Goal: Task Accomplishment & Management: Manage account settings

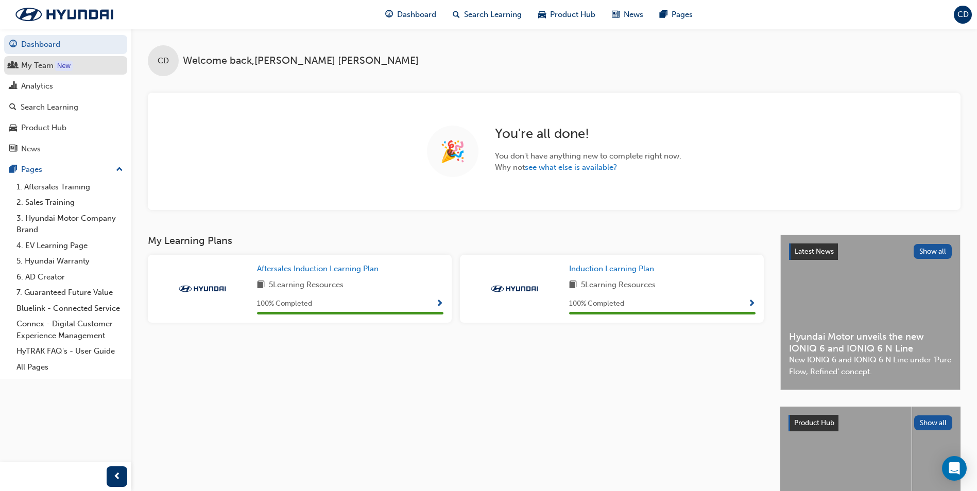
click at [51, 68] on div "My Team" at bounding box center [37, 66] width 32 height 12
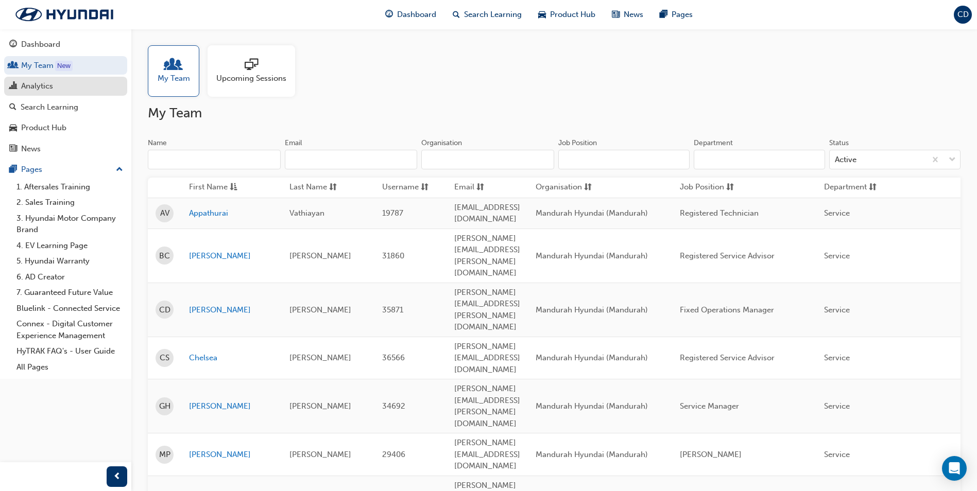
click at [46, 82] on div "Analytics" at bounding box center [37, 86] width 32 height 12
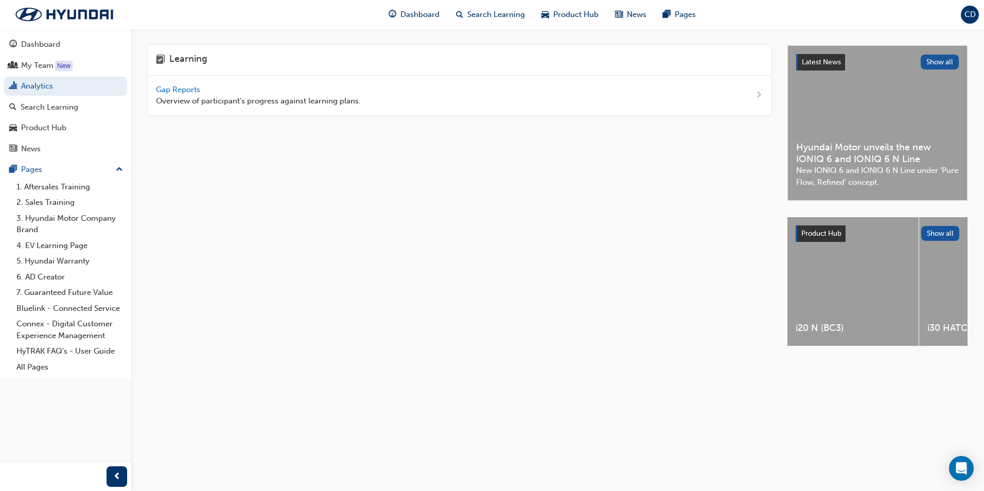
click at [190, 93] on span "Gap Reports" at bounding box center [179, 89] width 46 height 9
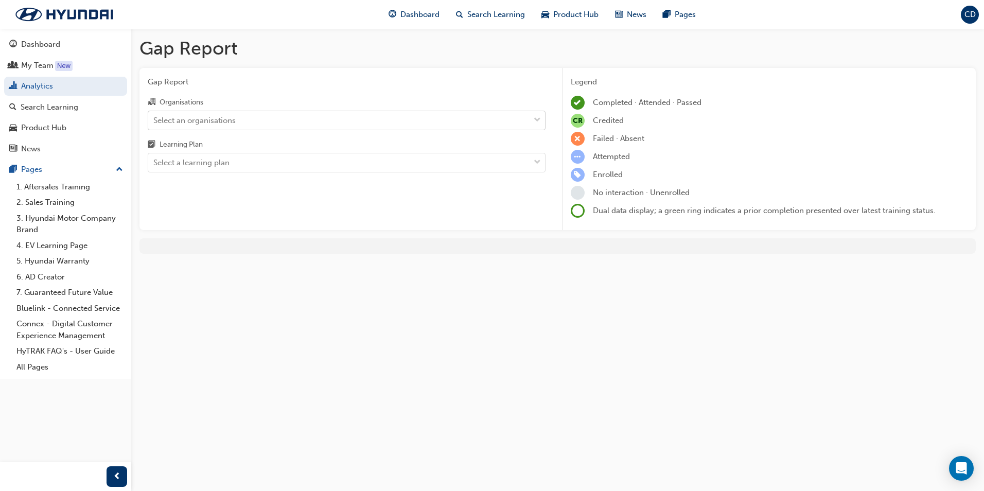
click at [244, 117] on div "Select an organisations" at bounding box center [338, 120] width 381 height 18
click at [154, 117] on input "Organisations Select an organisations" at bounding box center [153, 119] width 1 height 9
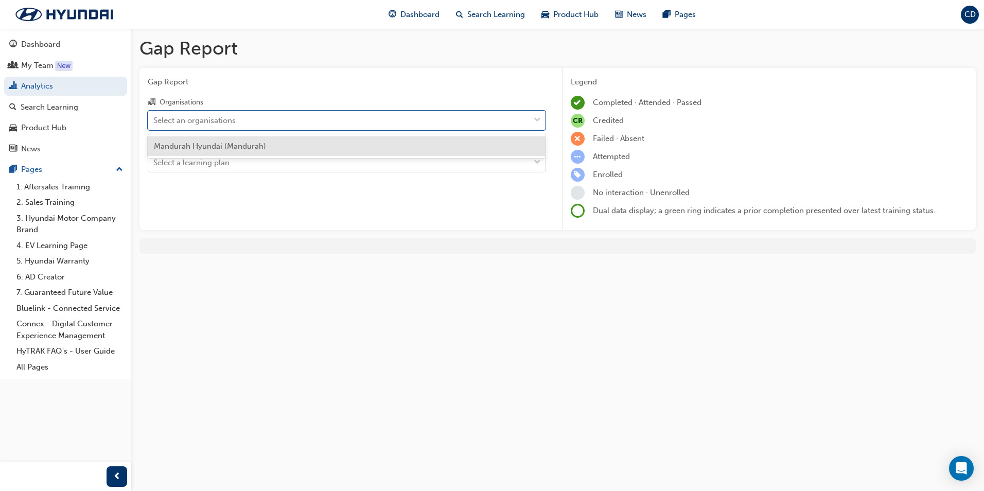
click at [286, 153] on div "Mandurah Hyundai (Mandurah)" at bounding box center [347, 146] width 398 height 20
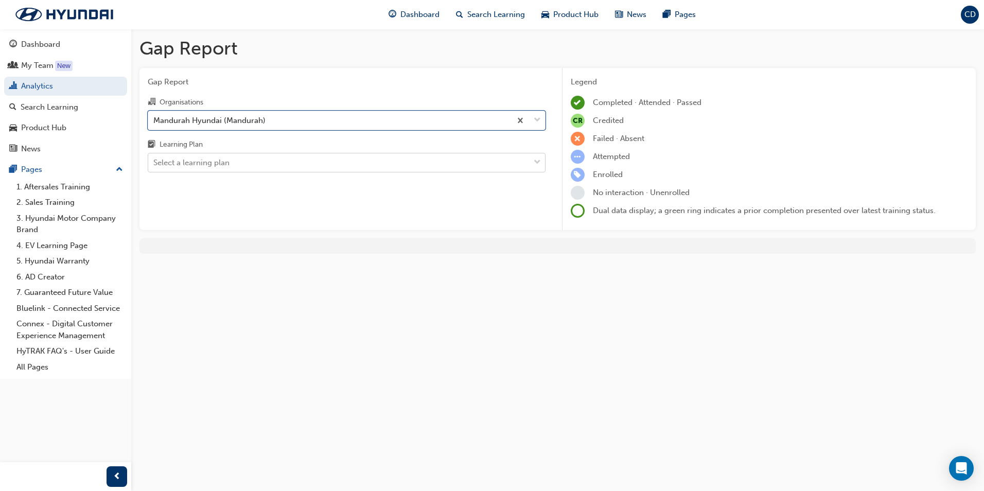
click at [292, 165] on div "Select a learning plan" at bounding box center [338, 163] width 381 height 18
click at [154, 165] on input "Learning Plan Select a learning plan" at bounding box center [153, 162] width 1 height 9
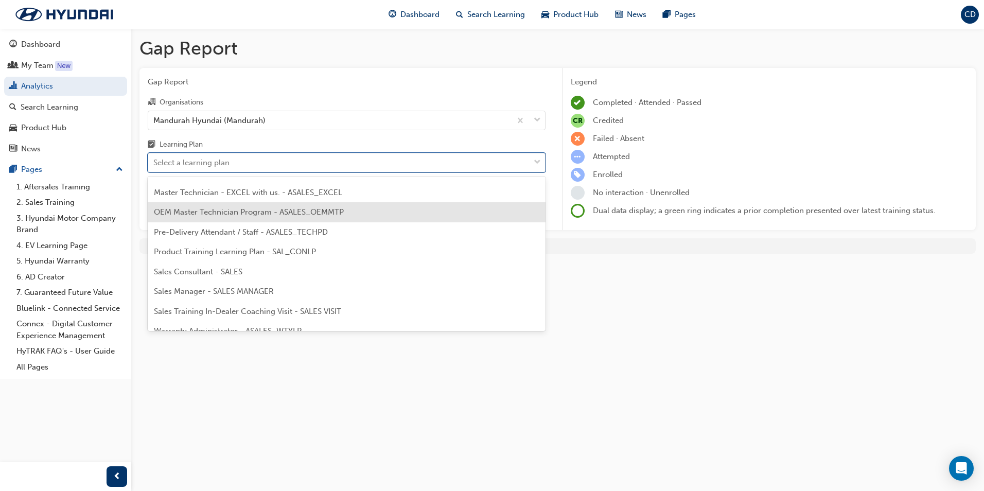
scroll to position [464, 0]
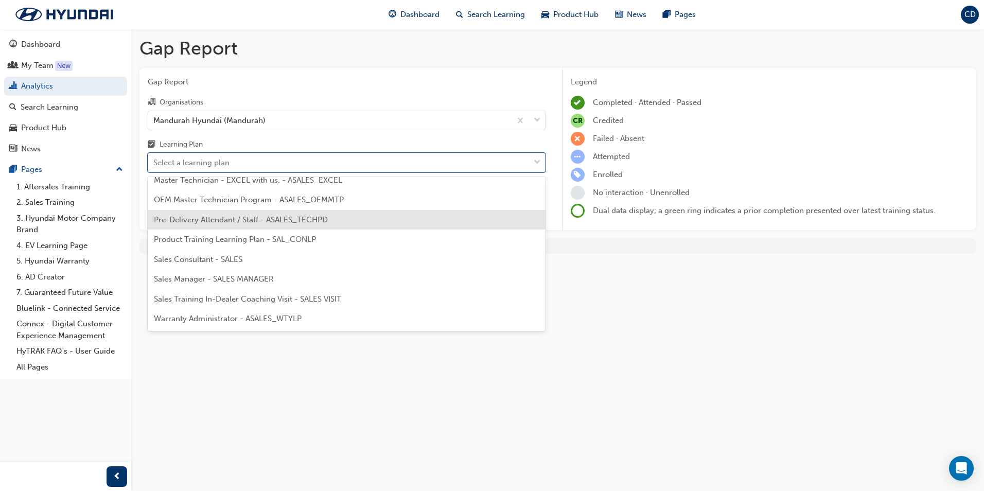
click at [305, 218] on span "Pre-Delivery Attendant / Staff - ASALES_TECHPD" at bounding box center [241, 219] width 174 height 9
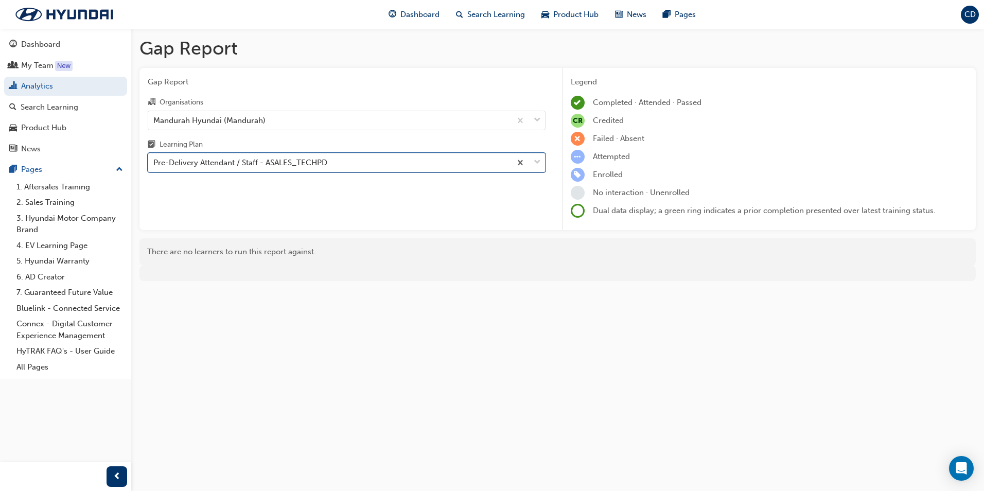
click at [273, 159] on div "Pre-Delivery Attendant / Staff - ASALES_TECHPD" at bounding box center [240, 163] width 174 height 12
click at [154, 159] on input "Learning Plan option Pre-Delivery Attendant / Staff - ASALES_TECHPD, selected. …" at bounding box center [153, 162] width 1 height 9
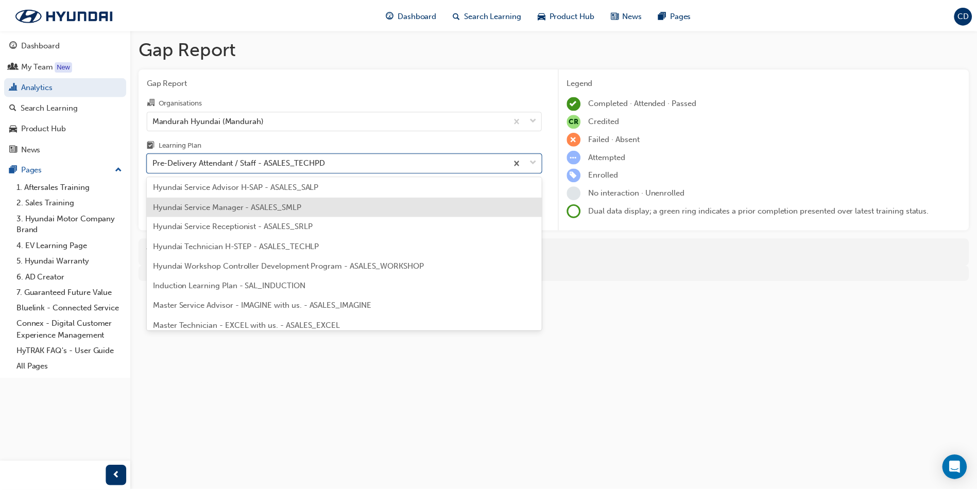
scroll to position [267, 0]
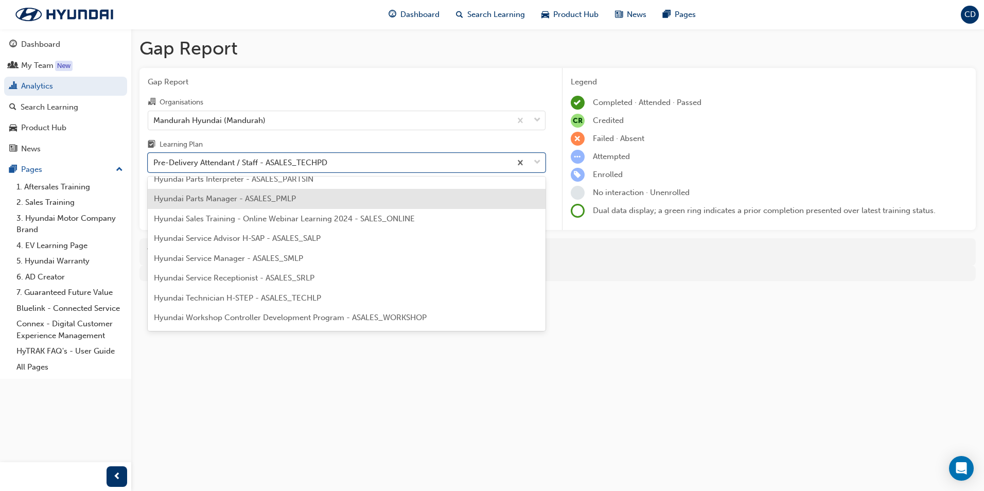
click at [268, 203] on span "Hyundai Parts Manager - ASALES_PMLP" at bounding box center [225, 198] width 142 height 9
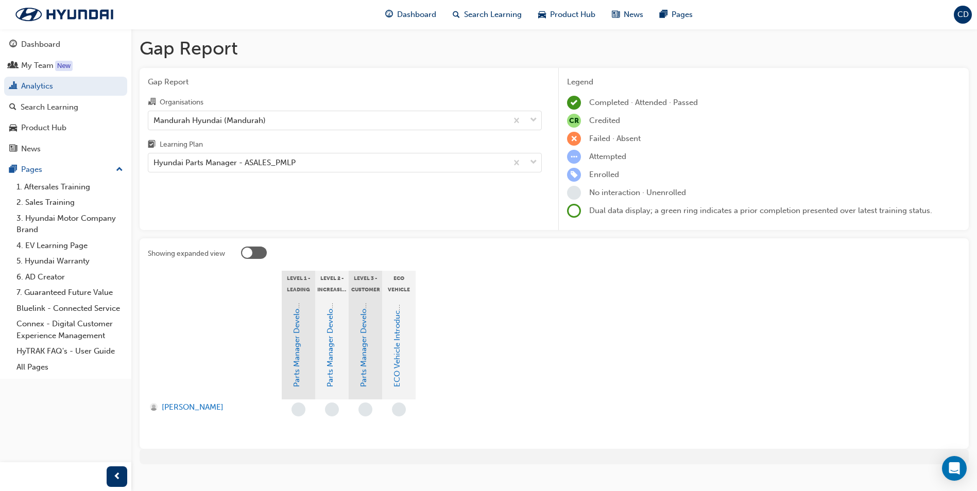
click at [200, 460] on div at bounding box center [554, 456] width 829 height 15
click at [298, 350] on link "Parts Manager Development Program Level 1" at bounding box center [296, 306] width 9 height 161
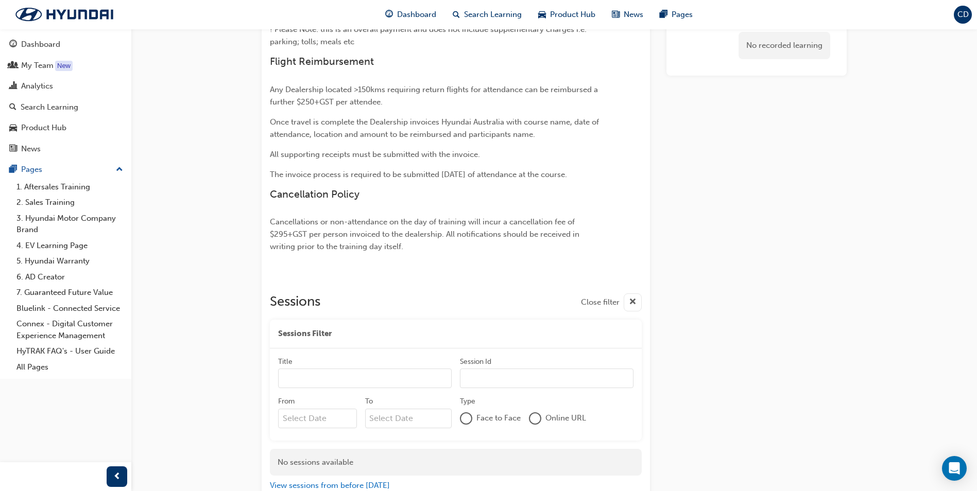
scroll to position [699, 0]
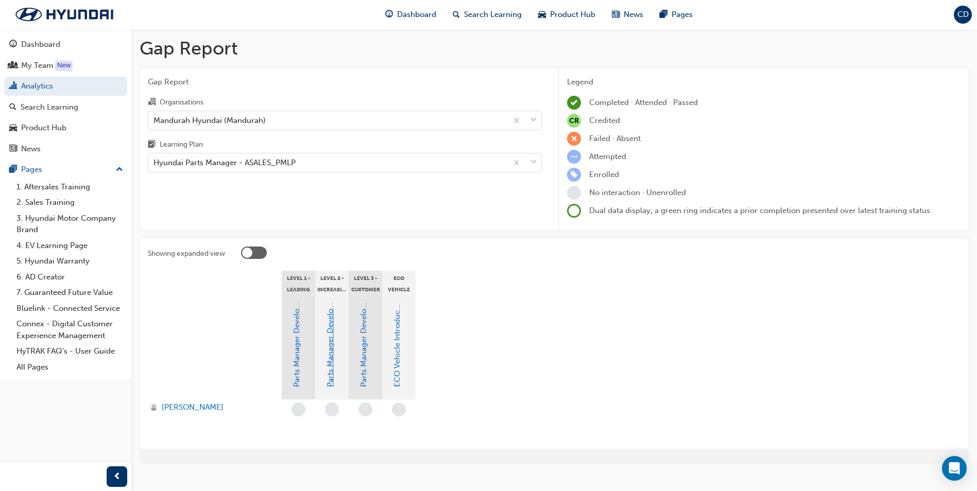
click at [329, 335] on link "Parts Manager Development Program Level 2" at bounding box center [329, 306] width 9 height 162
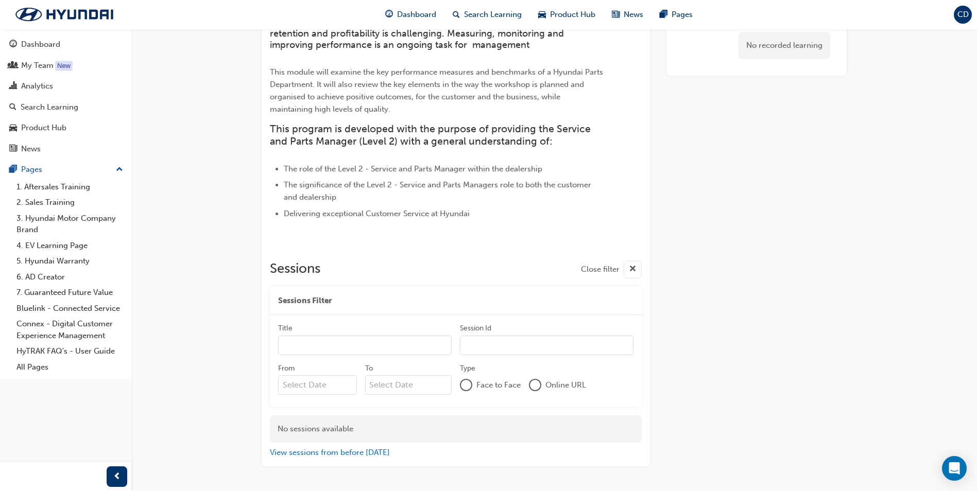
scroll to position [127, 0]
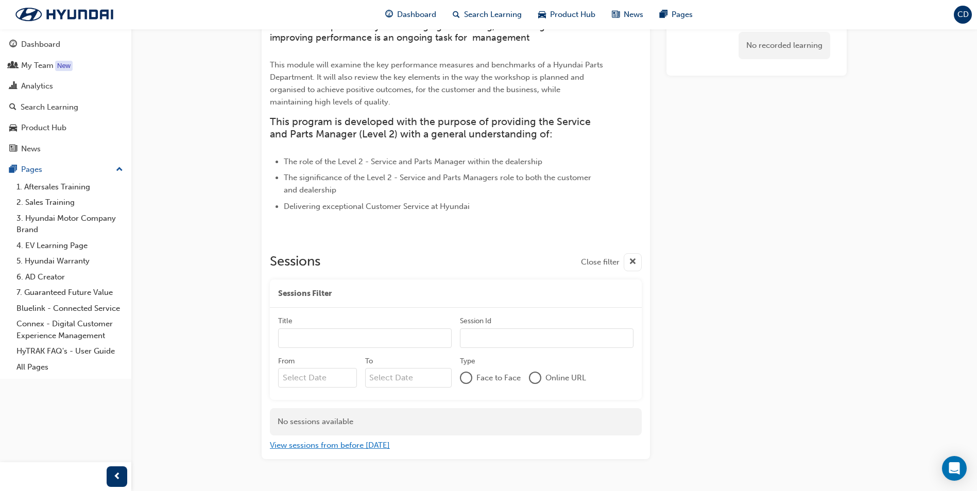
click at [334, 447] on button "View sessions from before [DATE]" at bounding box center [330, 446] width 120 height 12
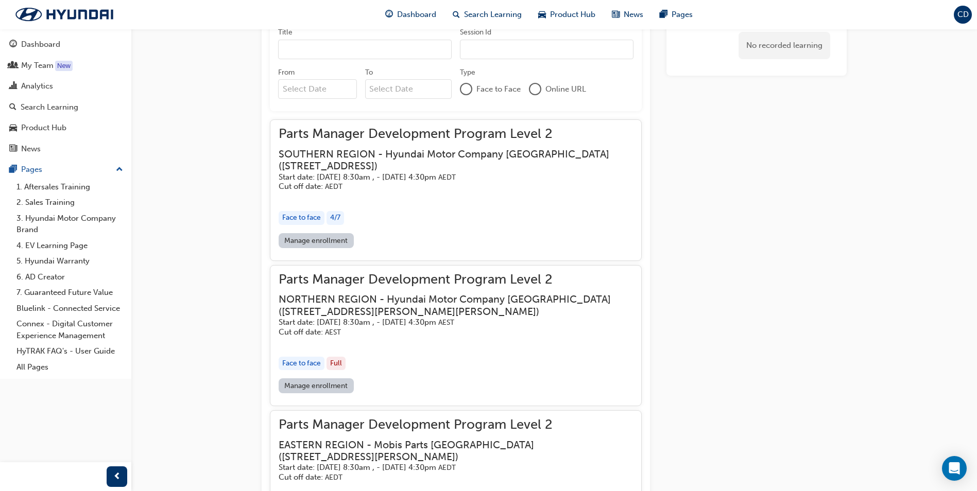
scroll to position [538, 0]
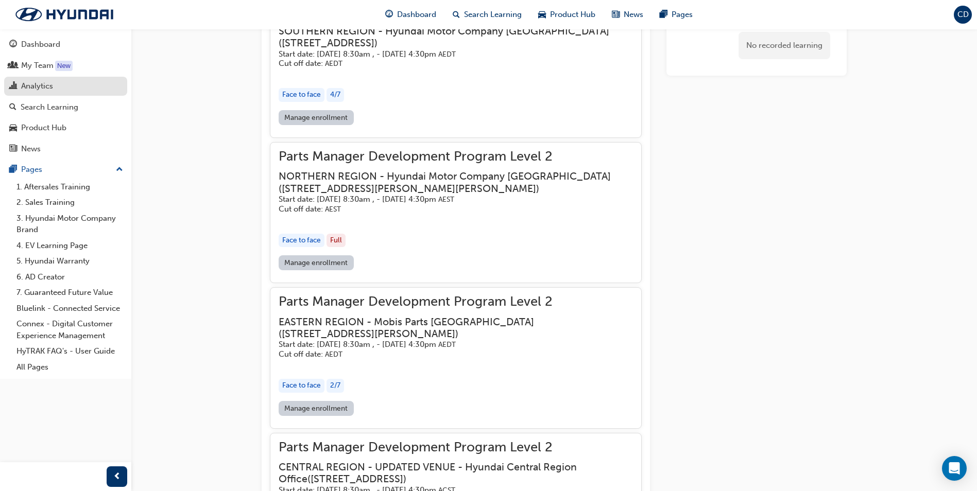
click at [51, 81] on div "Analytics" at bounding box center [37, 86] width 32 height 12
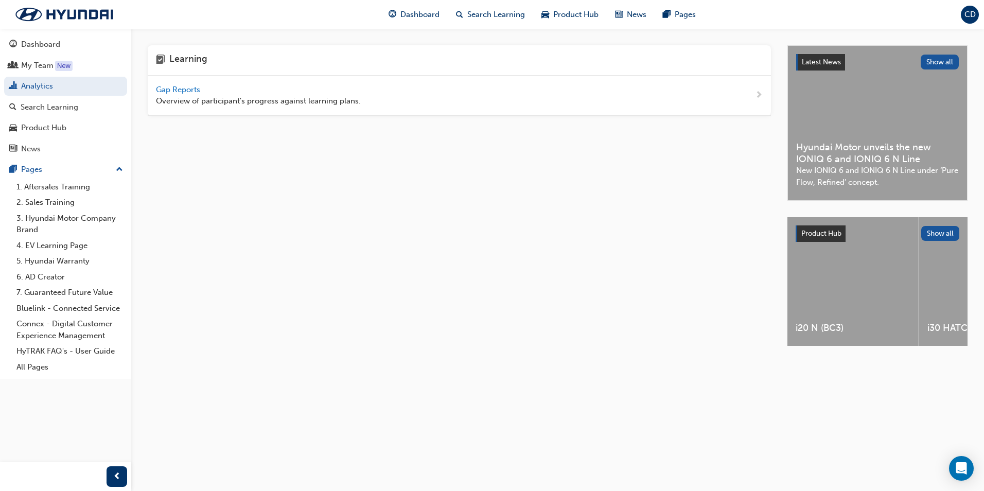
click at [175, 85] on span "Gap Reports" at bounding box center [179, 89] width 46 height 9
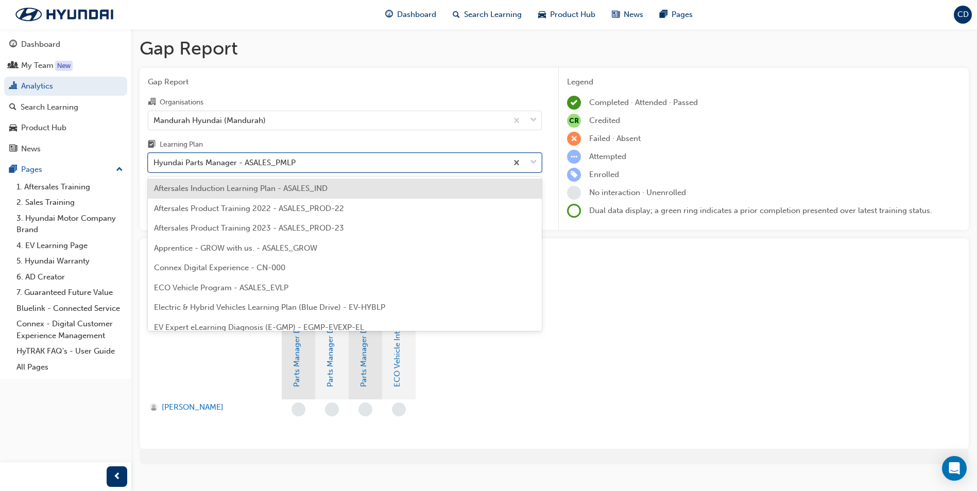
click at [264, 163] on div "Hyundai Parts Manager - ASALES_PMLP" at bounding box center [224, 163] width 142 height 12
click at [154, 163] on input "Learning Plan option Aftersales Induction Learning Plan - ASALES_IND focused, 1…" at bounding box center [153, 162] width 1 height 9
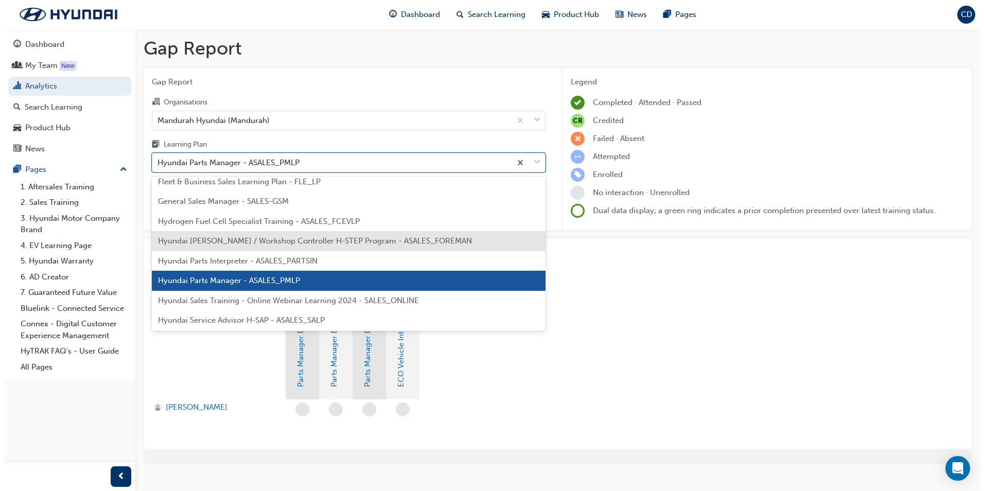
scroll to position [203, 0]
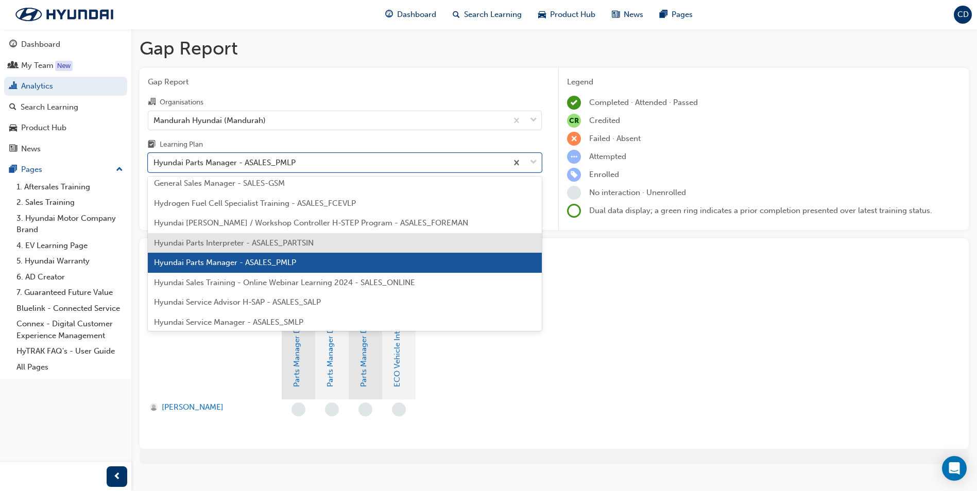
click at [254, 243] on span "Hyundai Parts Interpreter - ASALES_PARTSIN" at bounding box center [234, 242] width 160 height 9
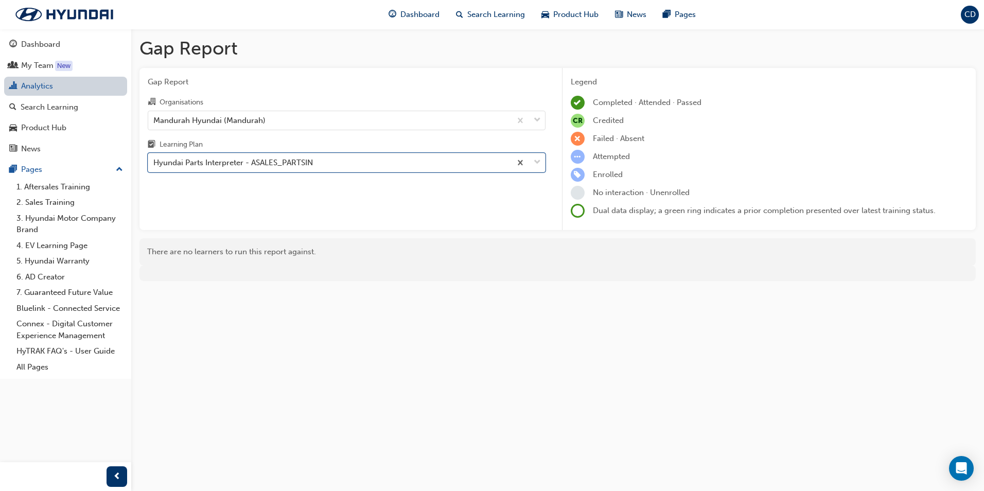
click at [53, 85] on link "Analytics" at bounding box center [65, 86] width 123 height 19
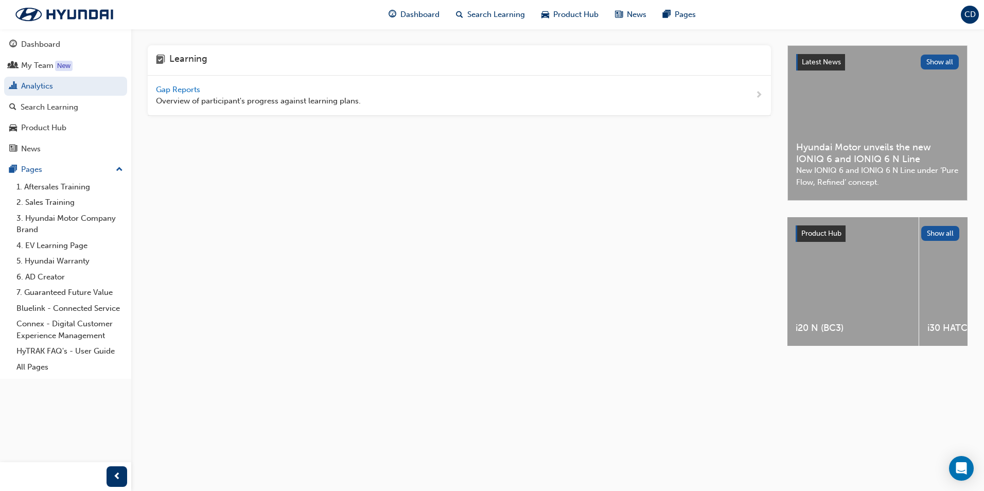
click at [235, 96] on span "Overview of participant's progress against learning plans." at bounding box center [258, 101] width 205 height 12
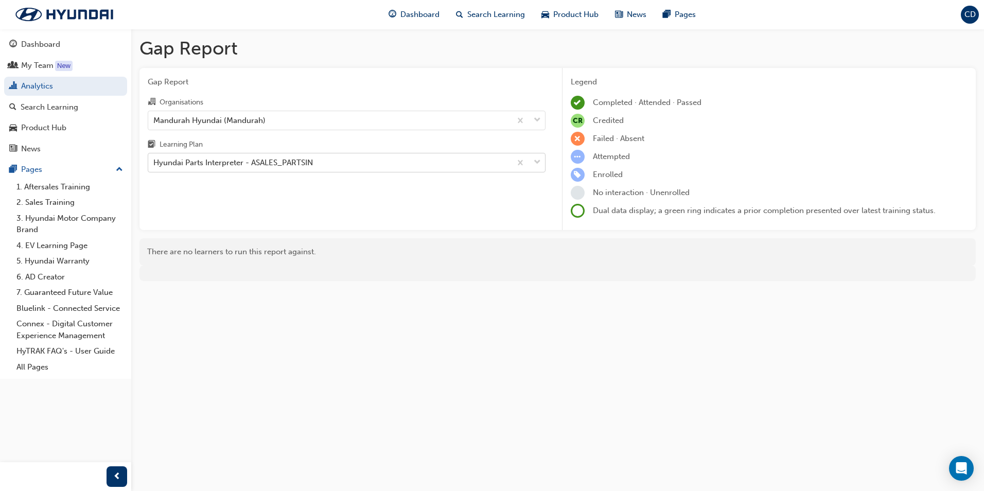
click at [252, 154] on div "Hyundai Parts Interpreter - ASALES_PARTSIN" at bounding box center [329, 163] width 363 height 18
click at [154, 158] on input "Learning Plan Hyundai Parts Interpreter - ASALES_PARTSIN" at bounding box center [153, 162] width 1 height 9
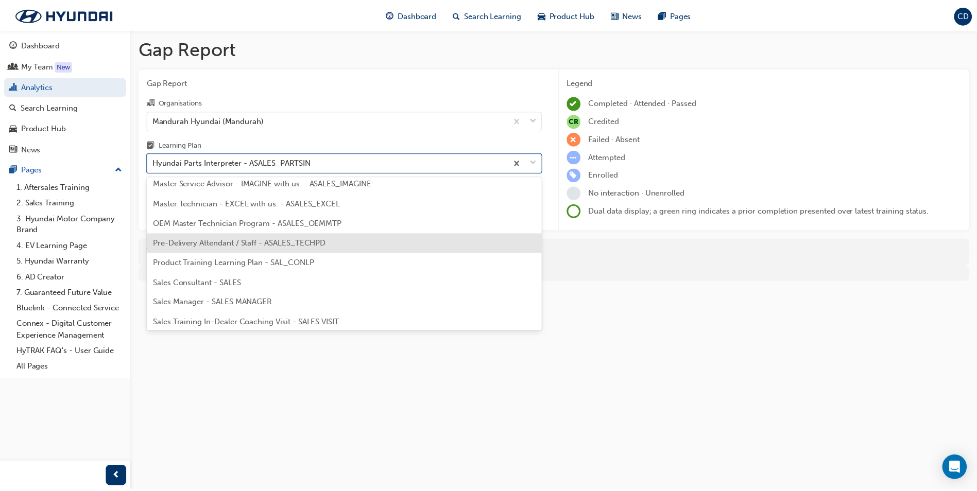
scroll to position [464, 0]
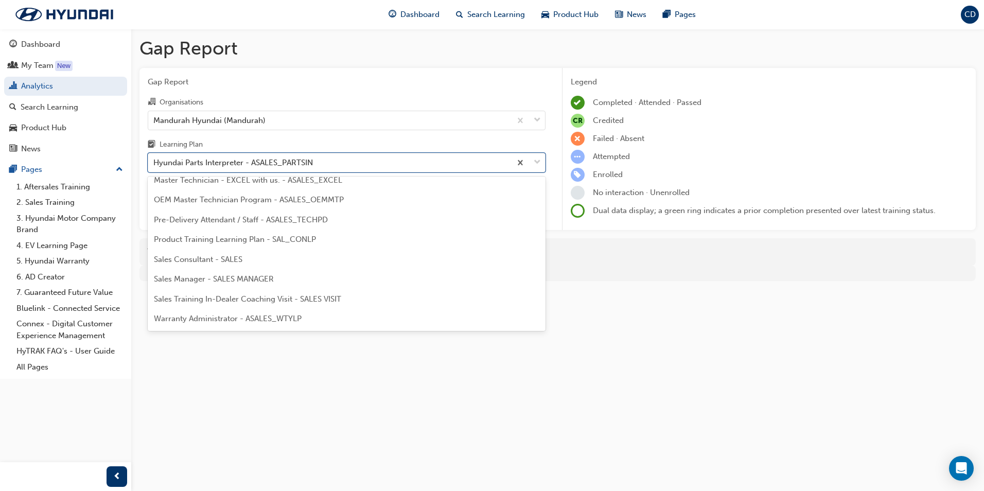
click at [234, 258] on span "Sales Consultant - SALES" at bounding box center [198, 259] width 89 height 9
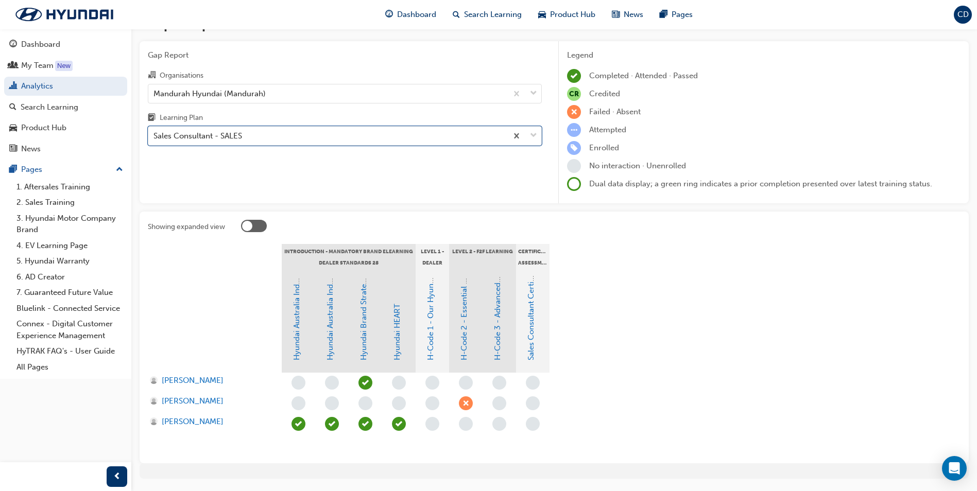
scroll to position [51, 0]
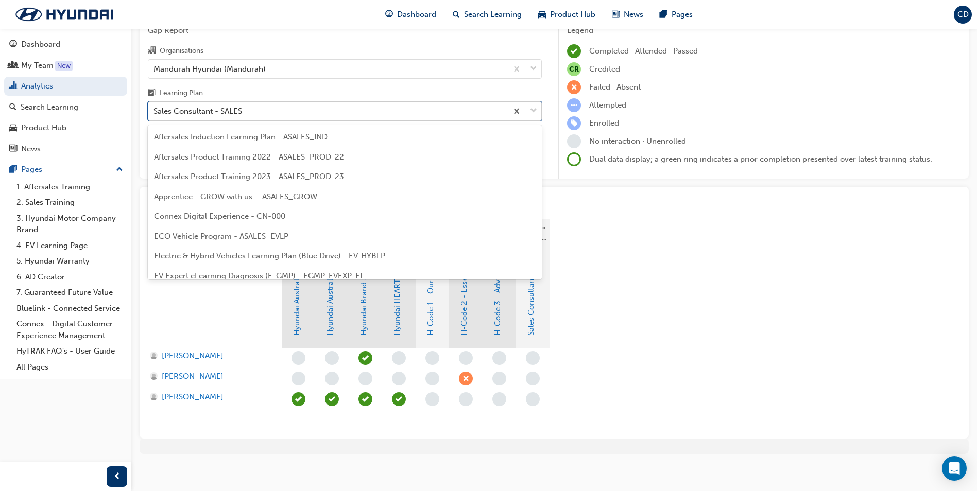
click at [219, 110] on div "Sales Consultant - SALES" at bounding box center [197, 112] width 89 height 12
click at [154, 110] on input "Learning Plan option Sales Consultant - SALES, selected. option Sales Consultan…" at bounding box center [153, 111] width 1 height 9
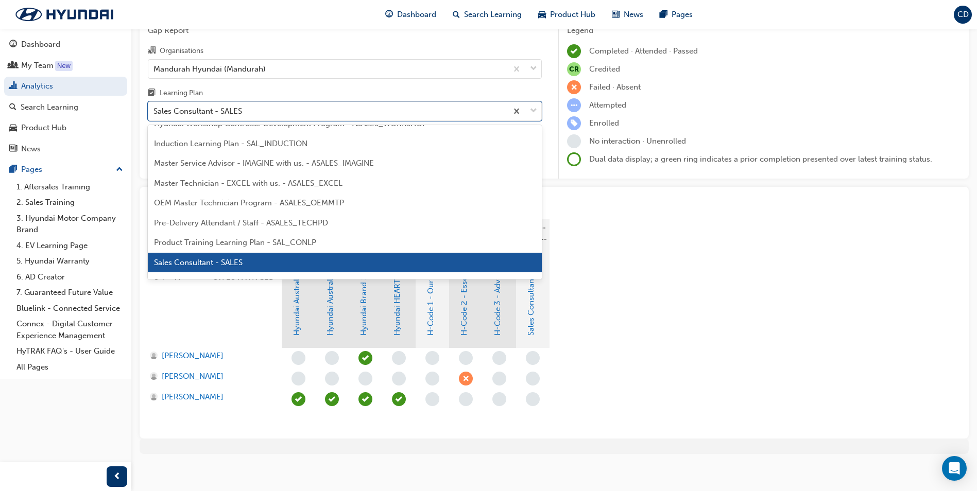
scroll to position [464, 0]
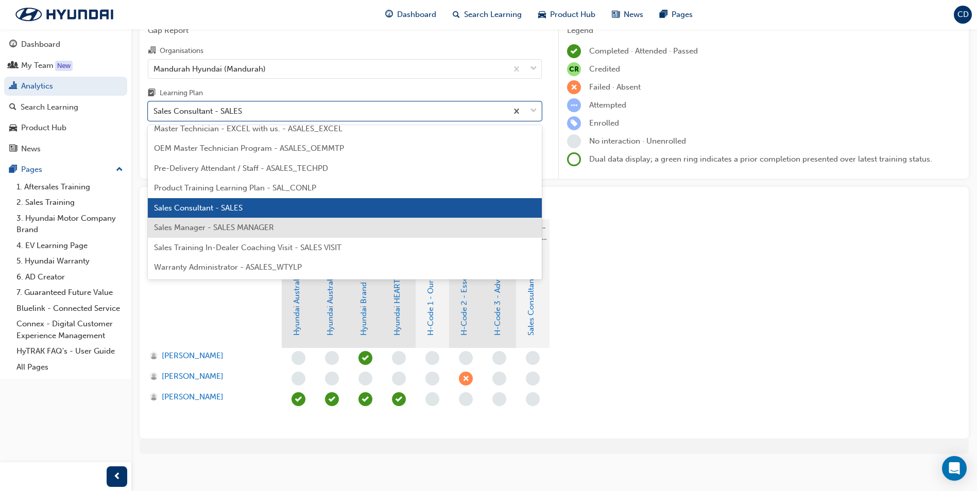
click at [216, 223] on span "Sales Manager - SALES MANAGER" at bounding box center [214, 227] width 120 height 9
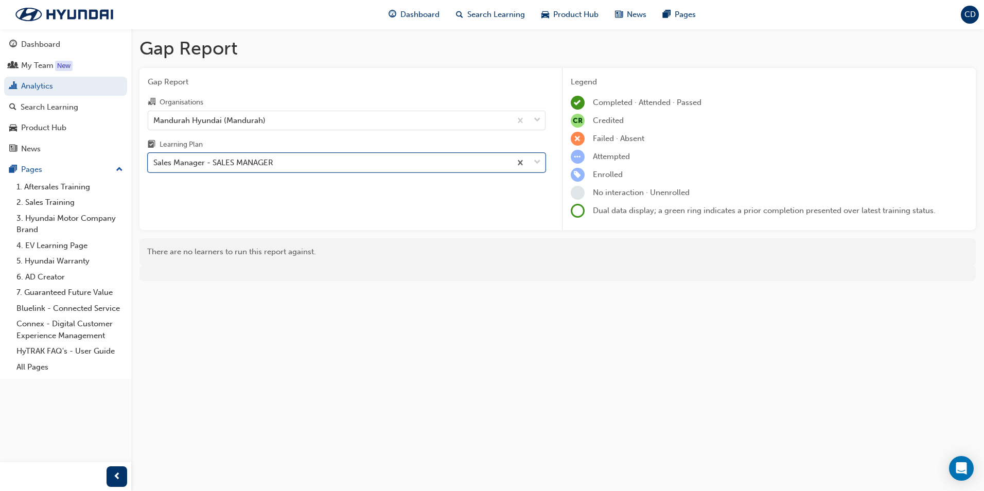
click at [228, 154] on div "Sales Manager - SALES MANAGER" at bounding box center [329, 163] width 363 height 18
click at [154, 158] on input "Learning Plan option Sales Manager - SALES MANAGER, selected. 0 results availab…" at bounding box center [153, 162] width 1 height 9
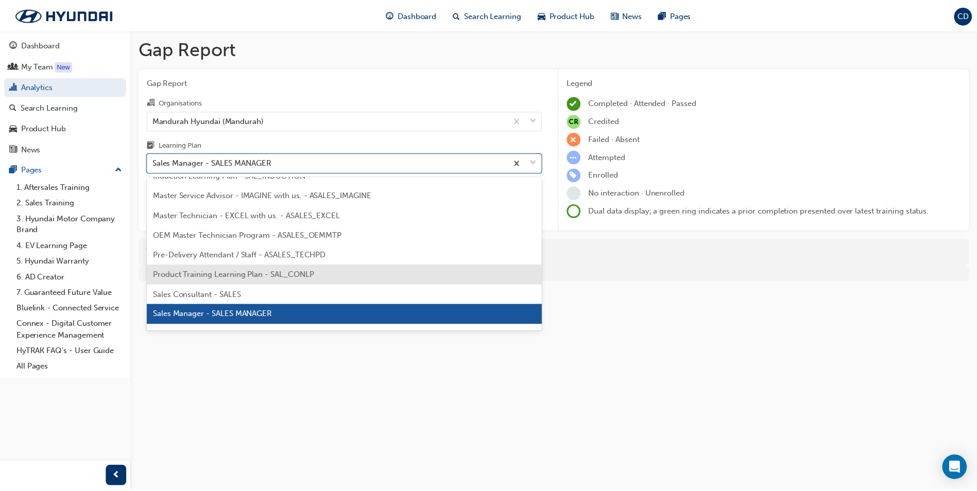
scroll to position [464, 0]
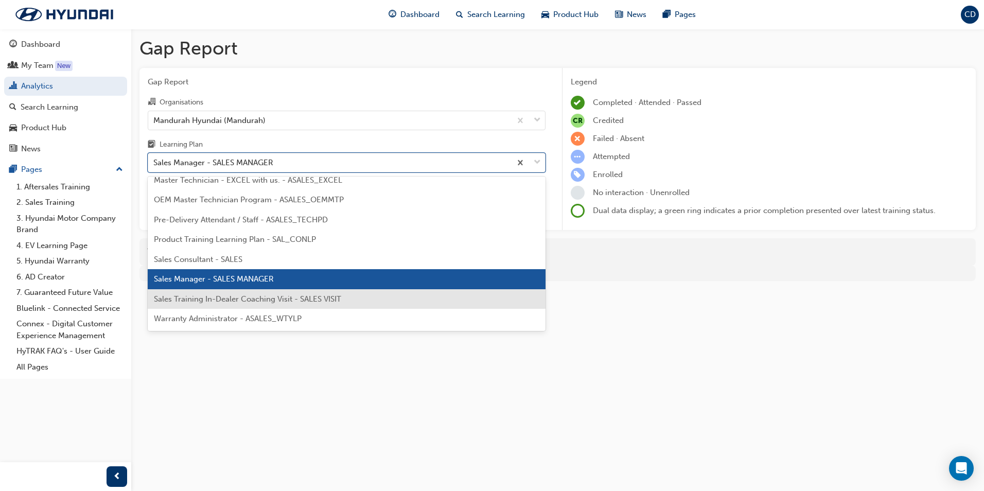
click at [253, 295] on span "Sales Training In-Dealer Coaching Visit - SALES VISIT" at bounding box center [247, 298] width 187 height 9
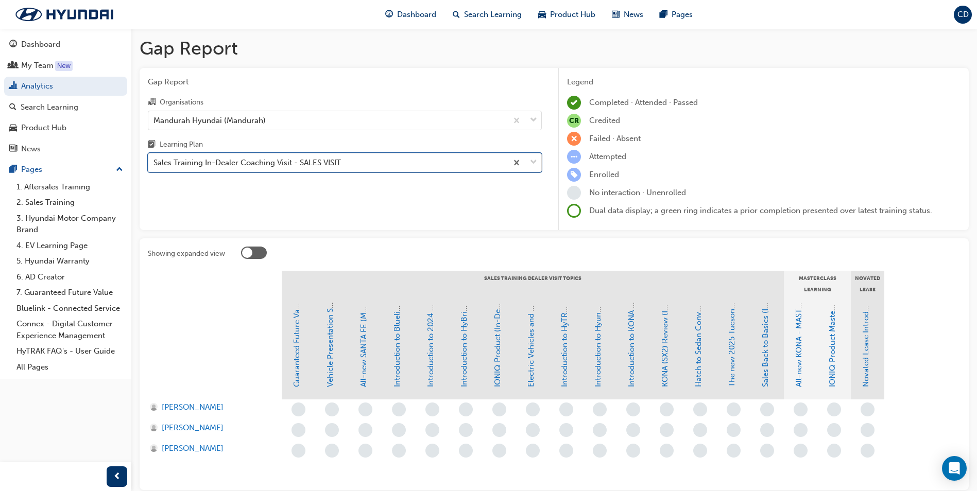
click at [334, 160] on div "Sales Training In-Dealer Coaching Visit - SALES VISIT" at bounding box center [246, 163] width 187 height 12
click at [154, 160] on input "Learning Plan option Sales Training In-Dealer Coaching Visit - SALES VISIT, sel…" at bounding box center [153, 162] width 1 height 9
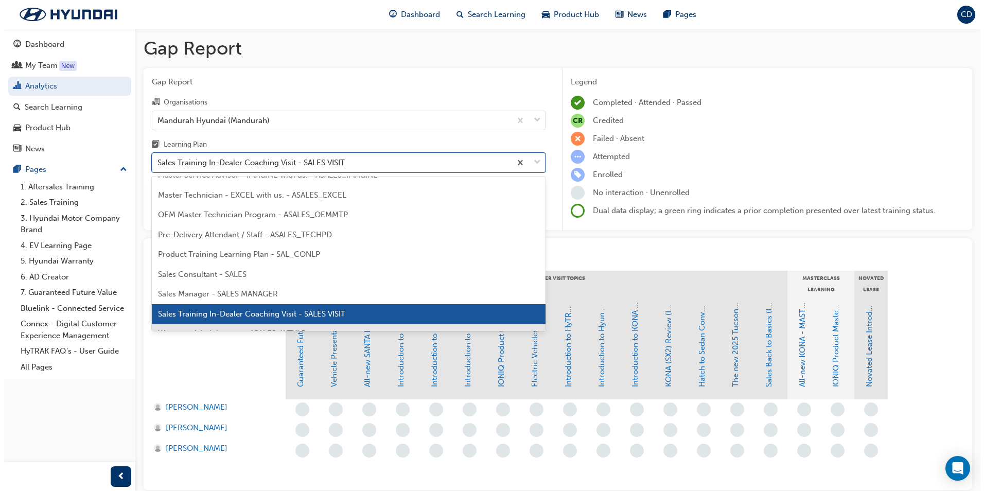
scroll to position [464, 0]
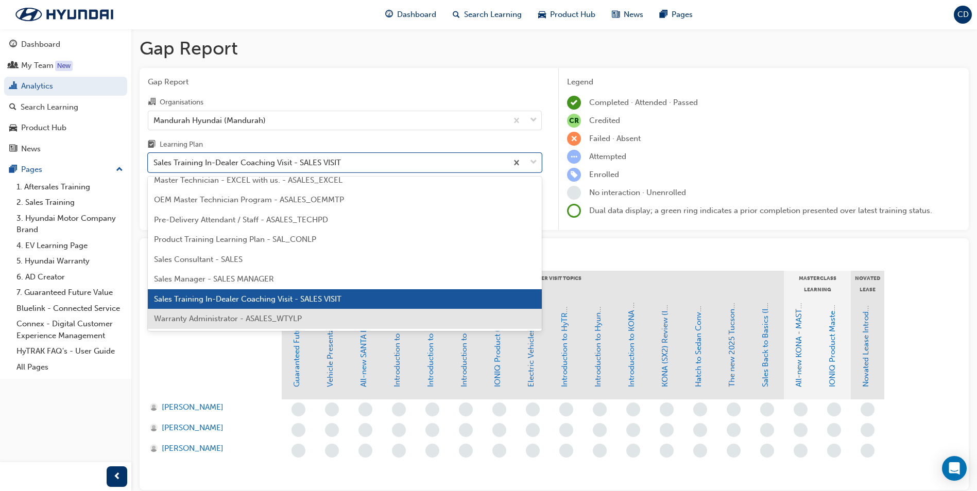
click at [242, 330] on div "Aftersales Induction Learning Plan - ASALES_IND Aftersales Product Training 202…" at bounding box center [345, 254] width 394 height 154
click at [245, 325] on div "Warranty Administrator - ASALES_WTYLP" at bounding box center [345, 319] width 394 height 20
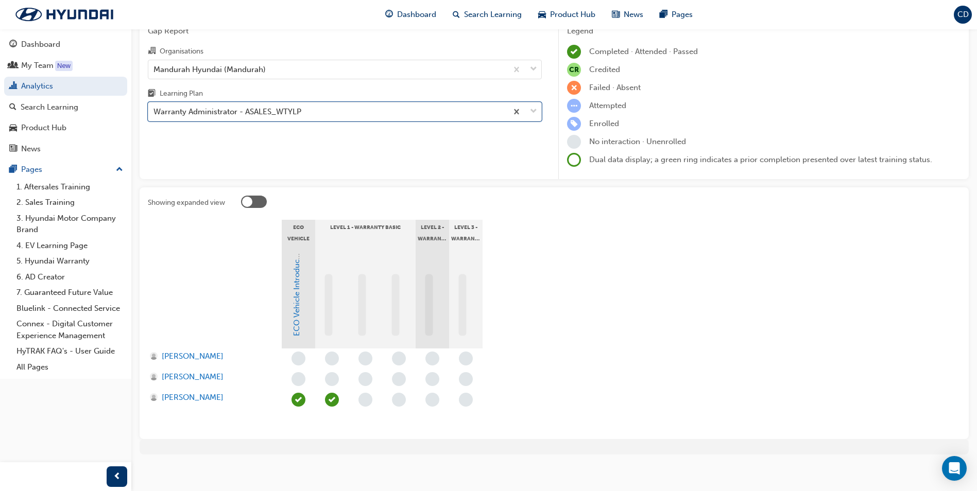
scroll to position [51, 0]
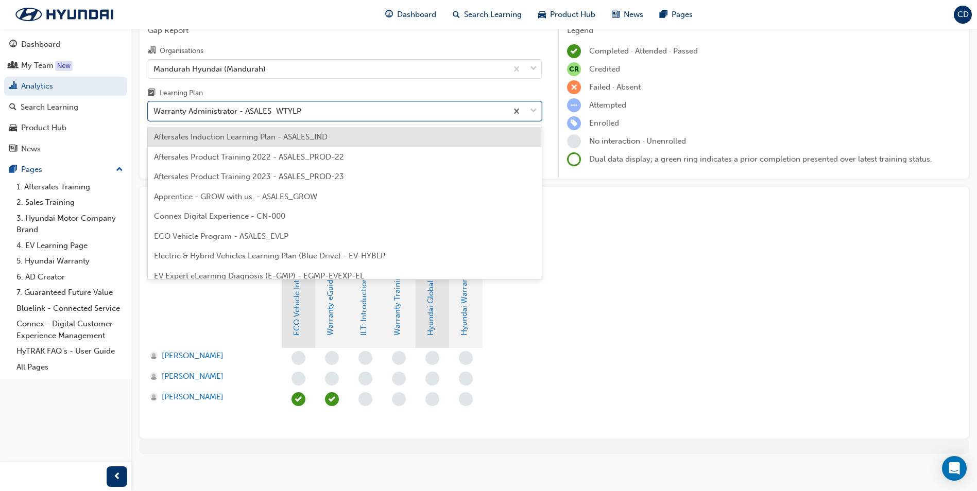
click at [277, 109] on div "Warranty Administrator - ASALES_WTYLP" at bounding box center [227, 112] width 148 height 12
click at [154, 109] on input "Learning Plan option Warranty Administrator - ASALES_WTYLP, selected. option Af…" at bounding box center [153, 111] width 1 height 9
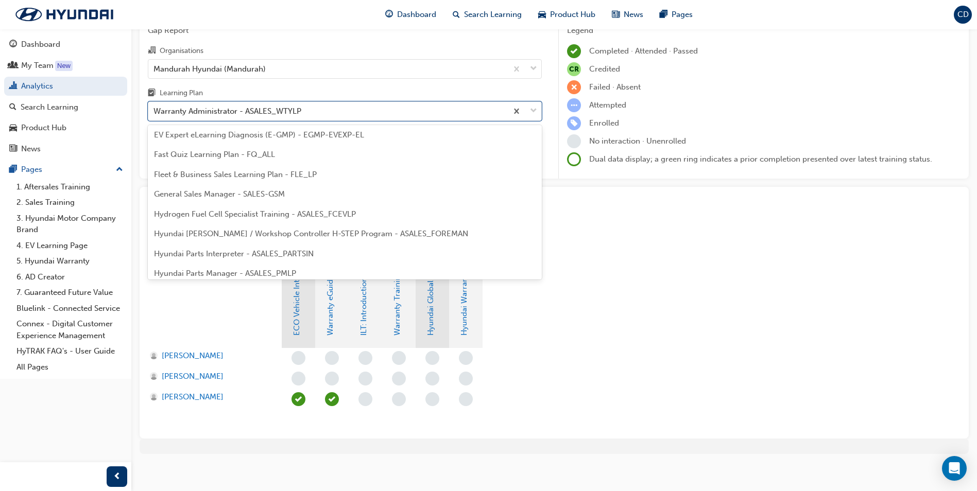
scroll to position [155, 0]
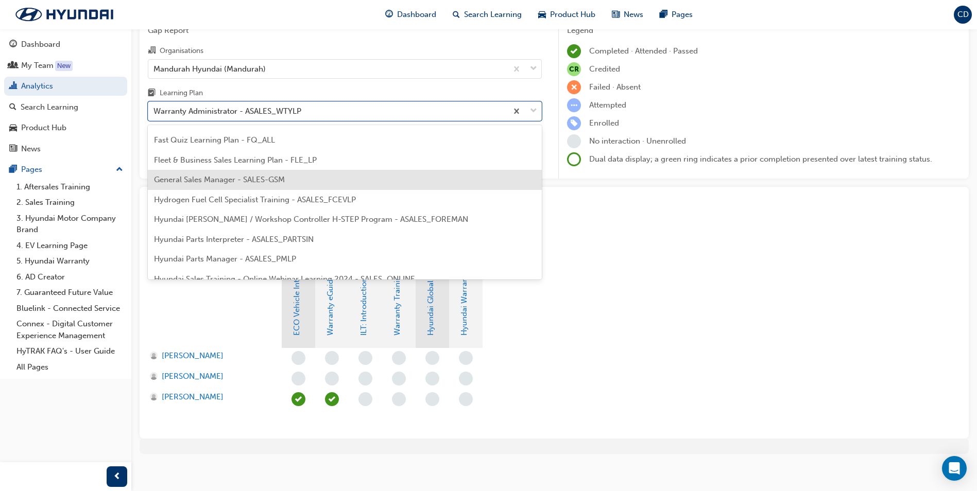
click at [251, 182] on span "General Sales Manager - SALES-GSM" at bounding box center [219, 179] width 131 height 9
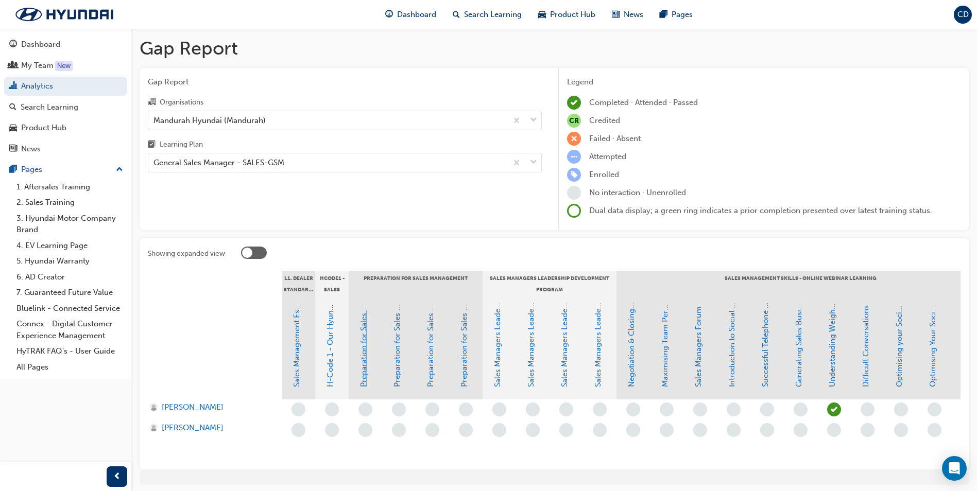
click at [361, 343] on link "Preparation for Sales Management-SESSION 1" at bounding box center [363, 305] width 9 height 163
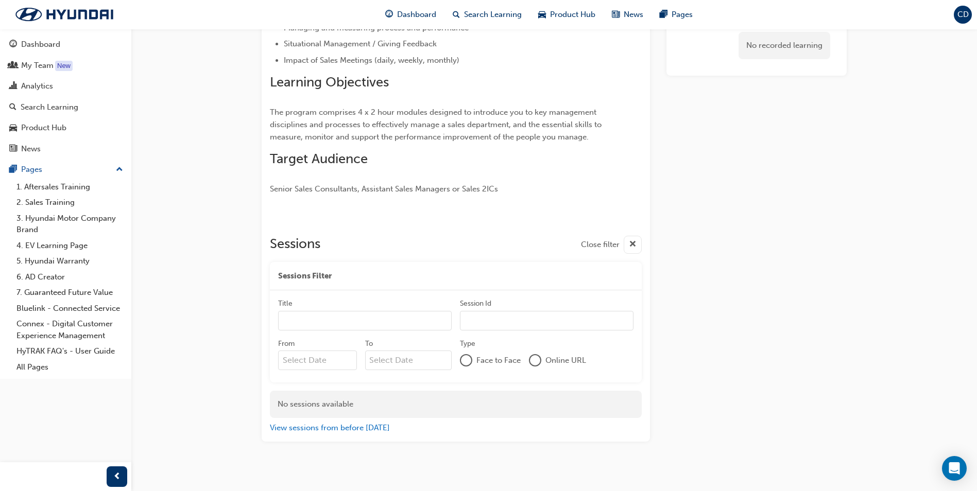
scroll to position [250, 0]
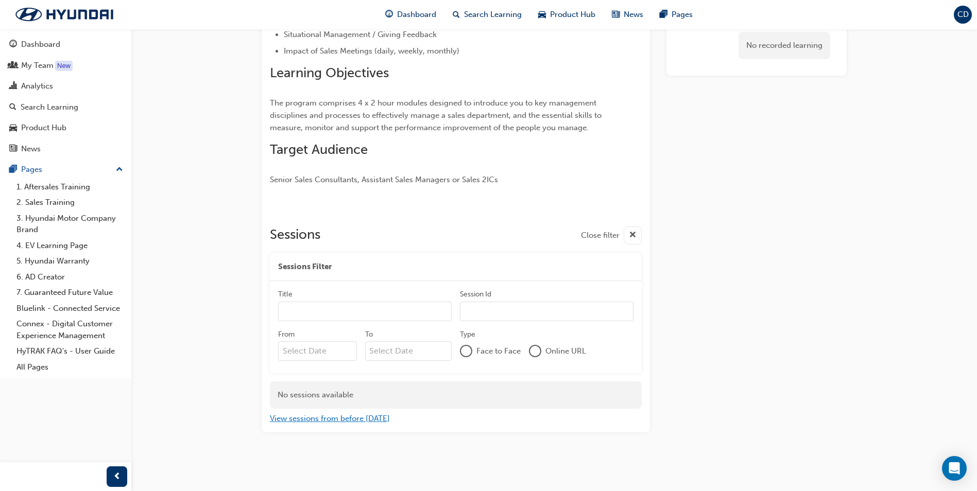
click at [344, 419] on button "View sessions from before [DATE]" at bounding box center [330, 419] width 120 height 12
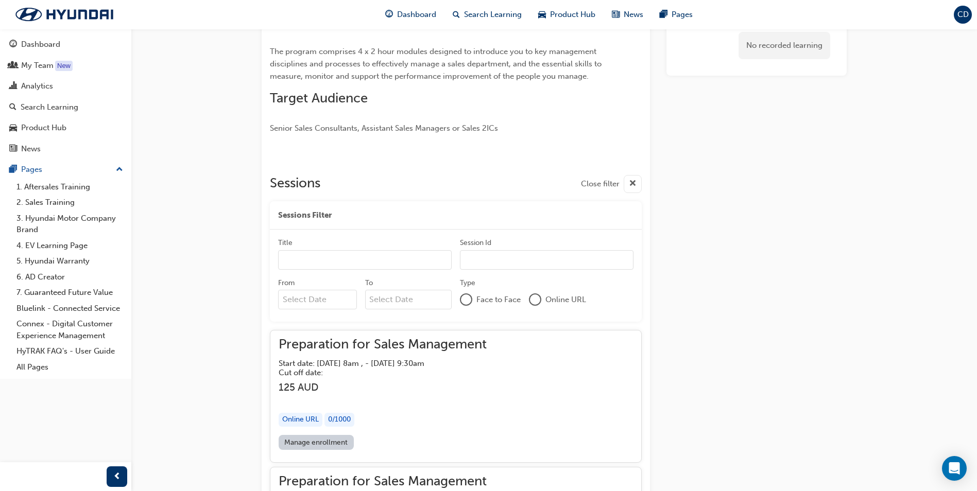
scroll to position [559, 0]
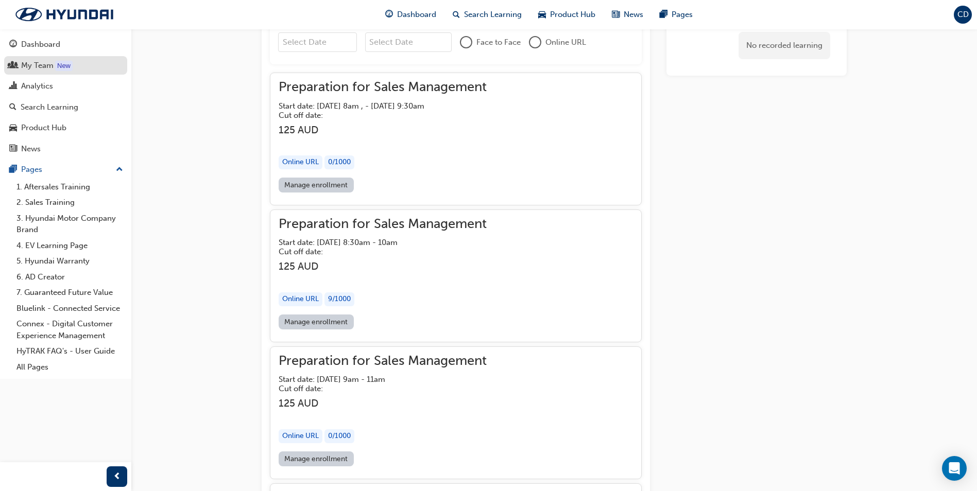
click at [39, 68] on div "My Team" at bounding box center [37, 66] width 32 height 12
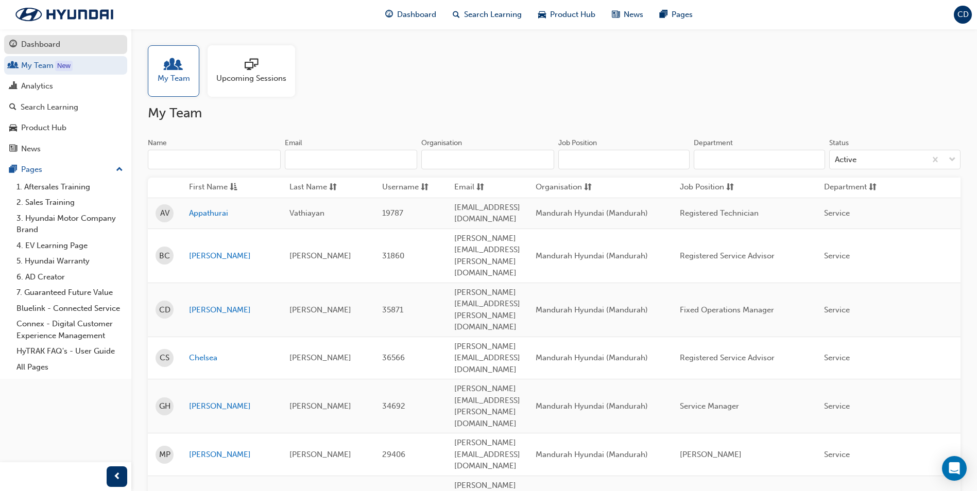
click at [67, 42] on div "Dashboard" at bounding box center [65, 44] width 113 height 13
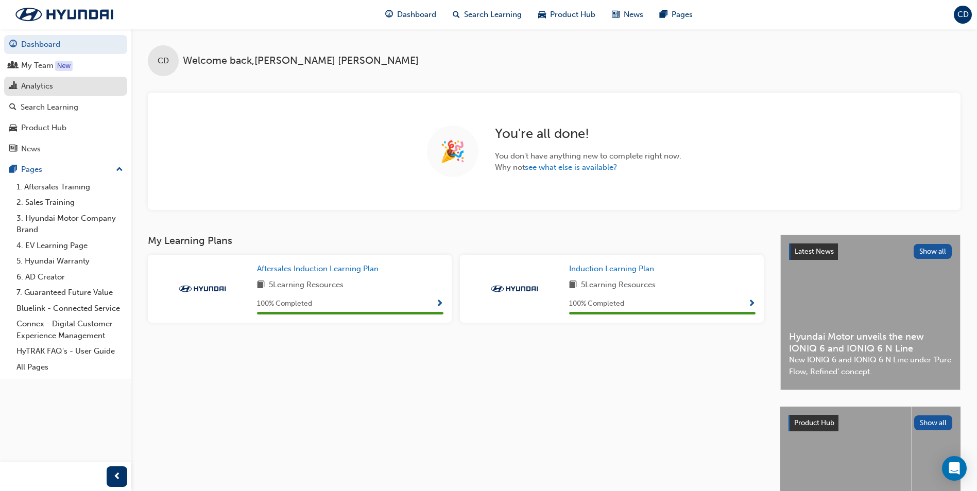
click at [54, 84] on div "Analytics" at bounding box center [65, 86] width 113 height 13
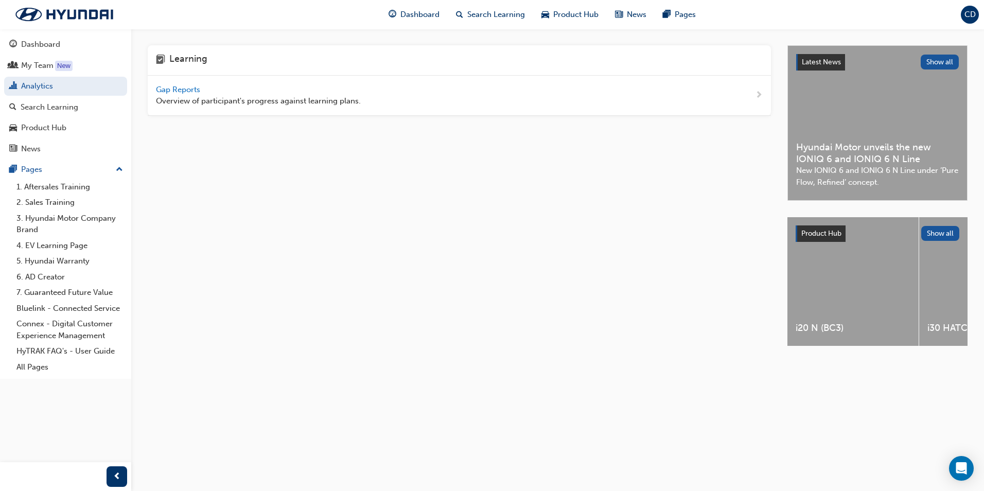
click at [204, 93] on div "Gap Reports Overview of participant's progress against learning plans." at bounding box center [258, 95] width 205 height 23
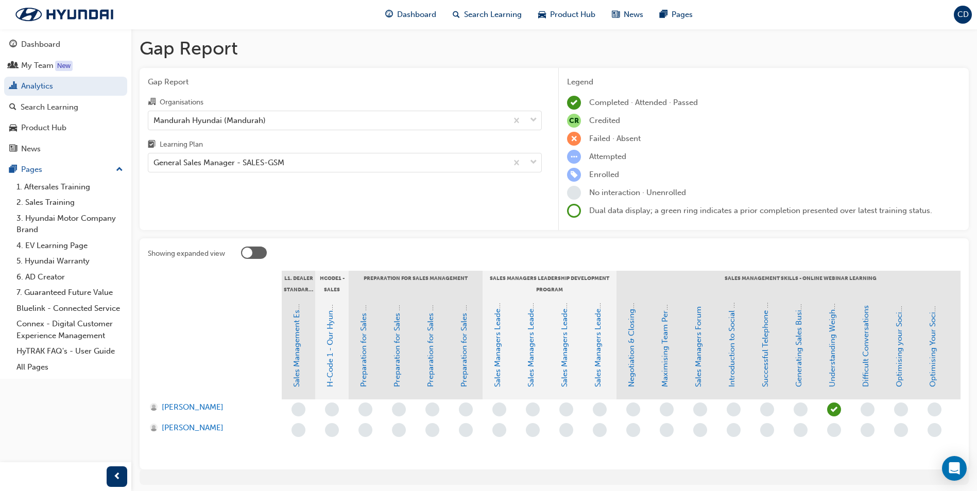
click at [245, 134] on div "Organisations Mandurah Hyundai (Mandurah) Learning Plan General Sales Manager -…" at bounding box center [345, 134] width 394 height 77
click at [225, 169] on div "General Sales Manager - SALES-GSM" at bounding box center [327, 163] width 359 height 18
click at [154, 167] on input "Learning Plan General Sales Manager - SALES-GSM" at bounding box center [153, 162] width 1 height 9
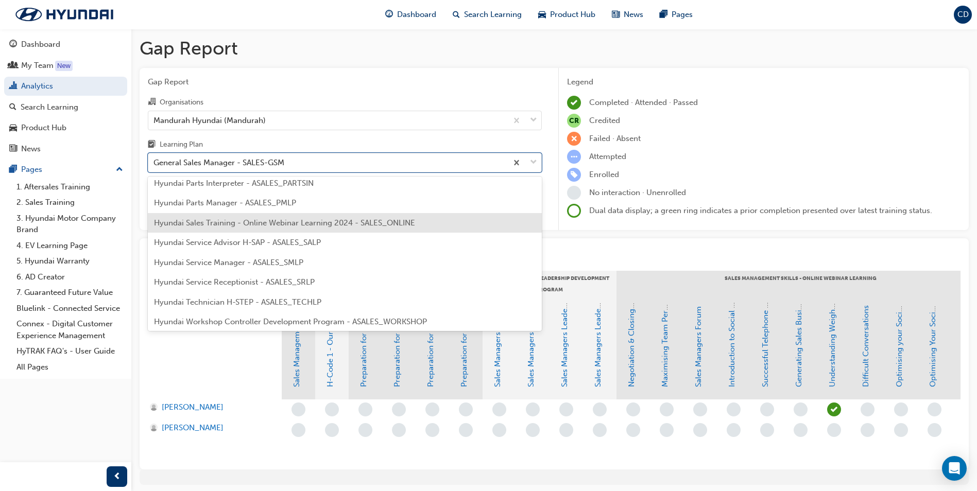
scroll to position [278, 0]
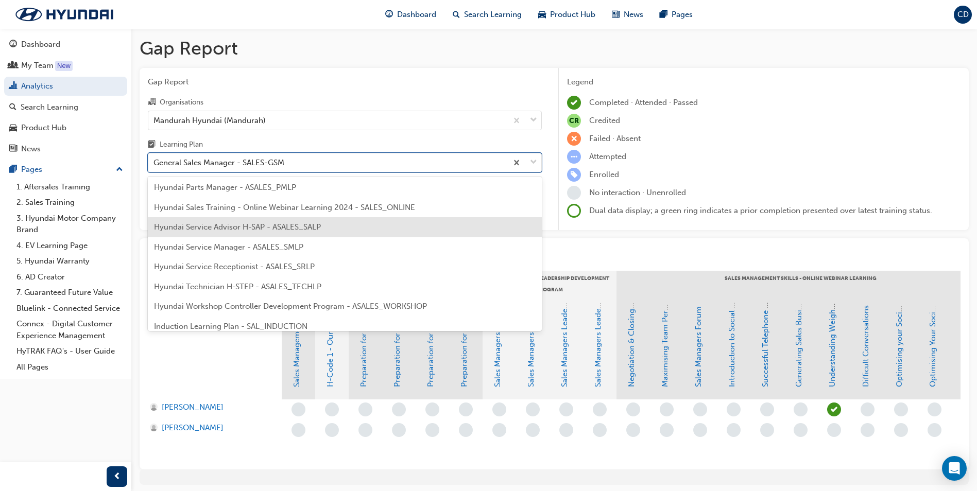
click at [264, 224] on span "Hyundai Service Advisor H-SAP - ASALES_SALP" at bounding box center [237, 226] width 167 height 9
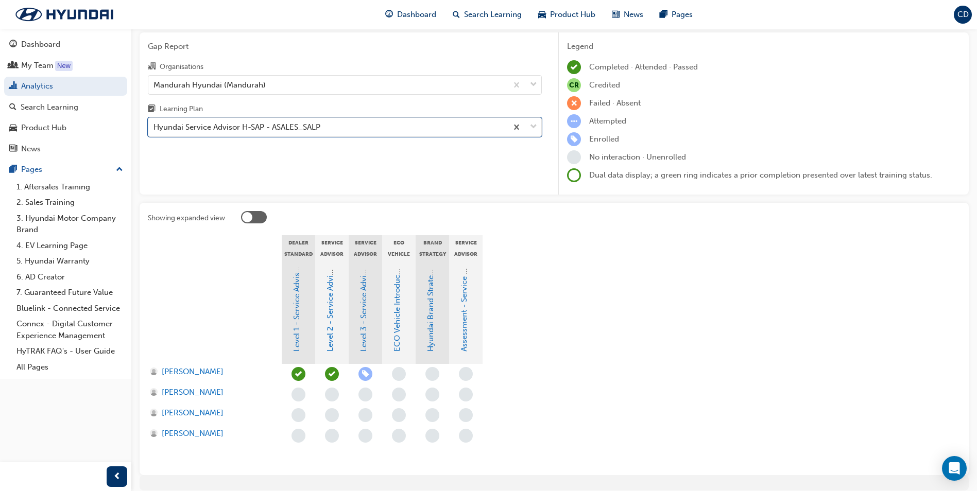
scroll to position [51, 0]
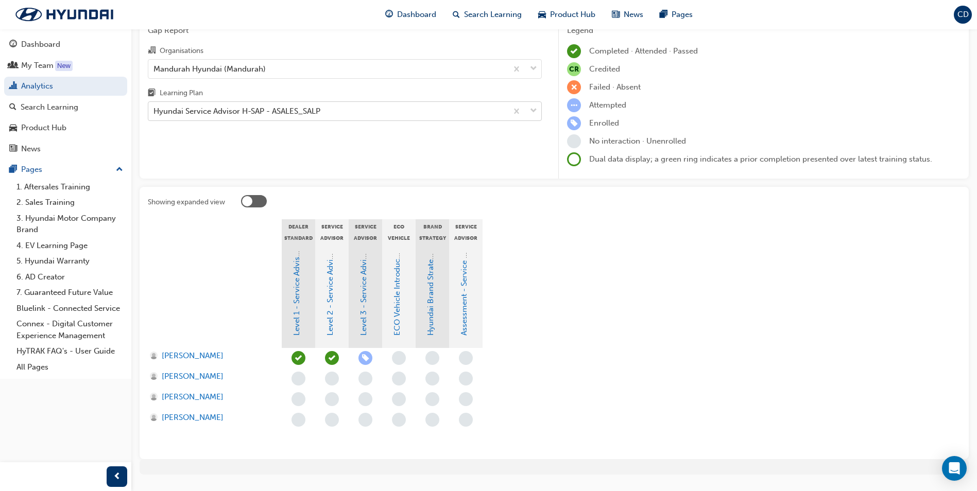
click at [262, 106] on div "Hyundai Service Advisor H-SAP - ASALES_SALP" at bounding box center [236, 112] width 167 height 12
click at [154, 107] on input "Learning Plan Hyundai Service Advisor H-SAP - ASALES_SALP" at bounding box center [153, 111] width 1 height 9
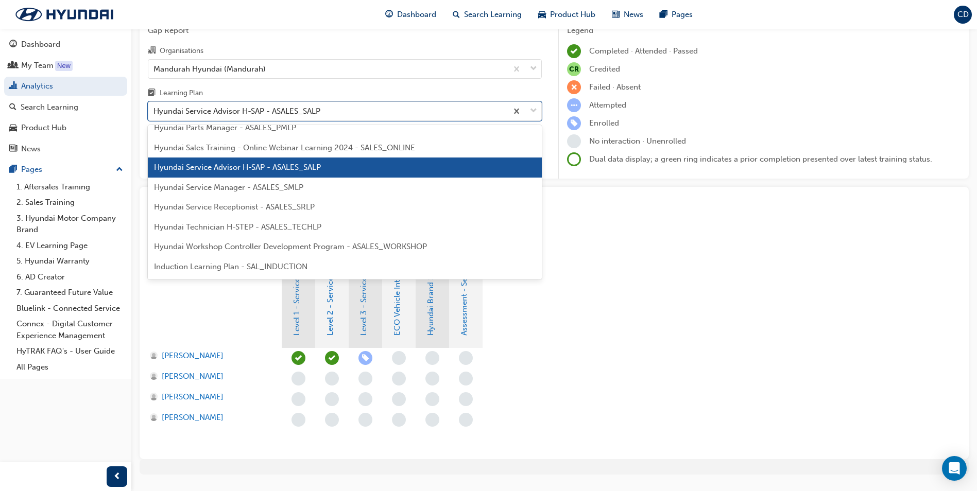
scroll to position [243, 0]
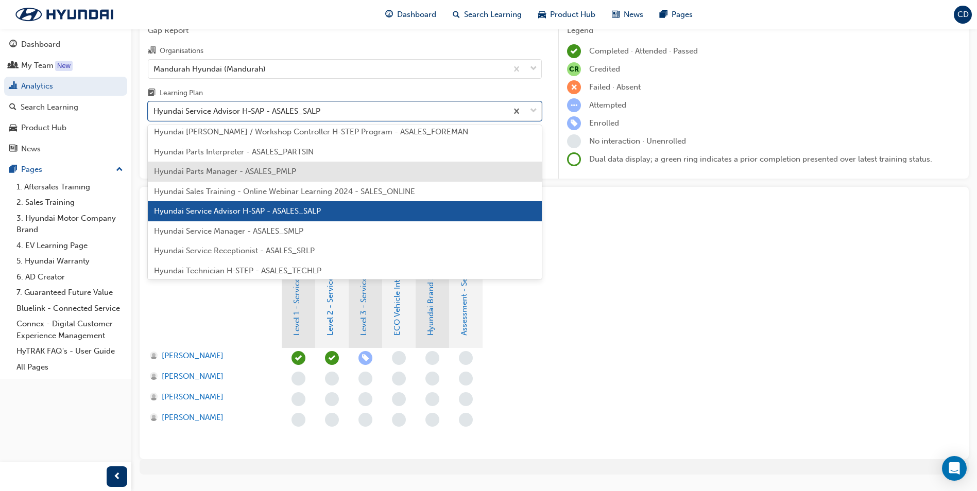
click at [257, 173] on span "Hyundai Parts Manager - ASALES_PMLP" at bounding box center [225, 171] width 142 height 9
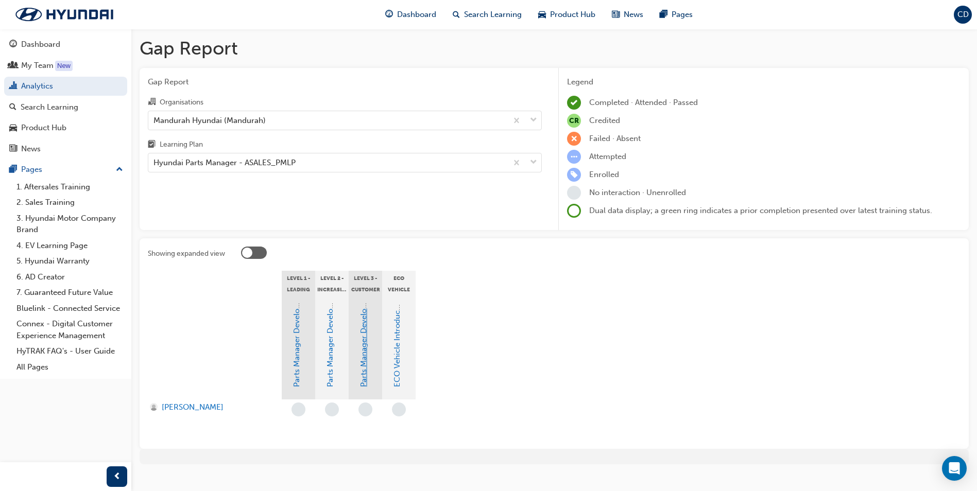
click at [360, 343] on link "Parts Manager Development Program Level 3" at bounding box center [363, 306] width 9 height 162
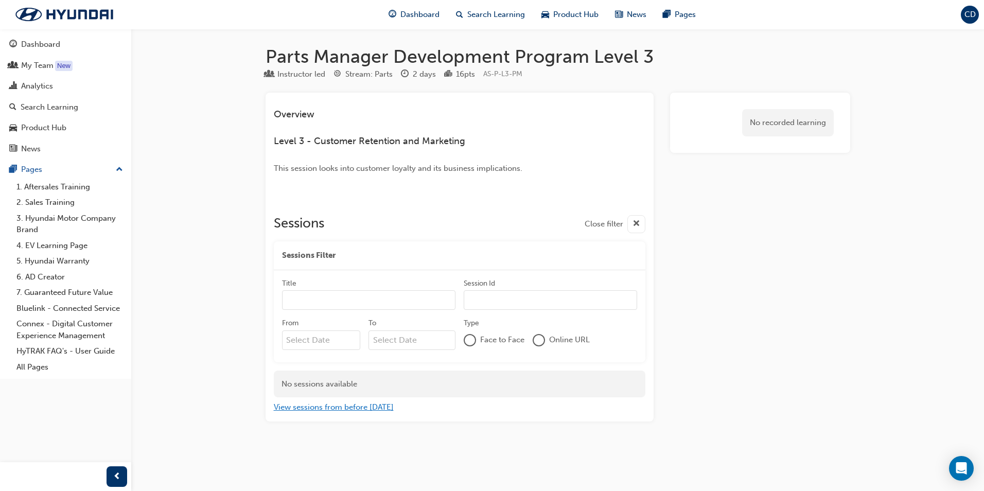
click at [363, 405] on button "View sessions from before [DATE]" at bounding box center [334, 408] width 120 height 12
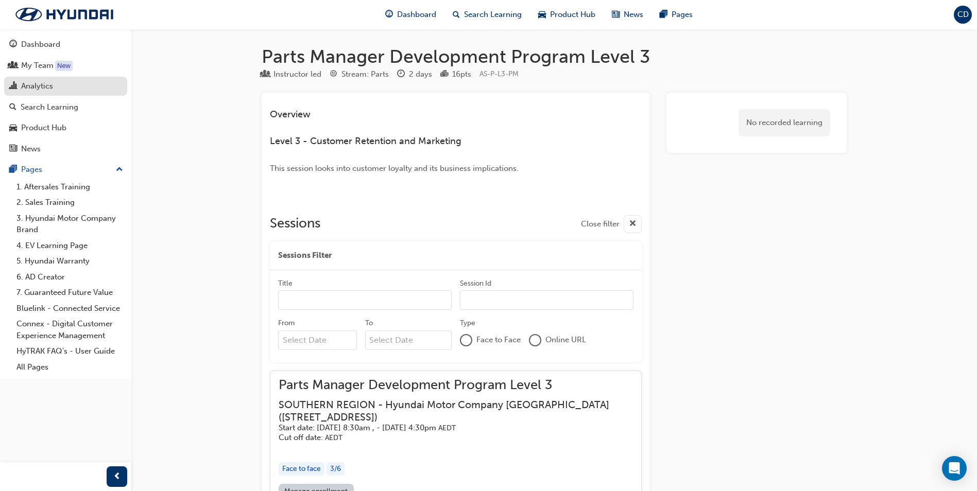
click at [51, 87] on div "Analytics" at bounding box center [37, 86] width 32 height 12
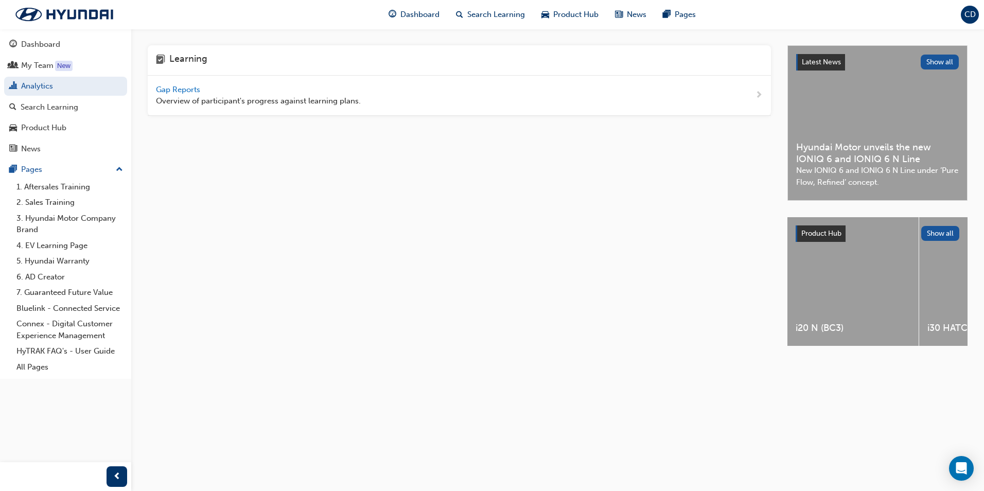
click at [189, 102] on span "Overview of participant's progress against learning plans." at bounding box center [258, 101] width 205 height 12
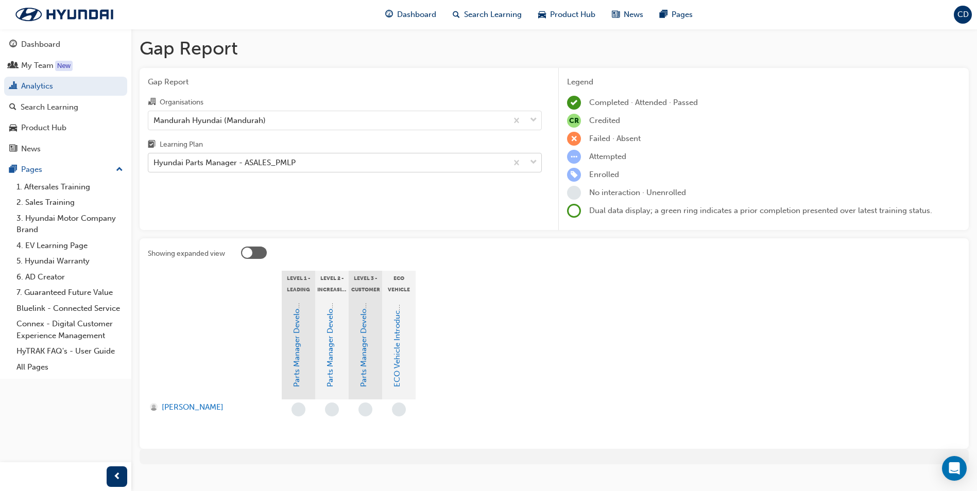
click at [194, 160] on div "Hyundai Parts Manager - ASALES_PMLP" at bounding box center [224, 163] width 142 height 12
click at [154, 160] on input "Learning Plan Hyundai Parts Manager - ASALES_PMLP" at bounding box center [153, 162] width 1 height 9
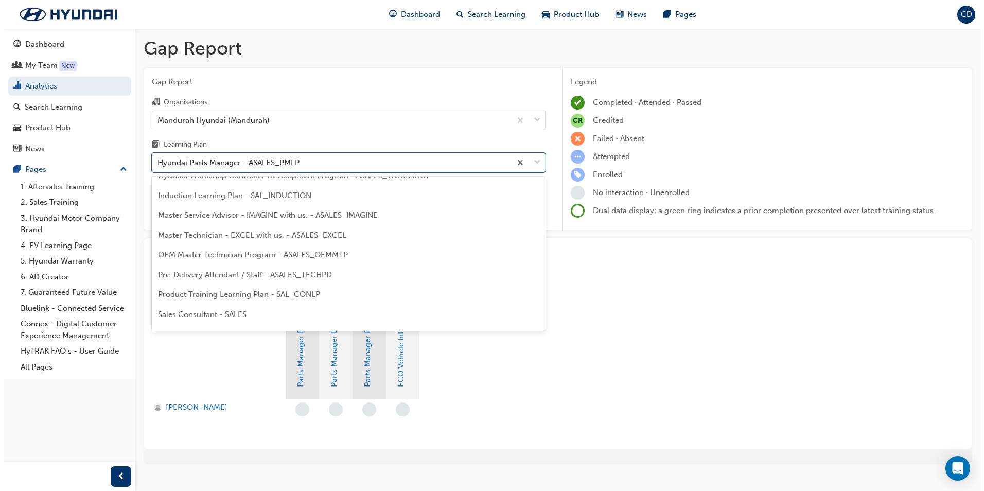
scroll to position [306, 0]
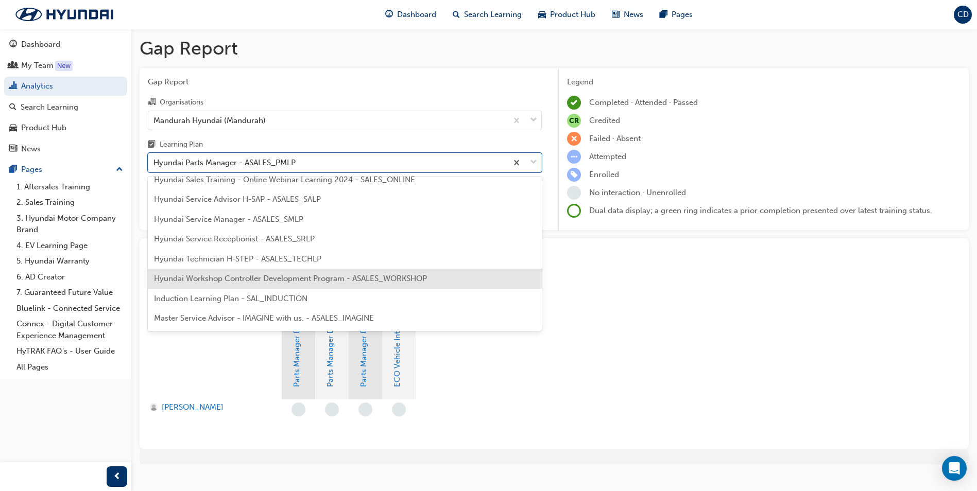
click at [294, 284] on div "Hyundai Workshop Controller Development Program - ASALES_WORKSHOP" at bounding box center [345, 279] width 394 height 20
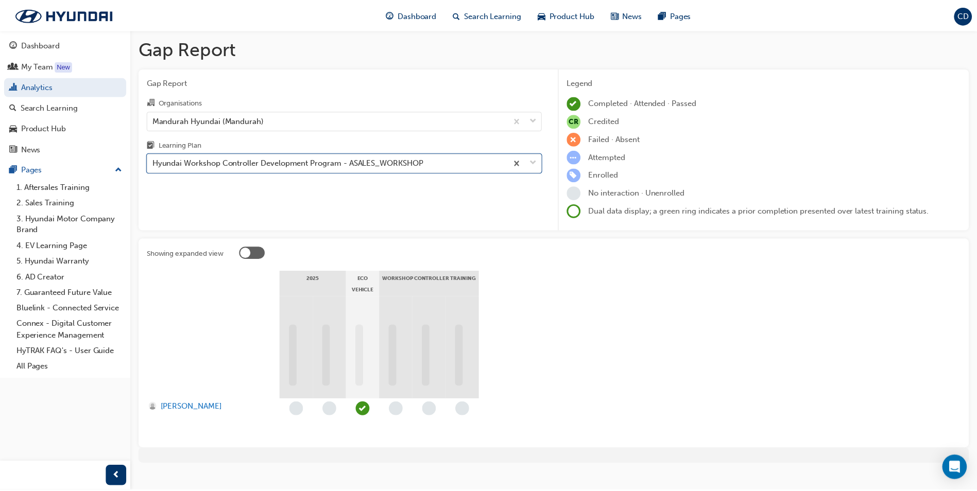
scroll to position [15, 0]
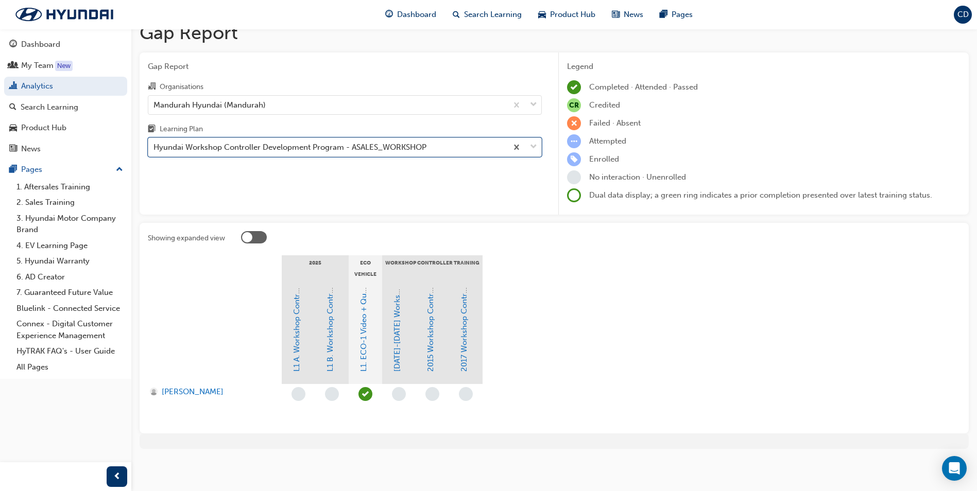
click at [280, 146] on div "Hyundai Workshop Controller Development Program - ASALES_WORKSHOP" at bounding box center [289, 148] width 273 height 12
click at [154, 146] on input "Learning Plan option Hyundai Workshop Controller Development Program - ASALES_W…" at bounding box center [153, 147] width 1 height 9
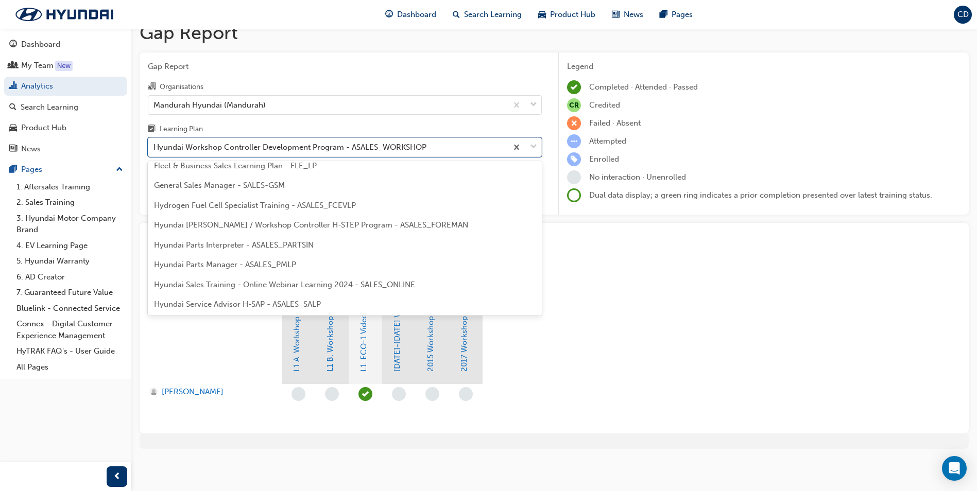
scroll to position [168, 0]
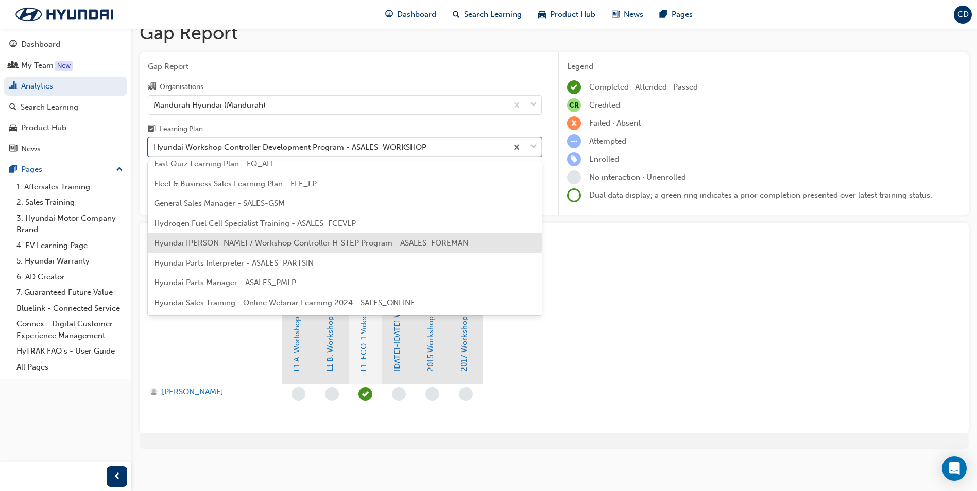
click at [285, 241] on span "Hyundai [PERSON_NAME] / Workshop Controller H-STEP Program - ASALES_FOREMAN" at bounding box center [311, 242] width 314 height 9
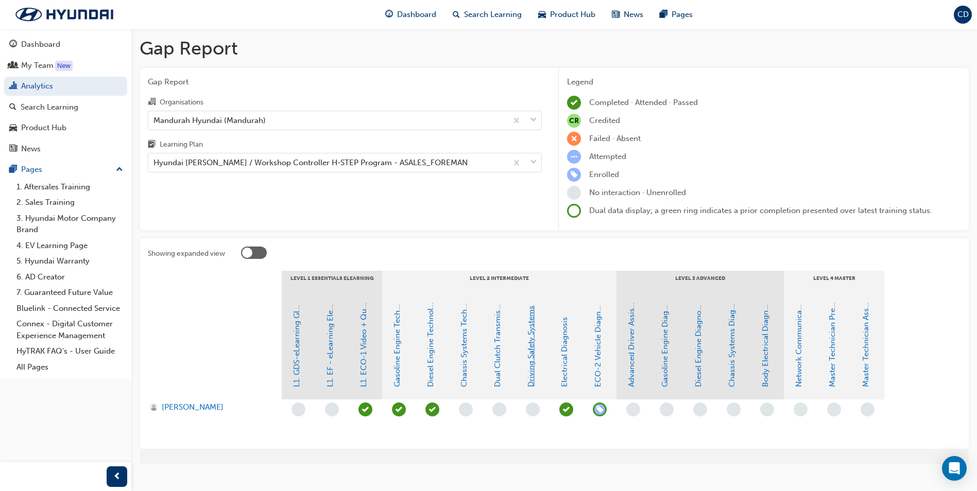
click at [534, 376] on link "Driving Safety Systems" at bounding box center [530, 346] width 9 height 81
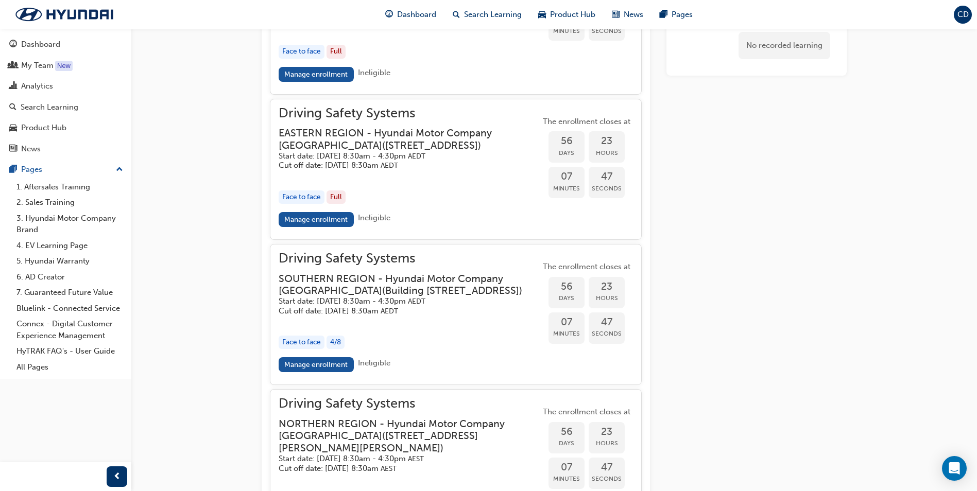
scroll to position [1477, 0]
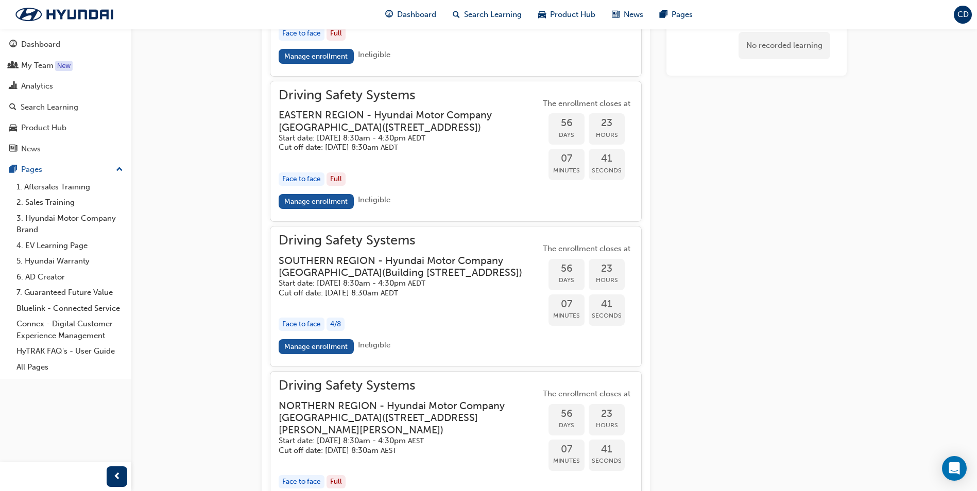
click at [360, 279] on h3 "SOUTHERN REGION - Hyundai Motor Company [GEOGRAPHIC_DATA] ( [STREET_ADDRESS] )" at bounding box center [400, 267] width 245 height 24
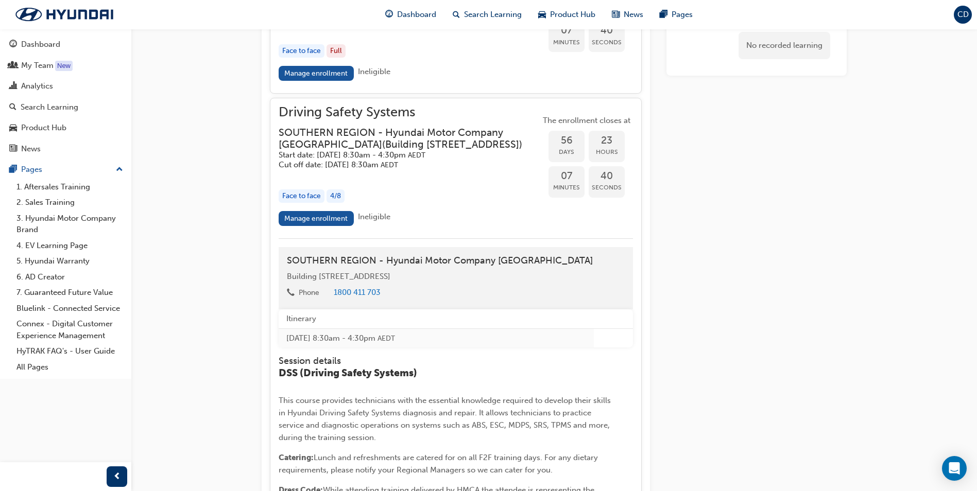
scroll to position [1631, 0]
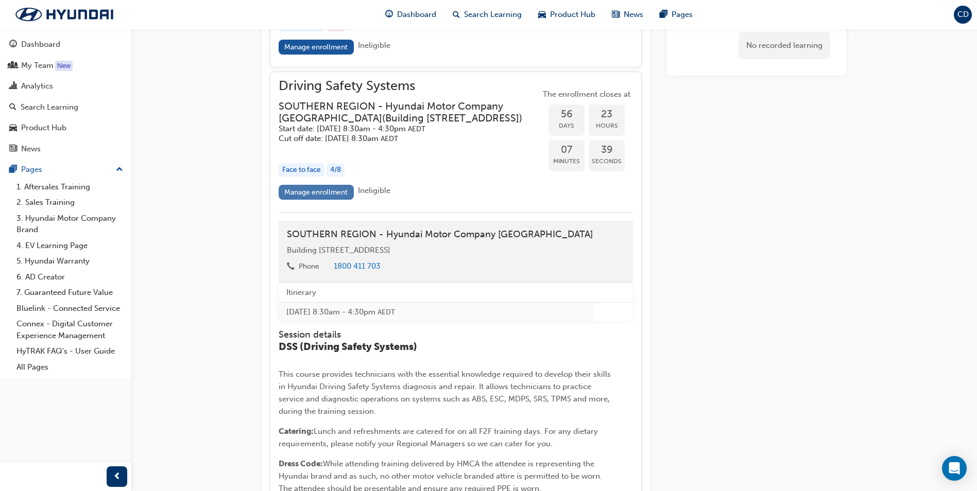
click at [330, 200] on link "Manage enrollment" at bounding box center [315, 192] width 75 height 15
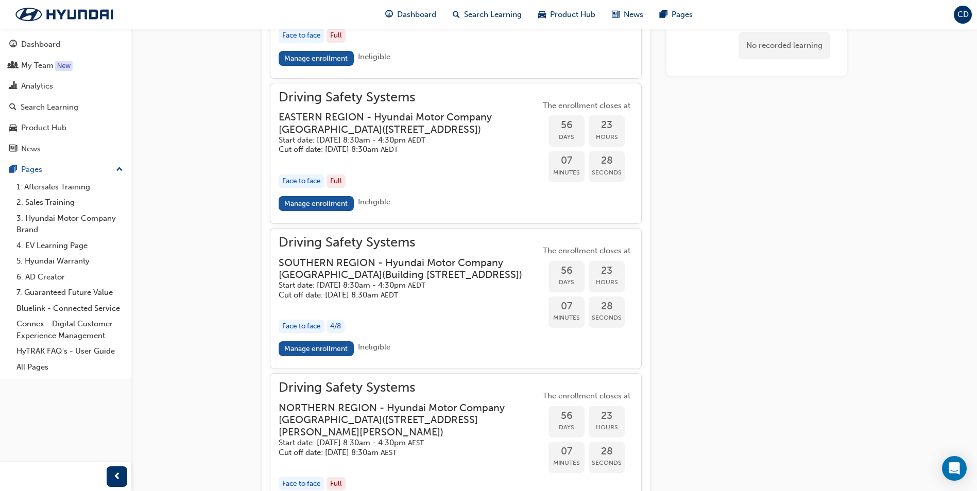
scroll to position [1425, 0]
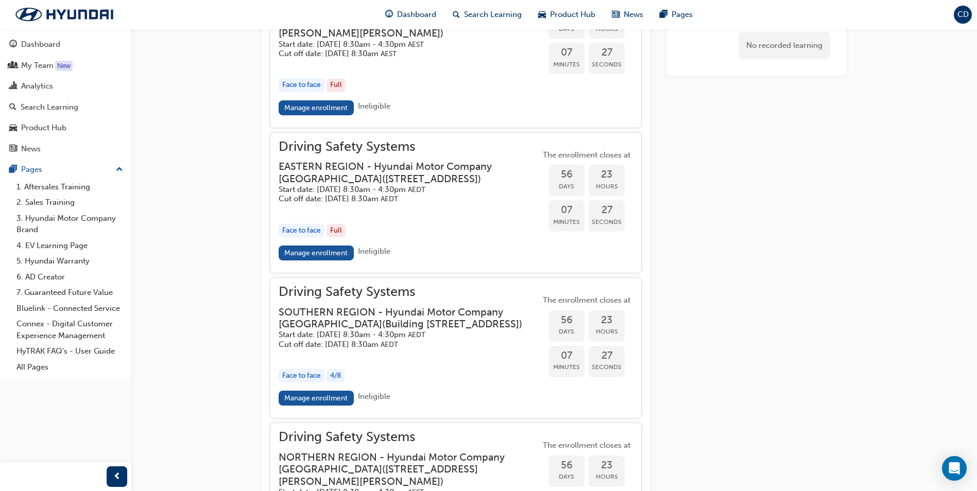
click at [386, 185] on h3 "EASTERN REGION - Hyundai Motor Company [GEOGRAPHIC_DATA] ( [STREET_ADDRESS] )" at bounding box center [400, 173] width 245 height 24
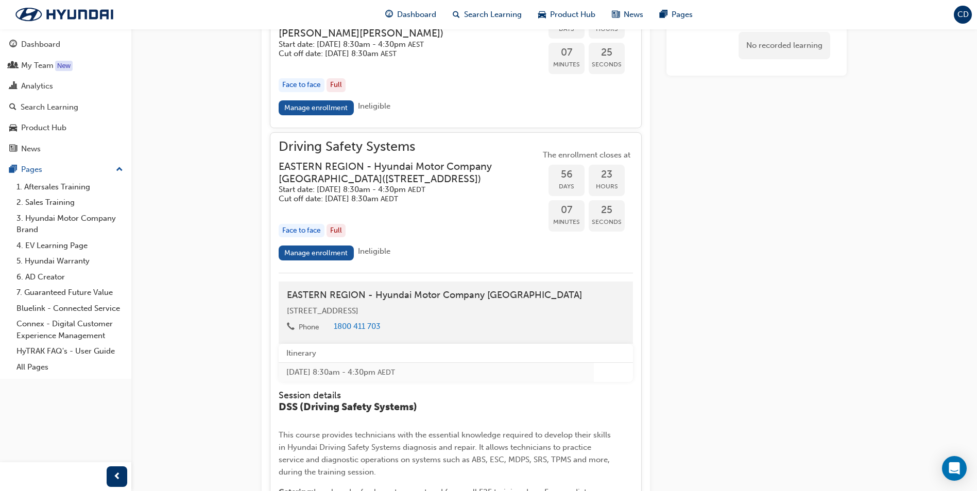
click at [322, 185] on h3 "EASTERN REGION - Hyundai Motor Company [GEOGRAPHIC_DATA] ( [STREET_ADDRESS] )" at bounding box center [400, 173] width 245 height 24
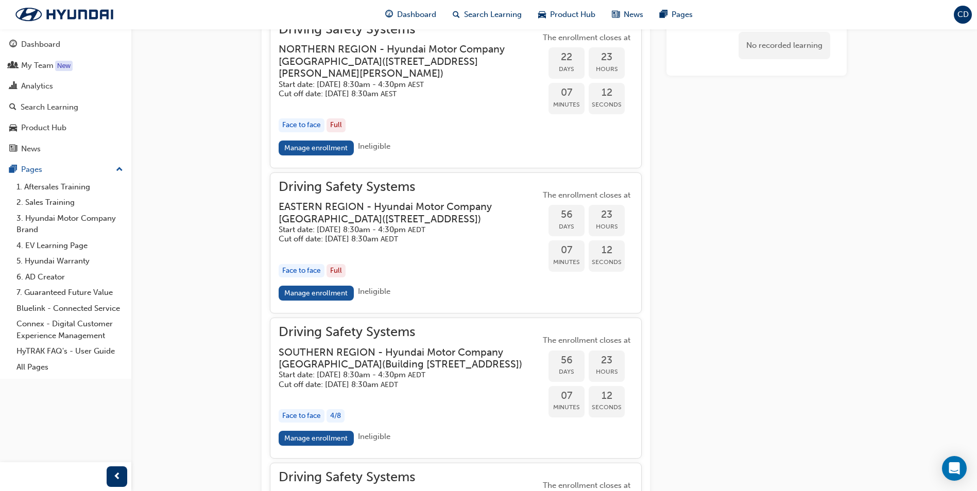
scroll to position [1491, 0]
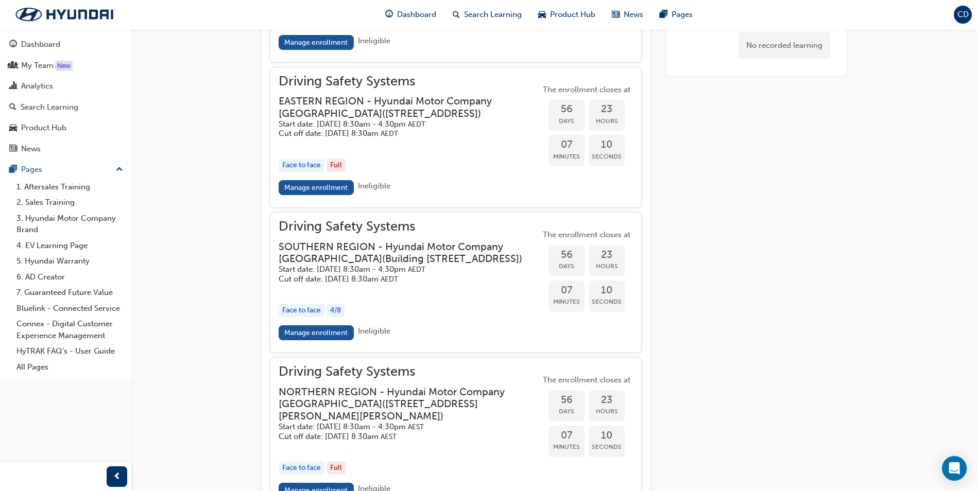
click at [387, 233] on span "Driving Safety Systems" at bounding box center [409, 227] width 262 height 12
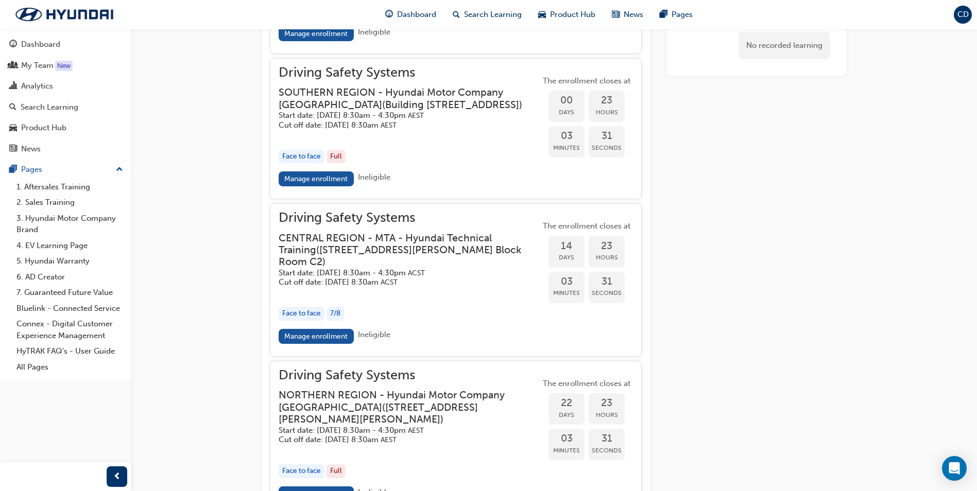
scroll to position [991, 0]
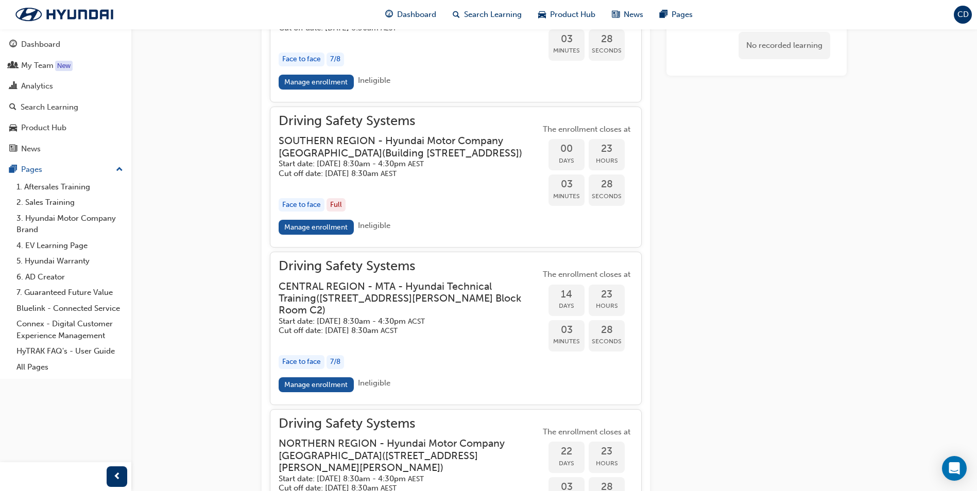
click at [433, 317] on h3 "CENTRAL REGION - MTA - Hyundai Technical Training ( [STREET_ADDRESS][PERSON_NAM…" at bounding box center [400, 299] width 245 height 36
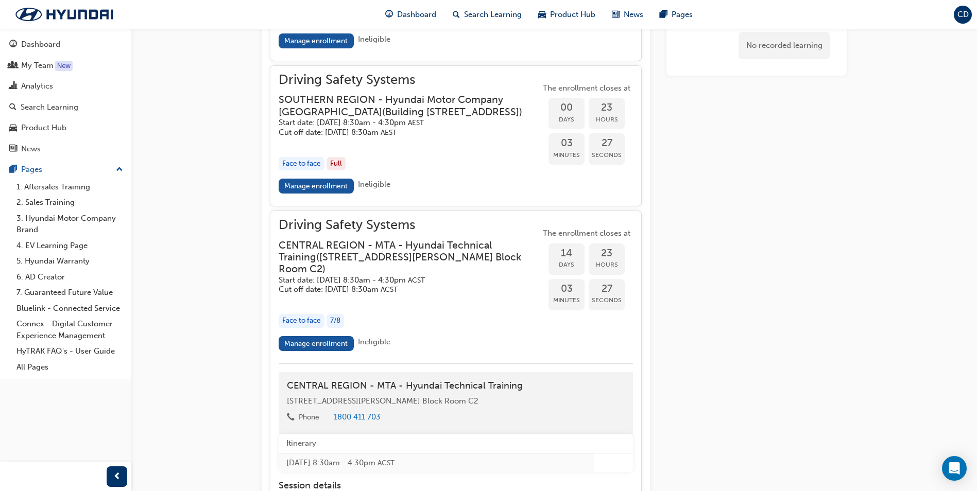
scroll to position [1145, 0]
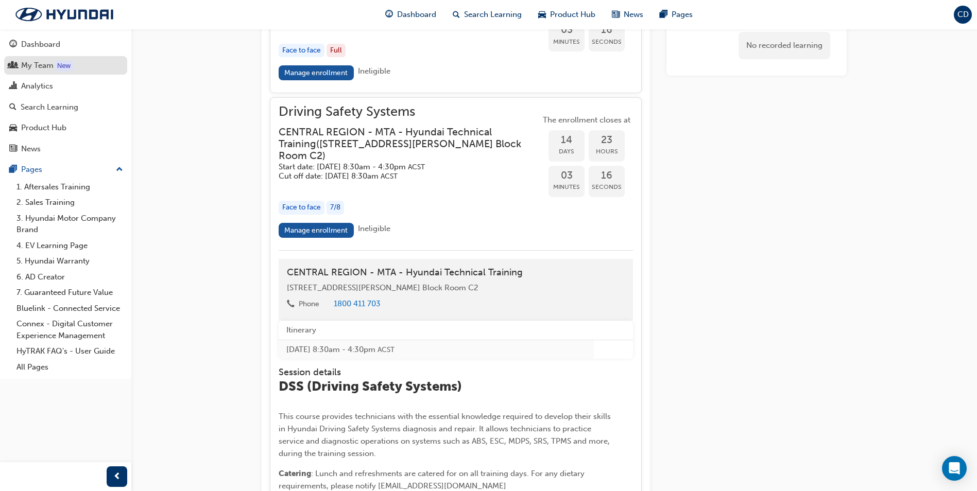
click at [44, 68] on div "My Team" at bounding box center [37, 66] width 32 height 12
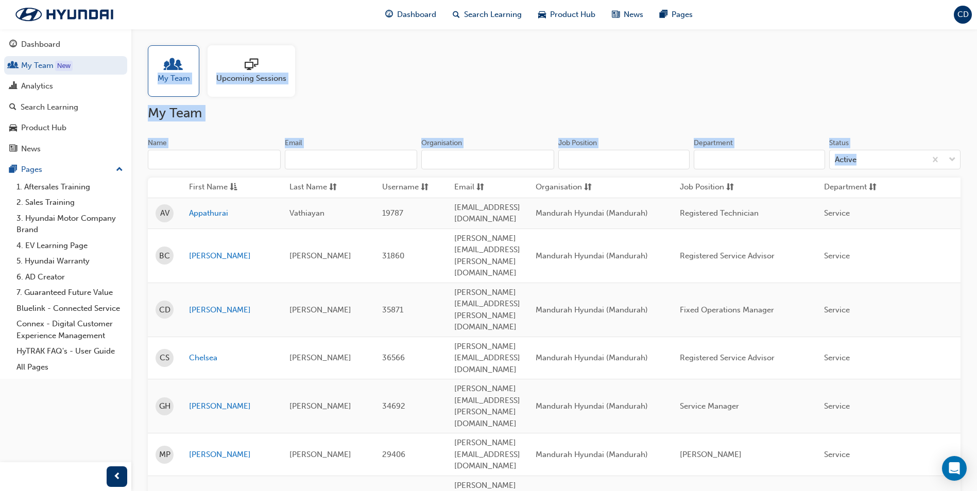
drag, startPoint x: 954, startPoint y: 374, endPoint x: -2, endPoint y: -38, distance: 1041.1
click at [0, 0] on html "Your version of Internet Explorer is outdated and not supported. Please upgrade…" at bounding box center [488, 245] width 977 height 491
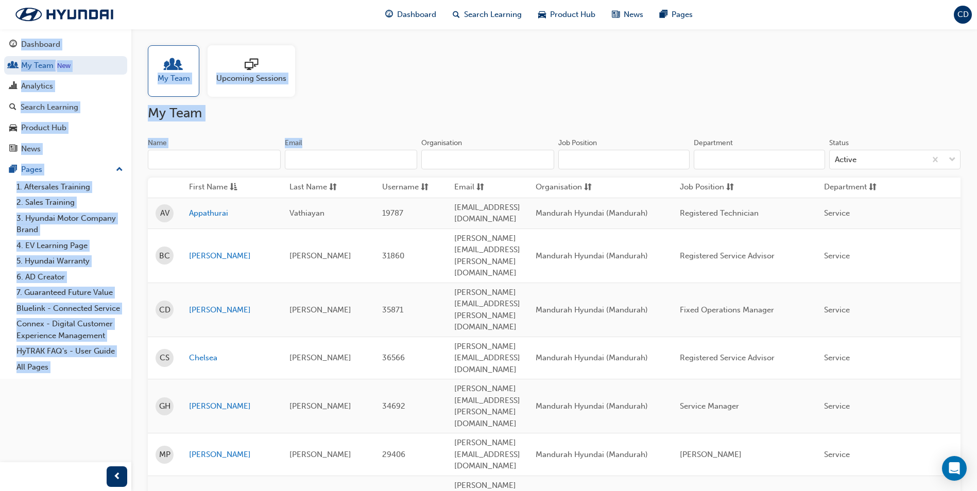
drag, startPoint x: 310, startPoint y: 121, endPoint x: 4, endPoint y: 31, distance: 318.9
click at [426, 78] on div "My Team Upcoming Sessions" at bounding box center [554, 70] width 812 height 51
click at [447, 95] on div "My Team Upcoming Sessions" at bounding box center [554, 70] width 812 height 51
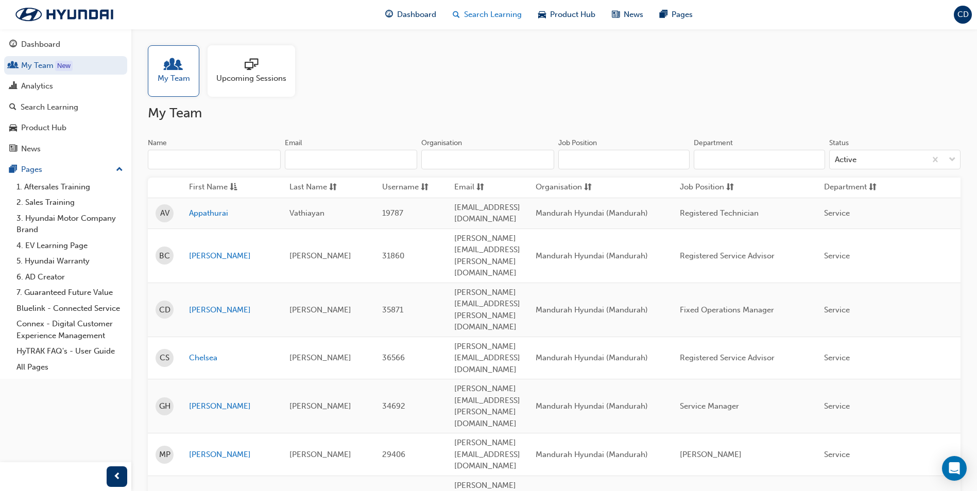
click at [473, 16] on span "Search Learning" at bounding box center [493, 15] width 58 height 12
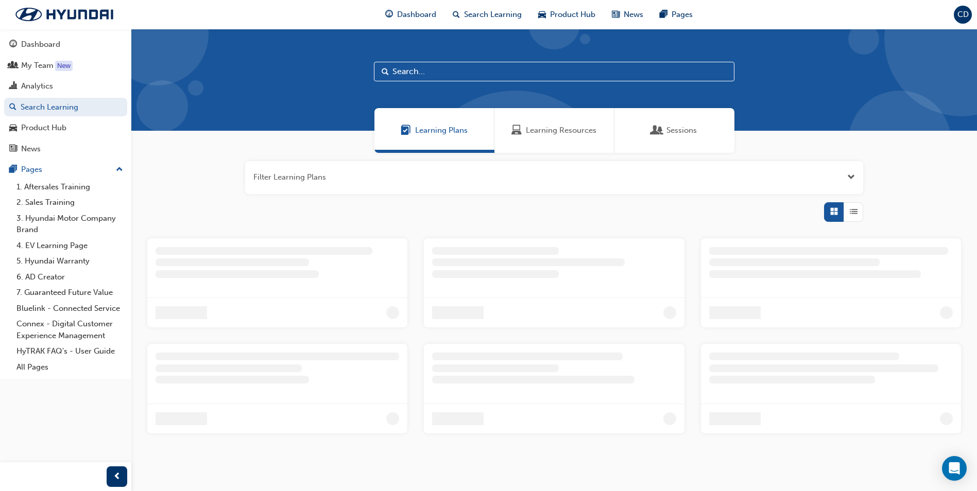
click at [444, 71] on input "text" at bounding box center [554, 72] width 360 height 20
paste input "AS-TECH-L1-EF"
type input "AS-TECH-L1-EF"
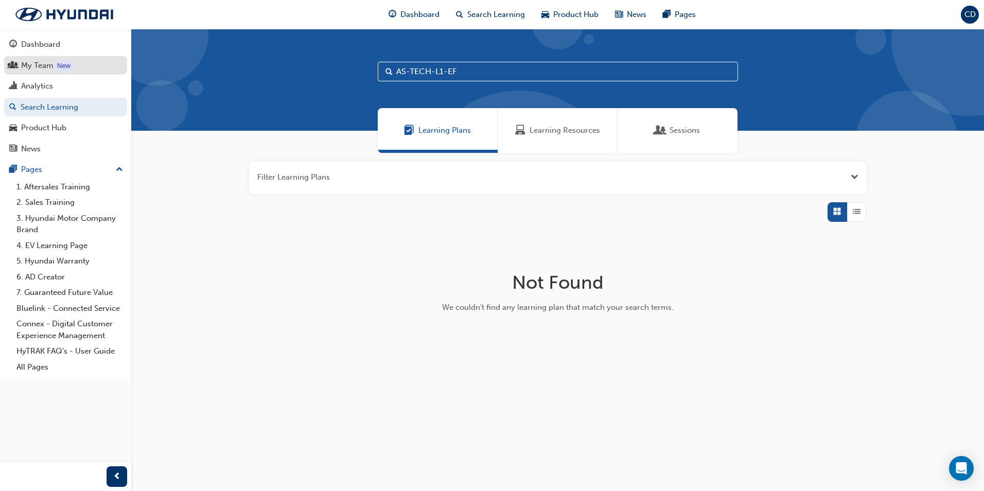
click at [49, 69] on div "My Team" at bounding box center [37, 66] width 32 height 12
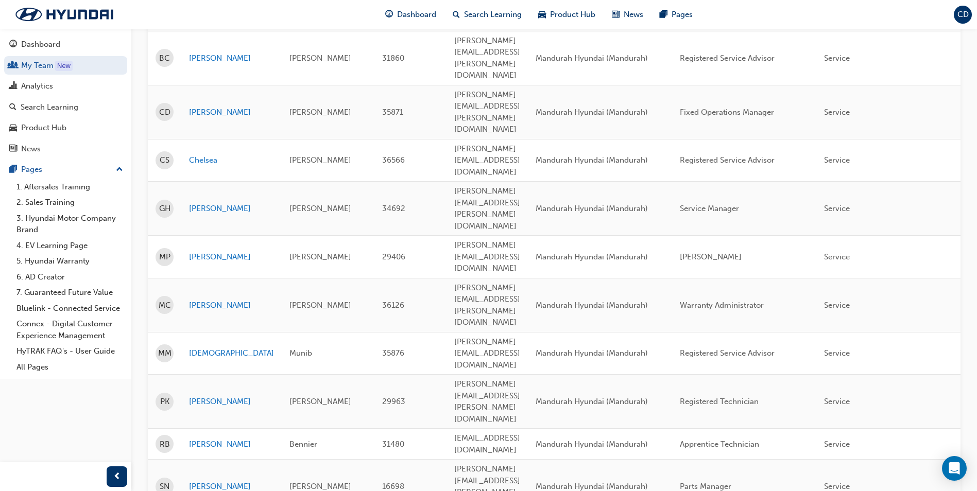
scroll to position [206, 0]
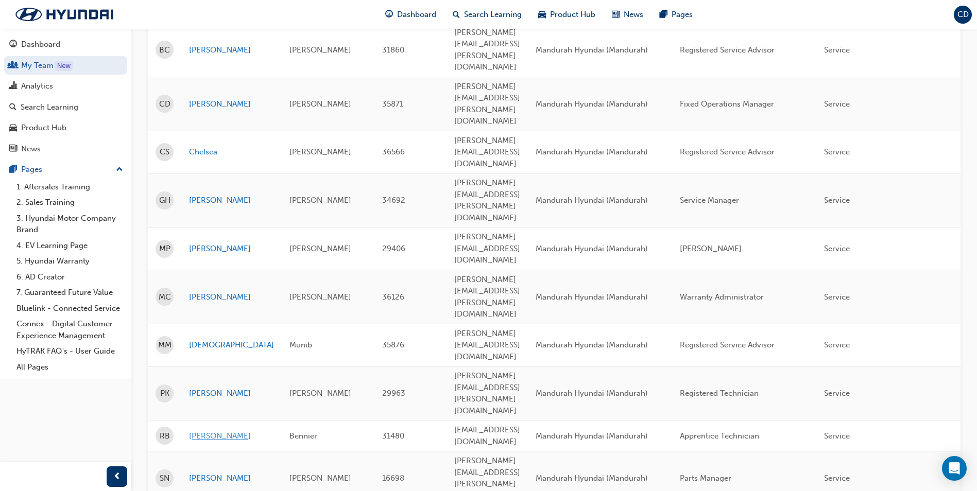
click at [195, 430] on link "[PERSON_NAME]" at bounding box center [231, 436] width 85 height 12
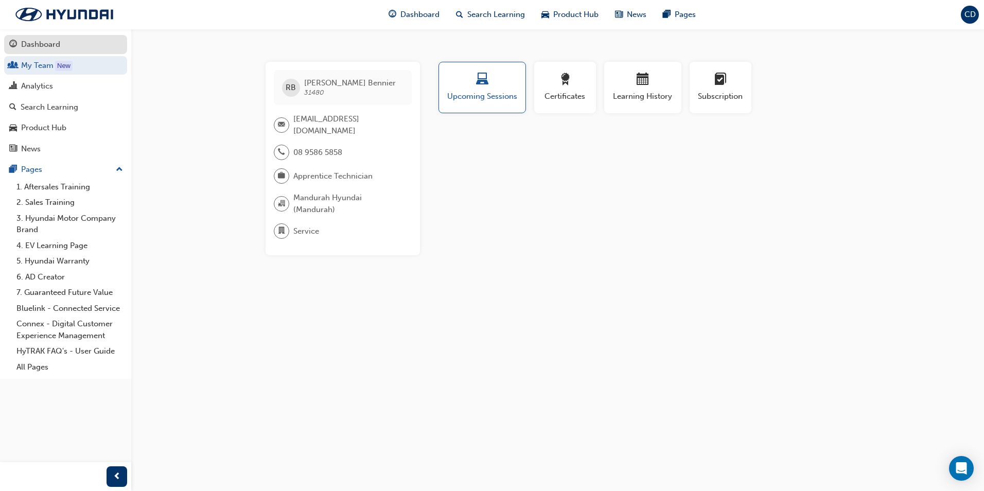
click at [33, 44] on div "Dashboard" at bounding box center [40, 45] width 39 height 12
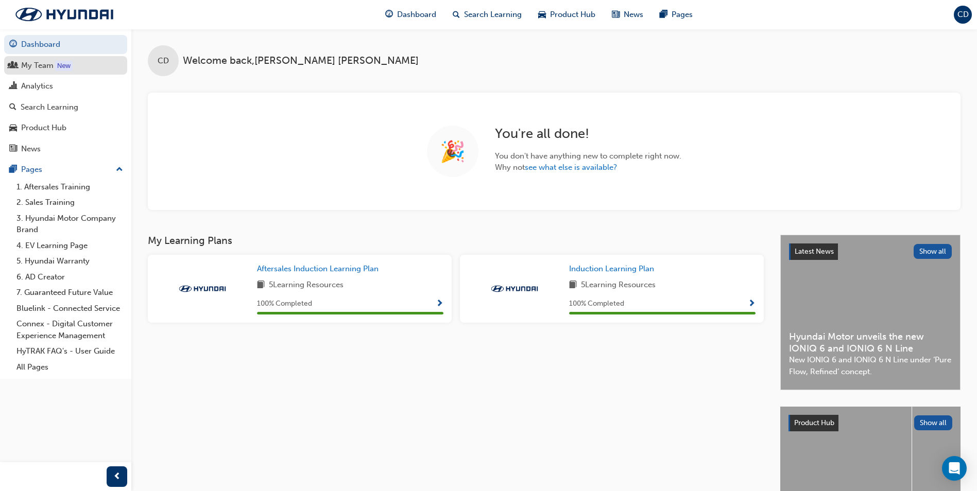
click at [59, 72] on link "My Team New" at bounding box center [65, 65] width 123 height 19
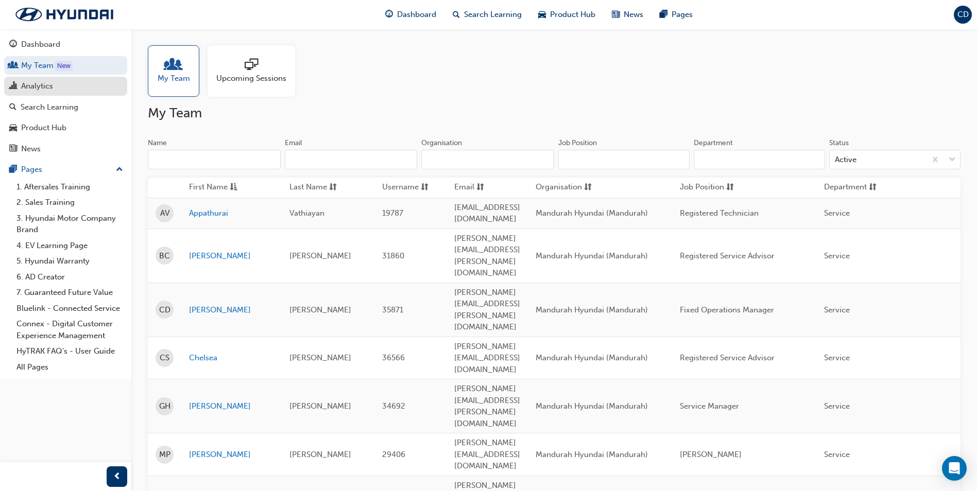
click at [37, 93] on link "Analytics" at bounding box center [65, 86] width 123 height 19
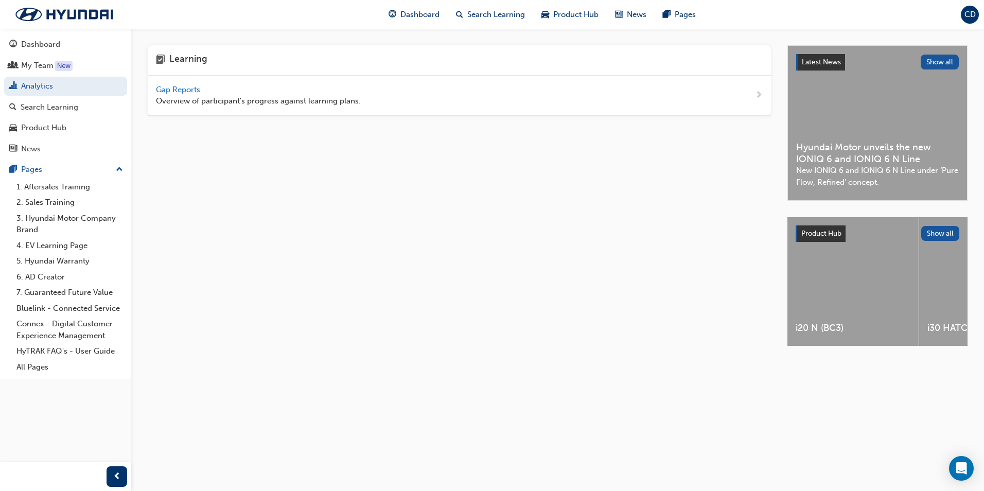
click at [182, 108] on div "Gap Reports Overview of participant's progress against learning plans." at bounding box center [459, 96] width 623 height 40
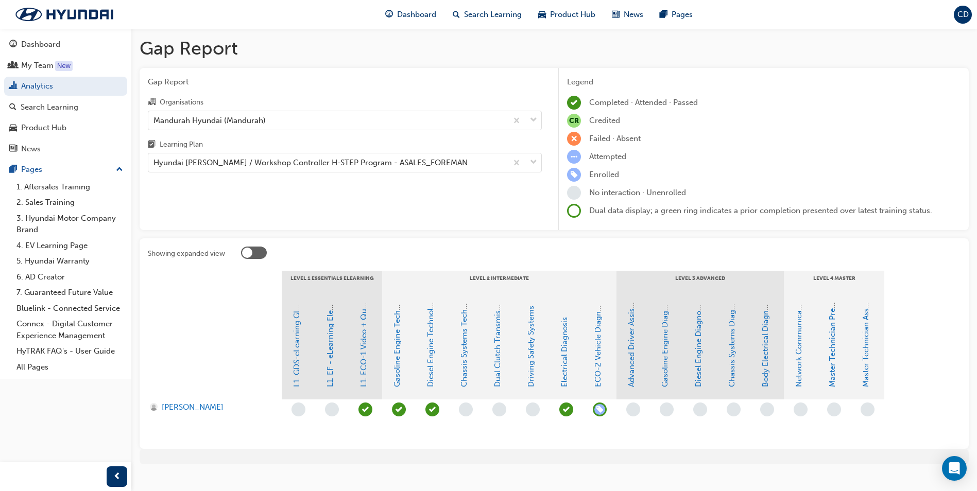
click at [188, 92] on div "Gap Report Organisations Mandurah Hyundai (Mandurah) Learning Plan Hyundai [PER…" at bounding box center [345, 149] width 410 height 163
click at [481, 26] on div "Dashboard Search Learning Product Hub News Pages" at bounding box center [539, 14] width 332 height 29
click at [479, 19] on span "Search Learning" at bounding box center [493, 15] width 58 height 12
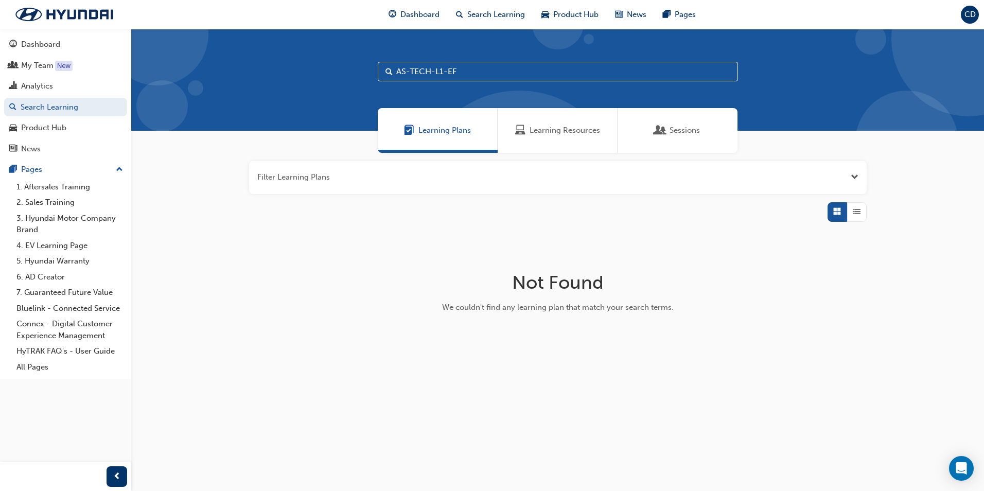
drag, startPoint x: 421, startPoint y: 75, endPoint x: 444, endPoint y: 69, distance: 23.8
click at [426, 75] on input "AS-TECH-L1-EF" at bounding box center [558, 72] width 360 height 20
drag, startPoint x: 478, startPoint y: 69, endPoint x: 244, endPoint y: 36, distance: 236.6
click at [244, 36] on div "AS-TECH-L1-EF" at bounding box center [557, 80] width 853 height 102
drag, startPoint x: 488, startPoint y: 71, endPoint x: 432, endPoint y: 65, distance: 55.9
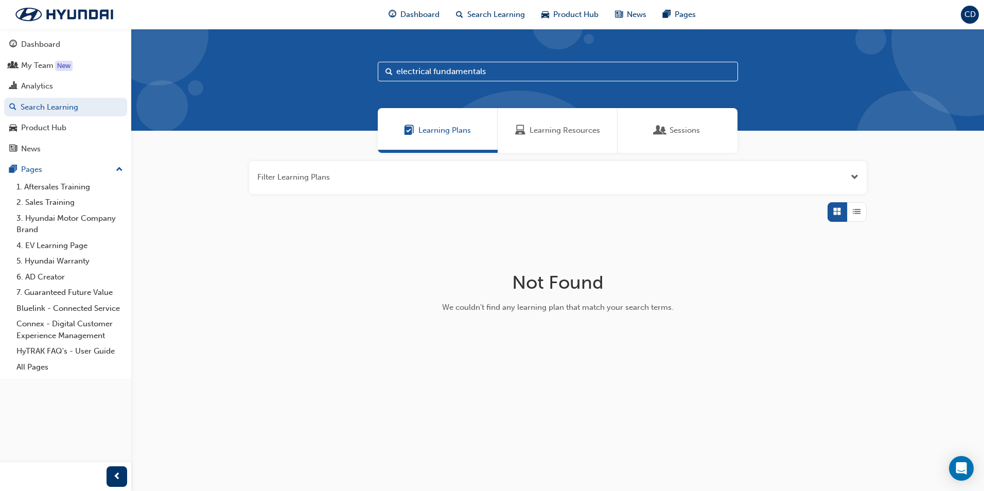
click at [432, 65] on input "electrical fundamentals" at bounding box center [558, 72] width 360 height 20
type input "electrical"
click at [385, 178] on button "button" at bounding box center [558, 177] width 618 height 33
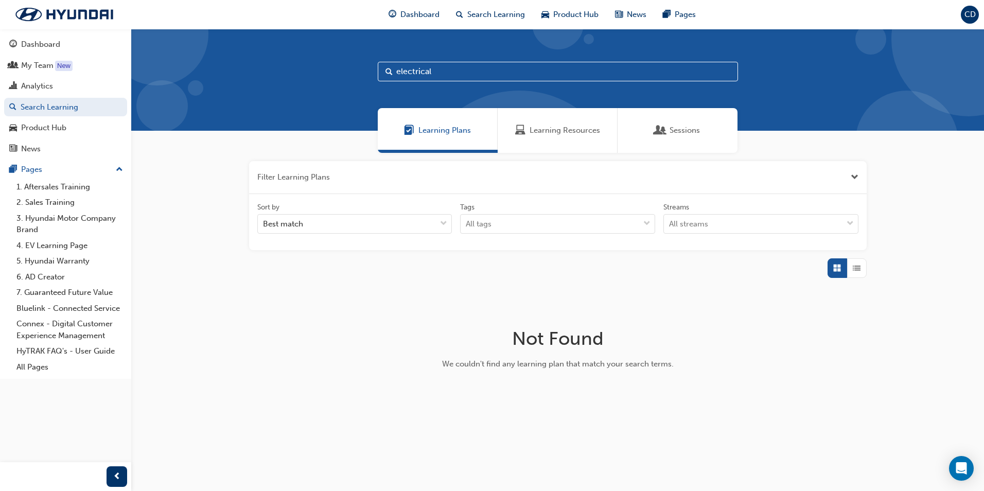
click at [671, 136] on span "Sessions" at bounding box center [685, 131] width 30 height 12
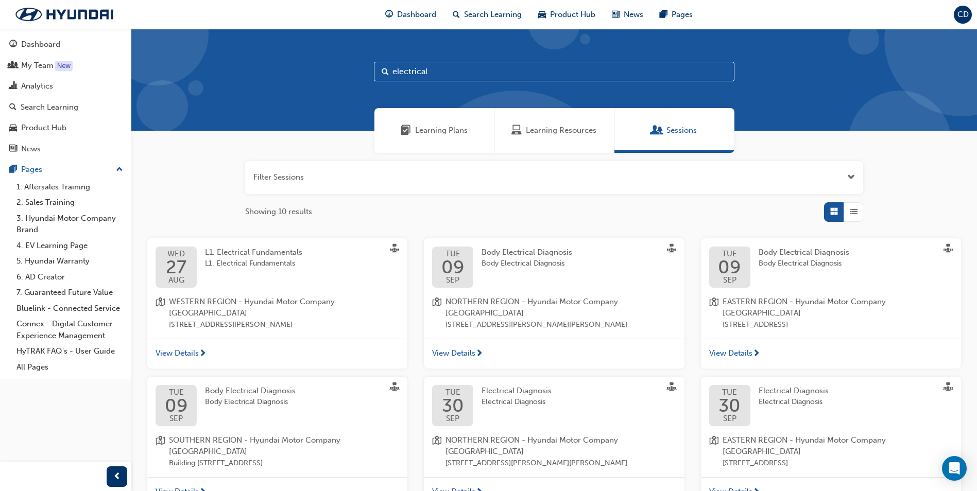
click at [298, 265] on span "L1. Electrical Fundamentals" at bounding box center [253, 264] width 97 height 12
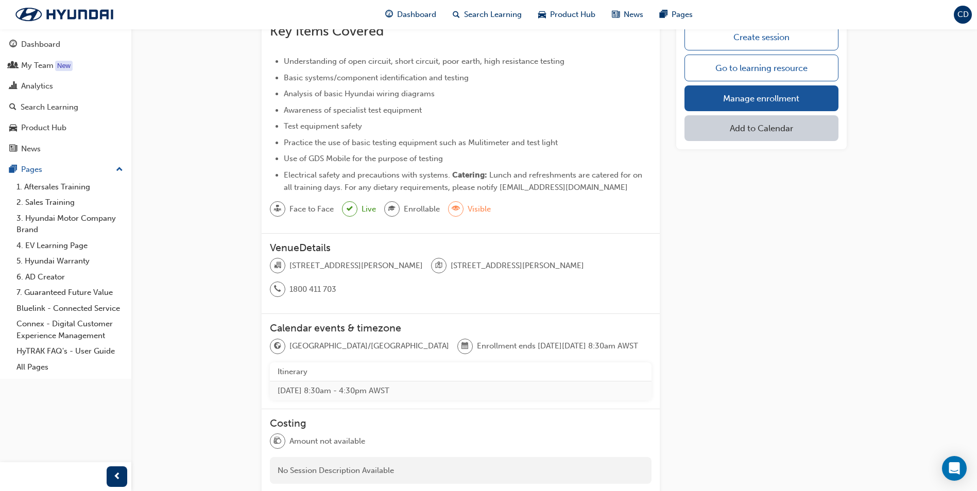
scroll to position [263, 0]
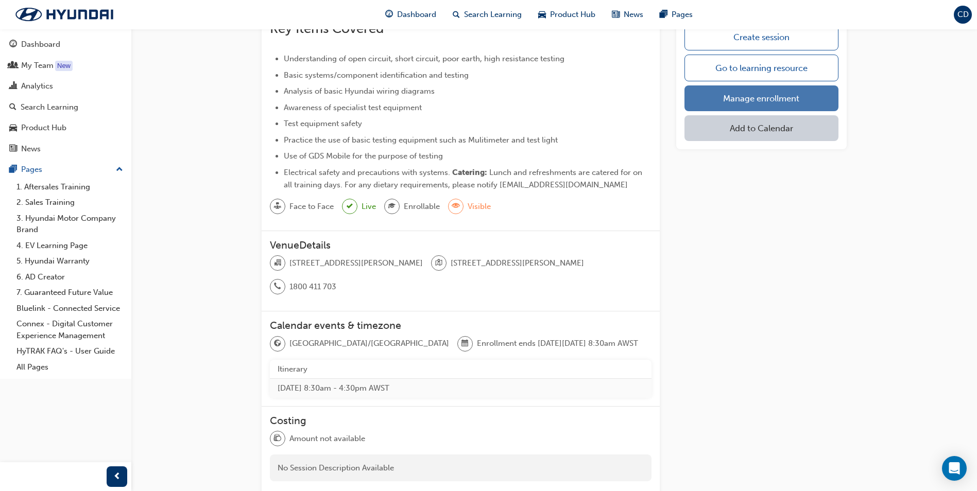
click at [773, 96] on link "Manage enrollment" at bounding box center [761, 98] width 154 height 26
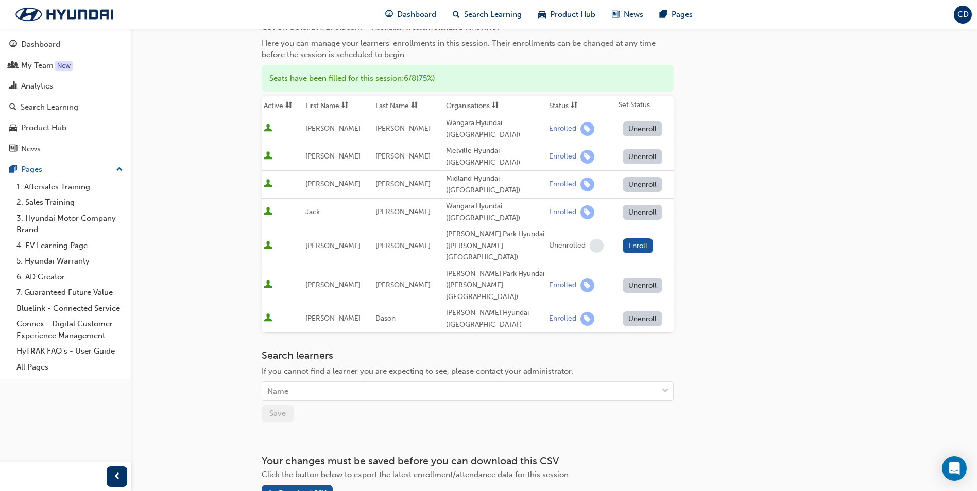
scroll to position [103, 0]
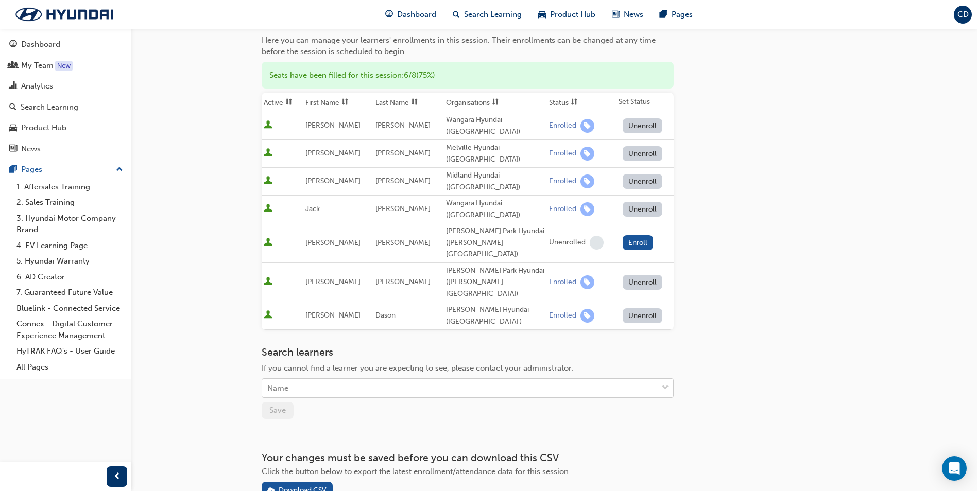
click at [389, 379] on div "Name" at bounding box center [459, 388] width 395 height 18
drag, startPoint x: 412, startPoint y: 371, endPoint x: 410, endPoint y: 366, distance: 5.4
click at [411, 371] on div "Go to session detail page Manage enrollment for L1. Electrical Fundamentals Sta…" at bounding box center [468, 212] width 412 height 573
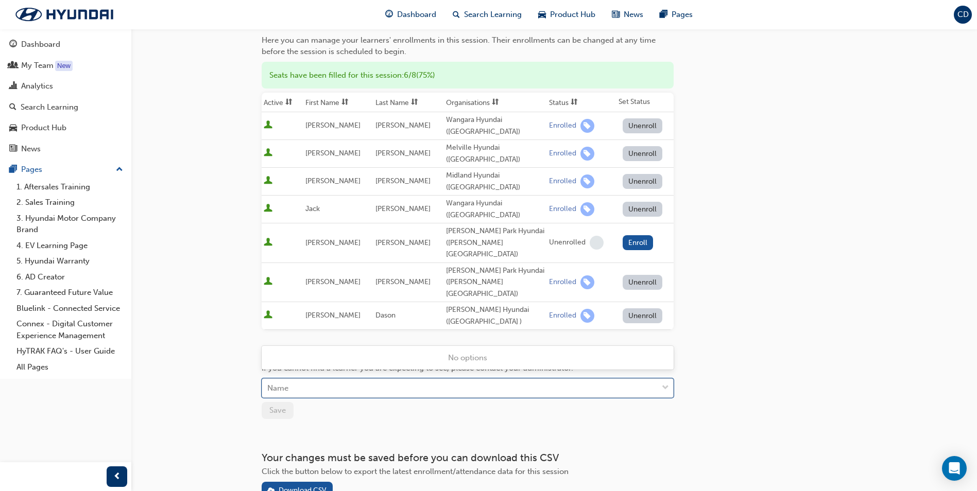
drag, startPoint x: 397, startPoint y: 337, endPoint x: 393, endPoint y: 328, distance: 9.9
click at [395, 379] on div "Name" at bounding box center [459, 388] width 395 height 18
type input "[PERSON_NAME]"
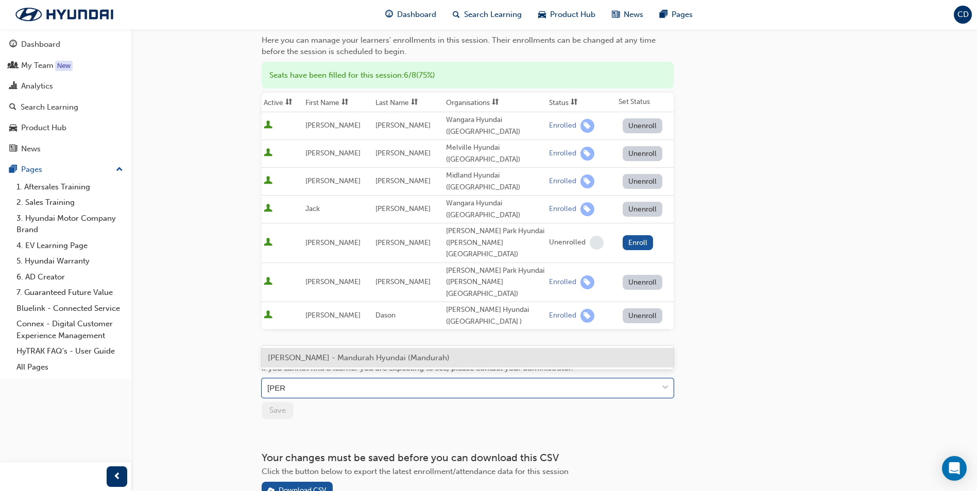
click at [370, 360] on span "[PERSON_NAME] - Mandurah Hyundai (Mandurah)" at bounding box center [359, 357] width 182 height 9
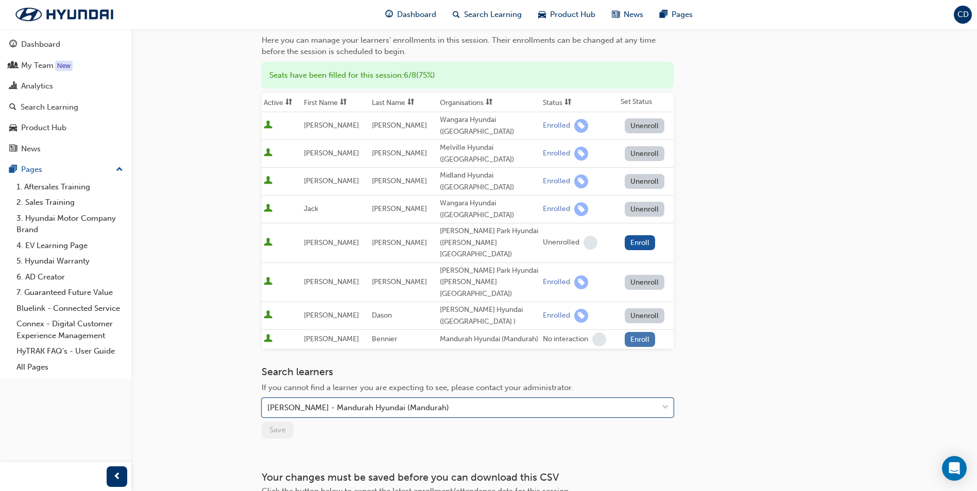
click at [634, 332] on button "Enroll" at bounding box center [639, 339] width 31 height 15
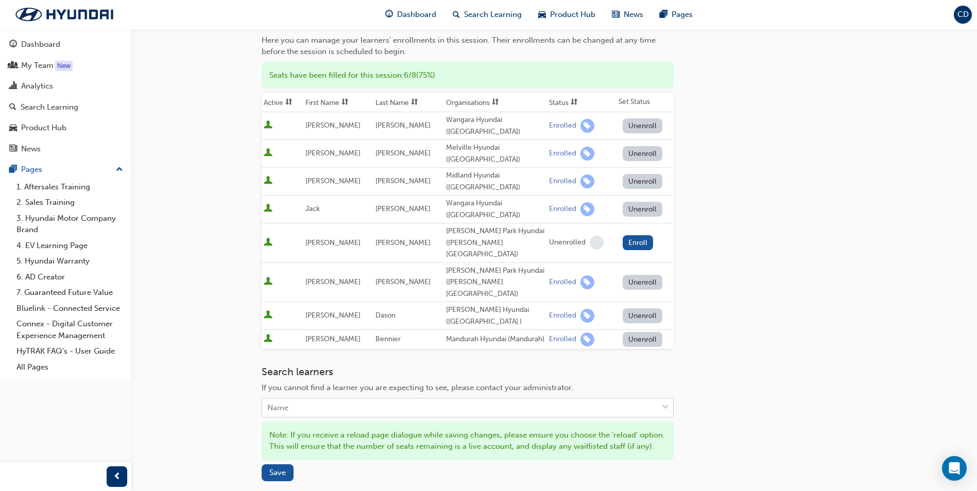
click at [455, 399] on div "Name" at bounding box center [459, 408] width 395 height 18
type input "pilc"
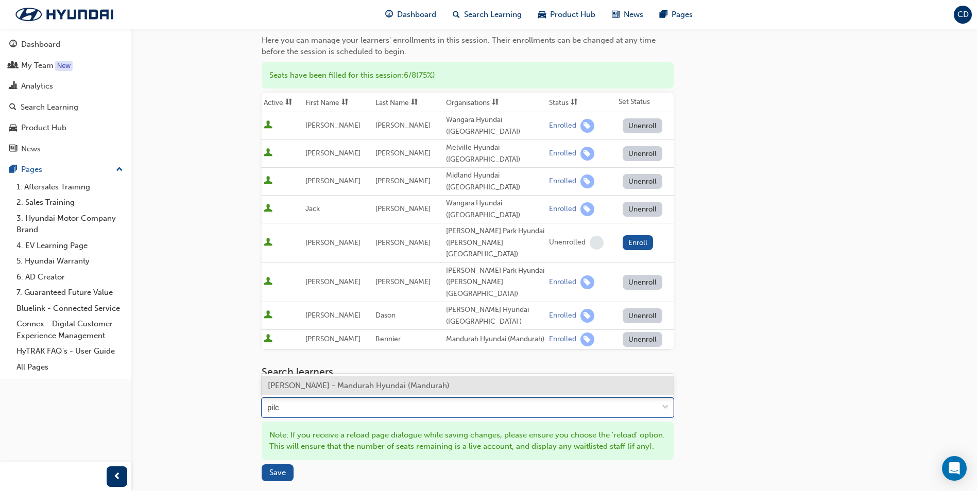
click at [431, 382] on span "[PERSON_NAME] - Mandurah Hyundai (Mandurah)" at bounding box center [359, 385] width 182 height 9
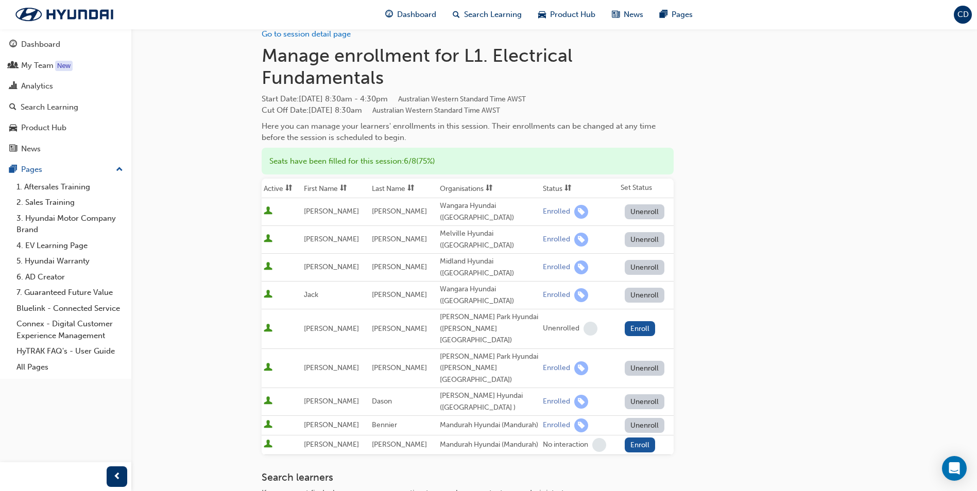
scroll to position [0, 0]
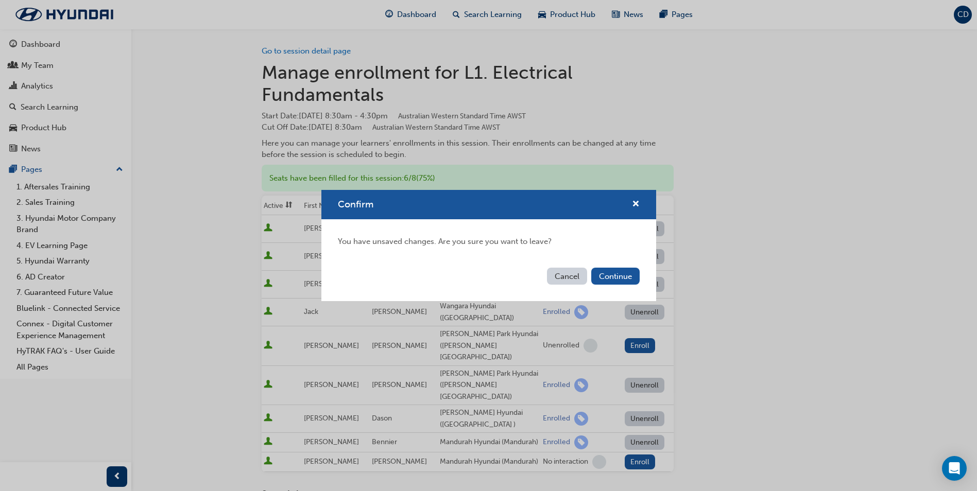
click at [609, 276] on button "Continue" at bounding box center [615, 276] width 48 height 17
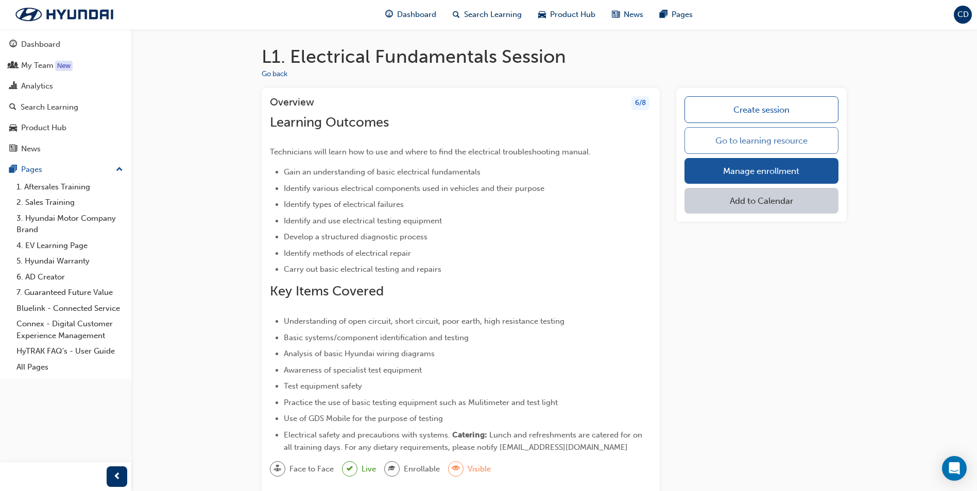
click at [773, 143] on link "Go to learning resource" at bounding box center [761, 140] width 154 height 27
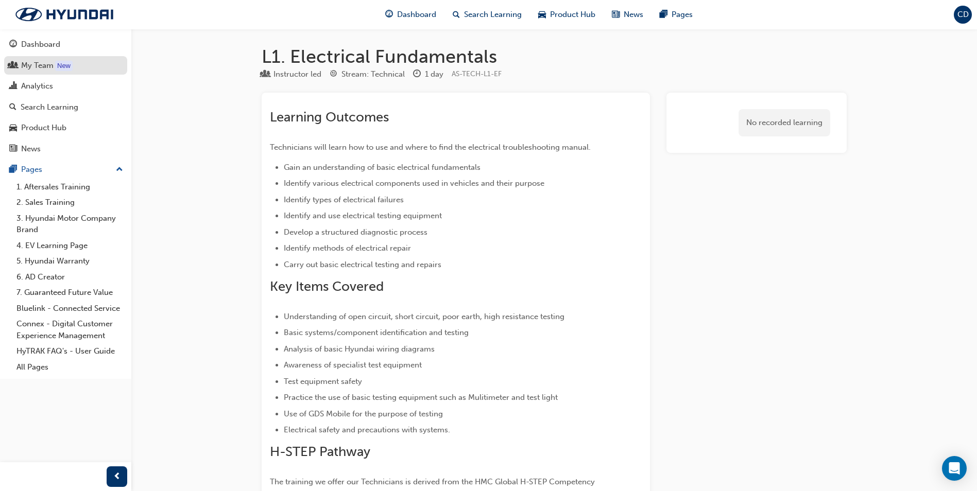
click at [37, 67] on div "My Team" at bounding box center [37, 66] width 32 height 12
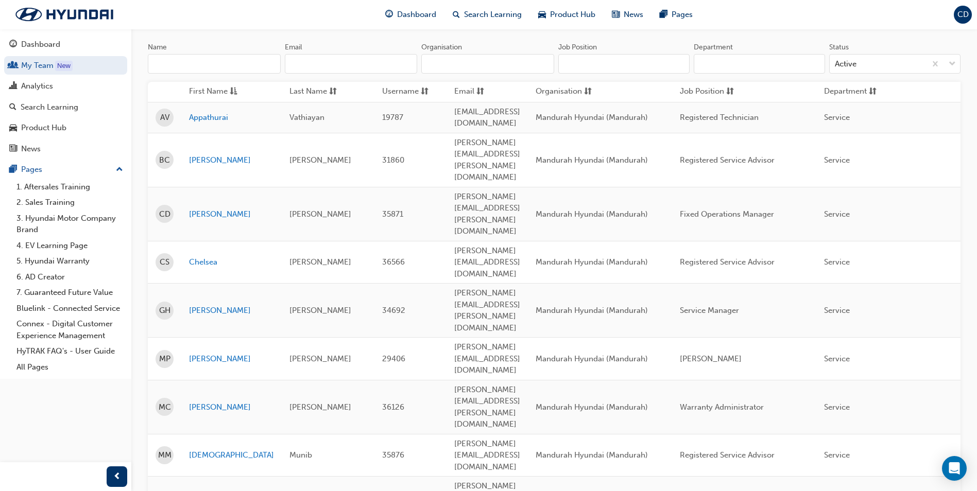
scroll to position [103, 0]
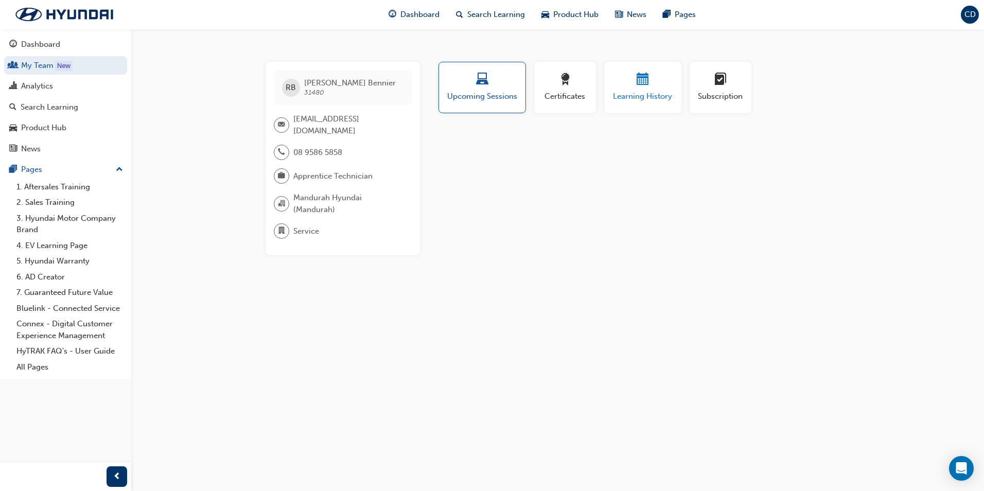
click at [652, 85] on div "button" at bounding box center [643, 81] width 62 height 16
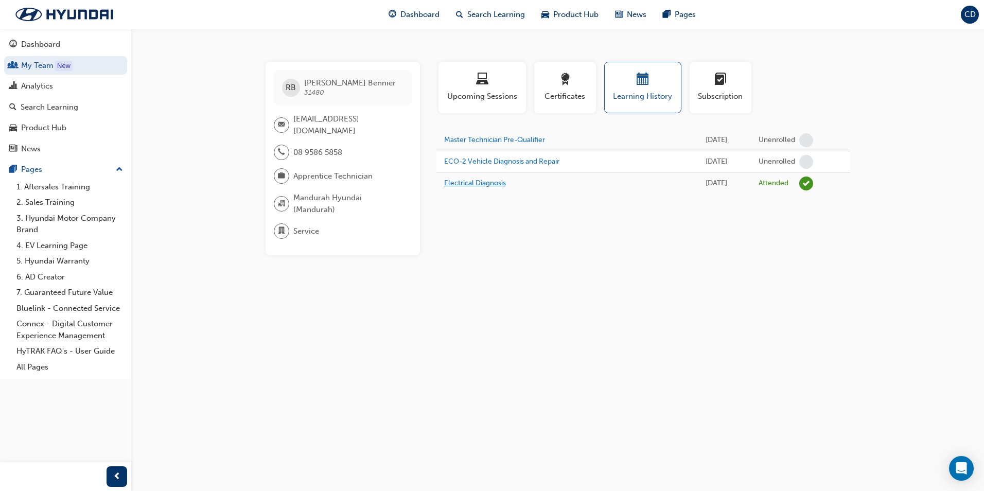
click at [467, 186] on link "Electrical Diagnosis" at bounding box center [475, 183] width 62 height 9
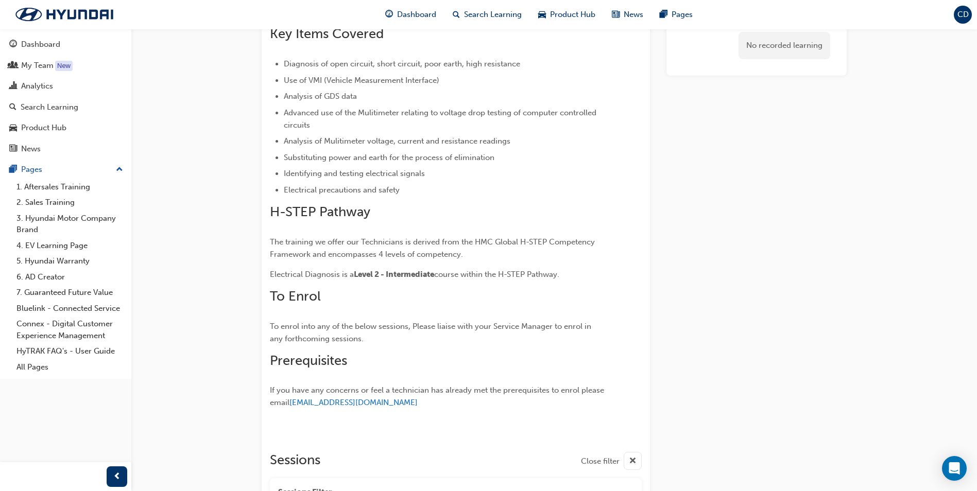
scroll to position [225, 0]
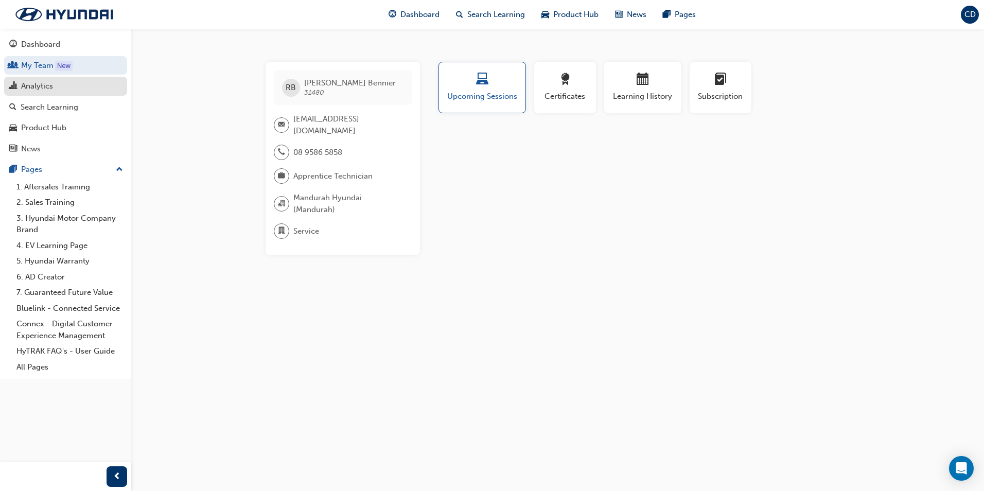
click at [41, 83] on div "Analytics" at bounding box center [37, 86] width 32 height 12
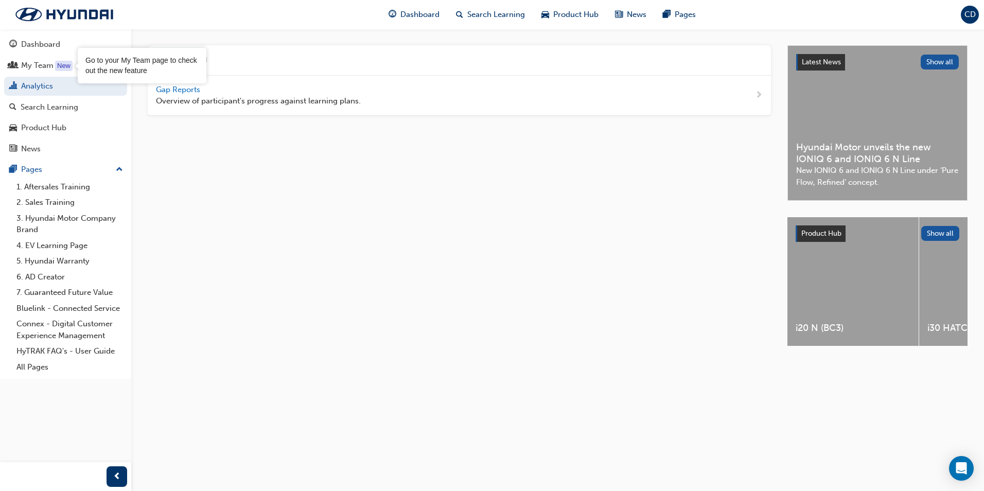
click at [184, 88] on span "Gap Reports" at bounding box center [179, 89] width 46 height 9
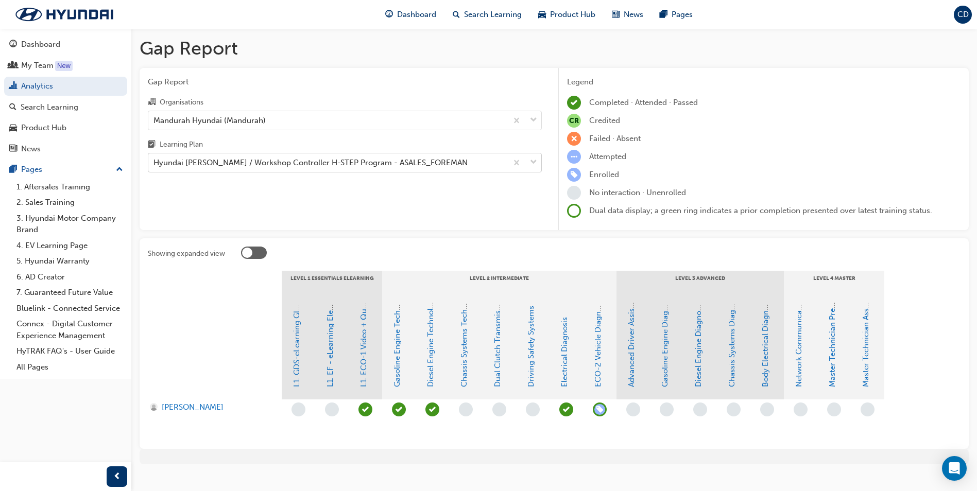
click at [241, 159] on div "Hyundai [PERSON_NAME] / Workshop Controller H-STEP Program - ASALES_FOREMAN" at bounding box center [310, 163] width 314 height 12
click at [154, 159] on input "Learning Plan Hyundai [PERSON_NAME] / Workshop Controller H-STEP Program - ASAL…" at bounding box center [153, 162] width 1 height 9
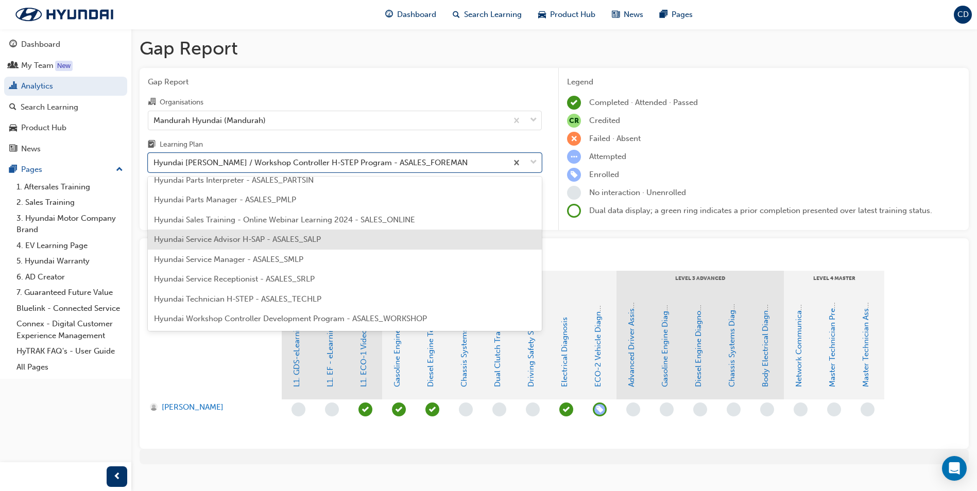
scroll to position [267, 0]
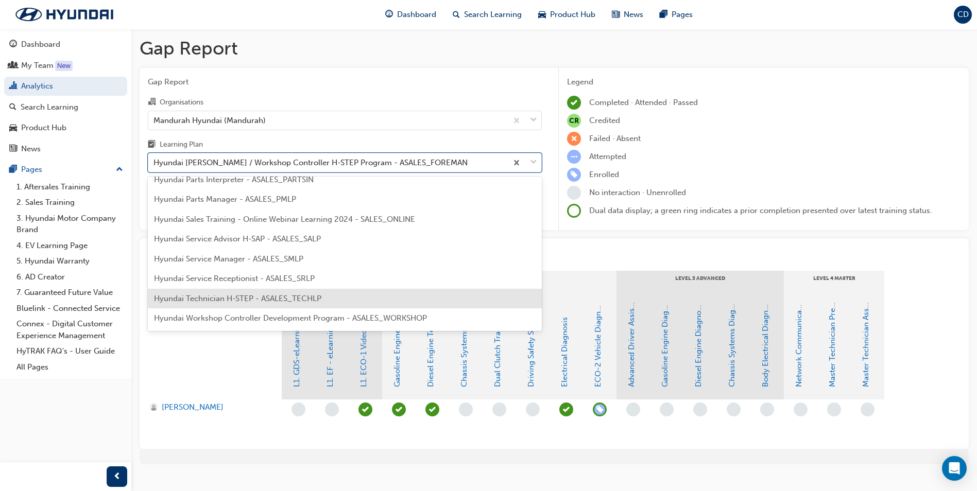
click at [249, 298] on span "Hyundai Technician H-STEP - ASALES_TECHLP" at bounding box center [237, 298] width 167 height 9
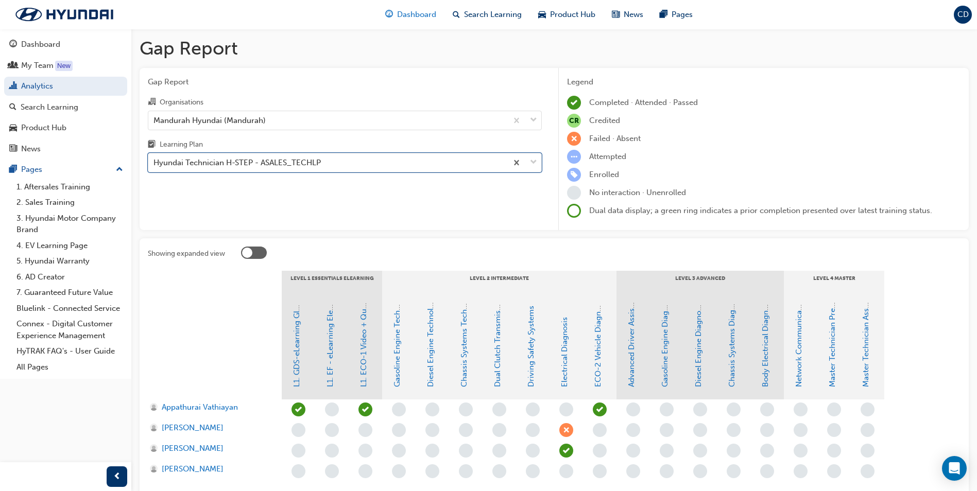
click at [427, 12] on span "Dashboard" at bounding box center [416, 15] width 39 height 12
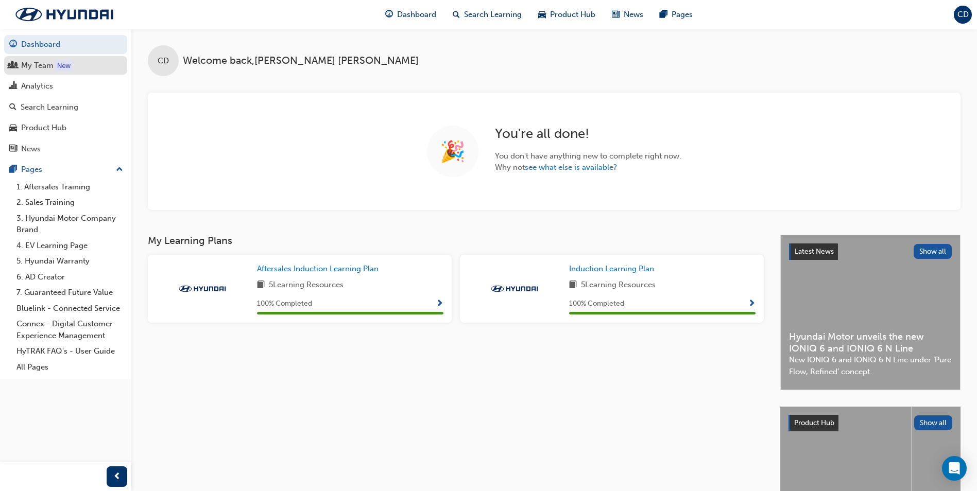
click at [33, 69] on div "My Team" at bounding box center [37, 66] width 32 height 12
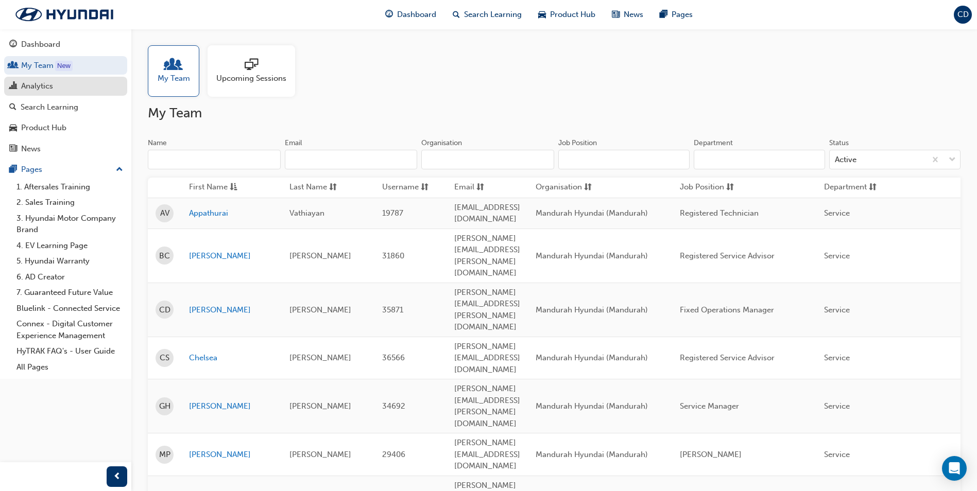
click at [48, 90] on div "Analytics" at bounding box center [37, 86] width 32 height 12
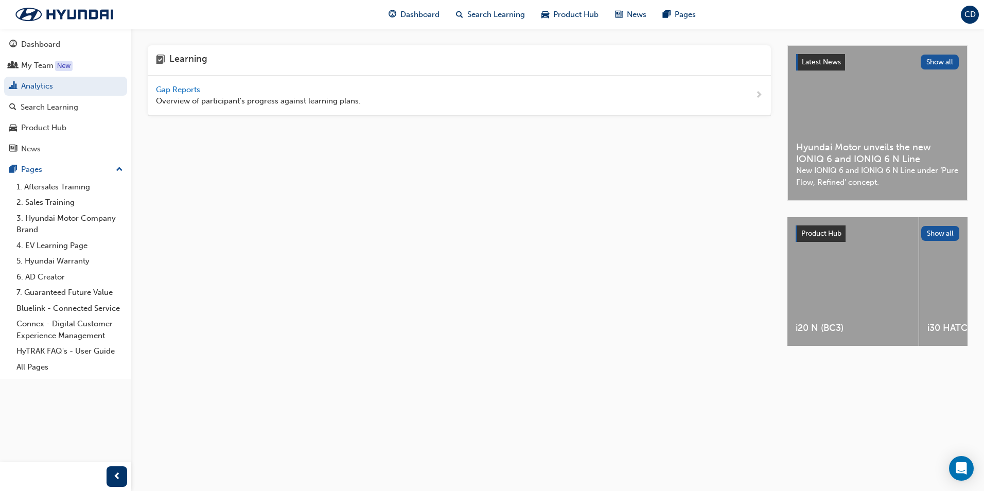
click at [251, 89] on div "Gap Reports Overview of participant's progress against learning plans." at bounding box center [258, 95] width 205 height 23
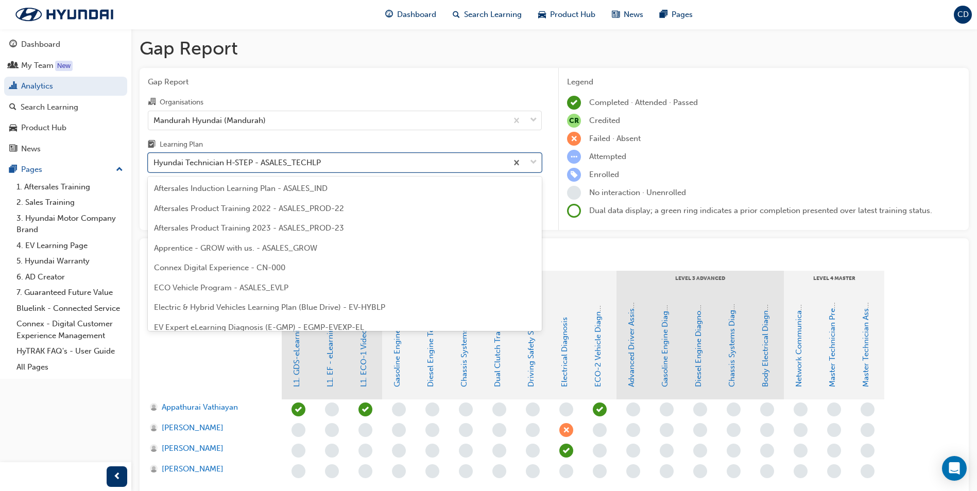
click at [270, 155] on div "Hyundai Technician H-STEP - ASALES_TECHLP" at bounding box center [327, 163] width 359 height 18
click at [154, 158] on input "Learning Plan option Hyundai Technician H-STEP - ASALES_TECHLP focused, 20 of 3…" at bounding box center [153, 162] width 1 height 9
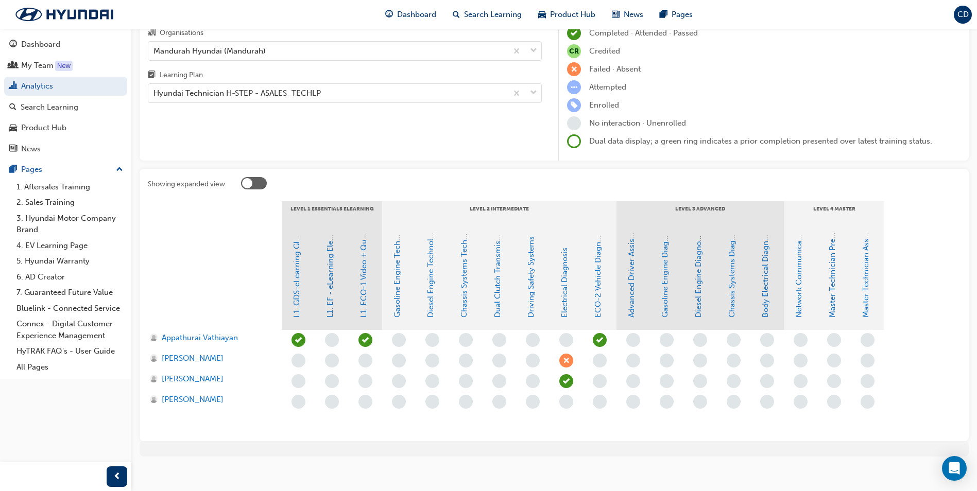
scroll to position [77, 0]
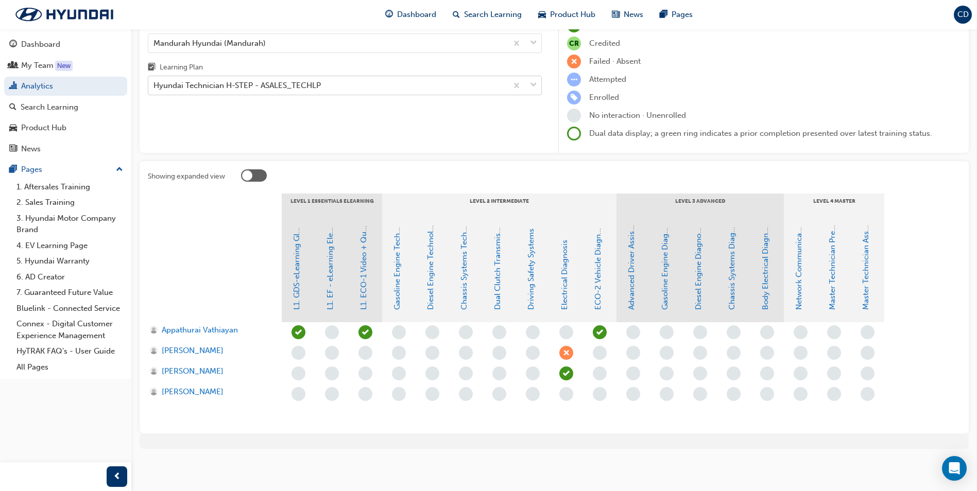
click at [195, 83] on div "Hyundai Technician H-STEP - ASALES_TECHLP" at bounding box center [236, 86] width 167 height 12
click at [154, 83] on input "Learning Plan Hyundai Technician H-STEP - ASALES_TECHLP" at bounding box center [153, 85] width 1 height 9
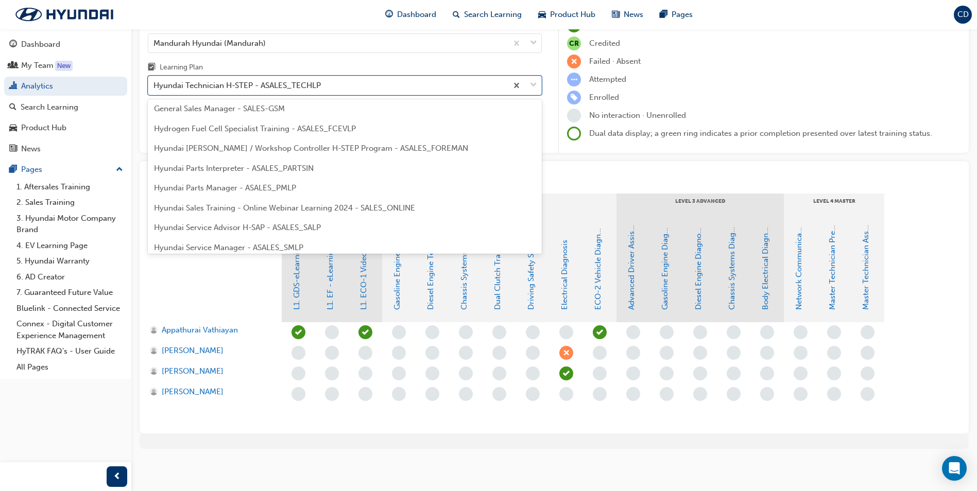
scroll to position [148, 0]
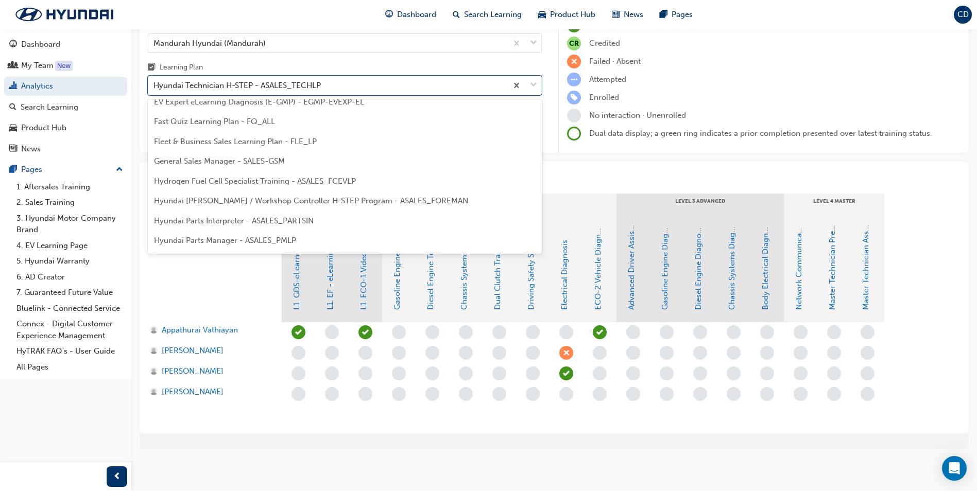
click at [214, 203] on span "Hyundai [PERSON_NAME] / Workshop Controller H-STEP Program - ASALES_FOREMAN" at bounding box center [311, 200] width 314 height 9
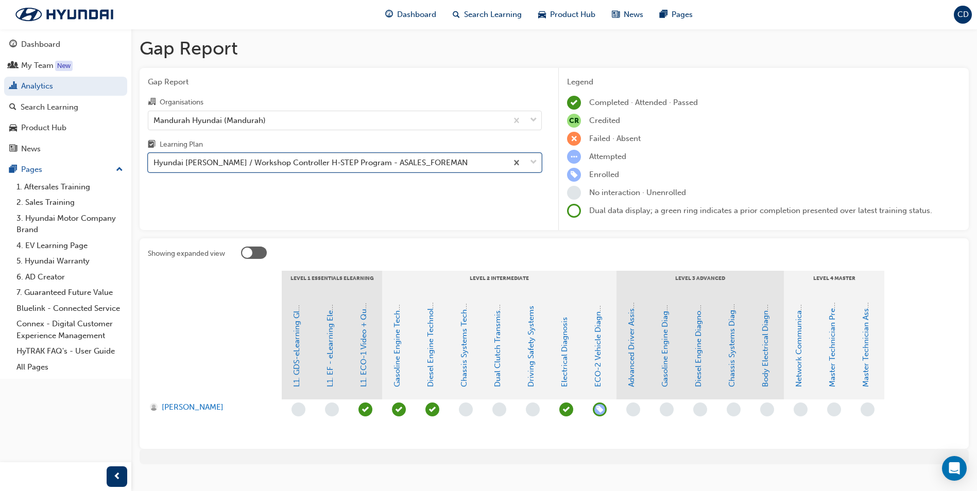
click at [343, 163] on div "Hyundai [PERSON_NAME] / Workshop Controller H-STEP Program - ASALES_FOREMAN" at bounding box center [310, 163] width 314 height 12
click at [154, 163] on input "Learning Plan option Hyundai [PERSON_NAME] / Workshop Controller H-STEP Program…" at bounding box center [153, 162] width 1 height 9
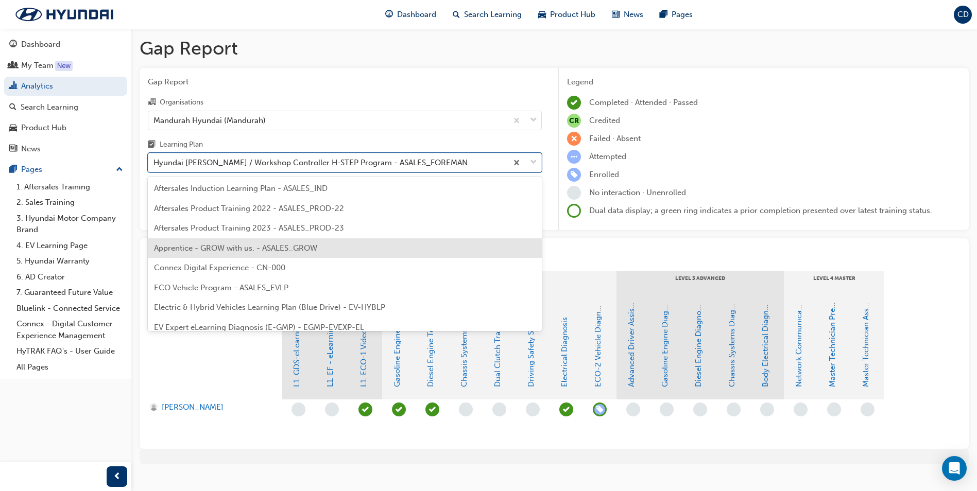
click at [314, 252] on span "Apprentice - GROW with us. - ASALES_GROW" at bounding box center [235, 247] width 163 height 9
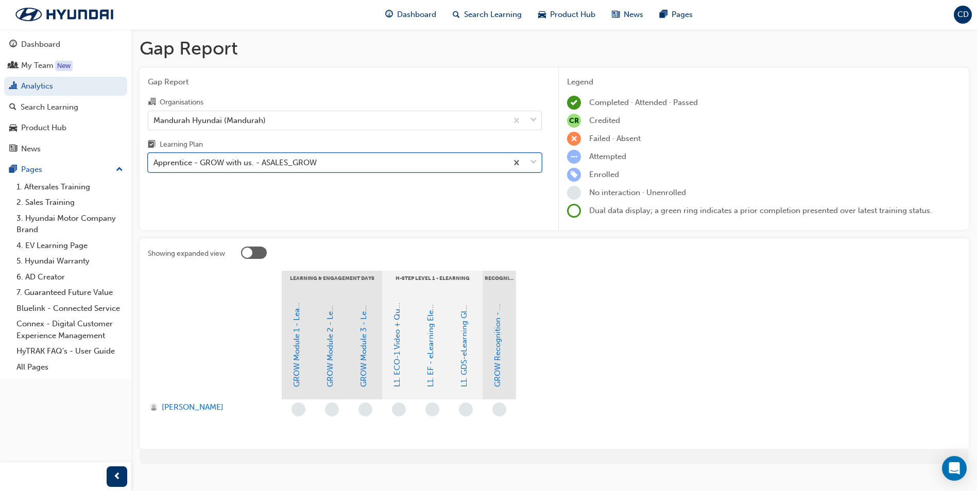
click at [190, 164] on div "Apprentice - GROW with us. - ASALES_GROW" at bounding box center [234, 163] width 163 height 12
click at [154, 164] on input "Learning Plan option Apprentice - GROW with us. - ASALES_GROW, selected. 0 resu…" at bounding box center [153, 162] width 1 height 9
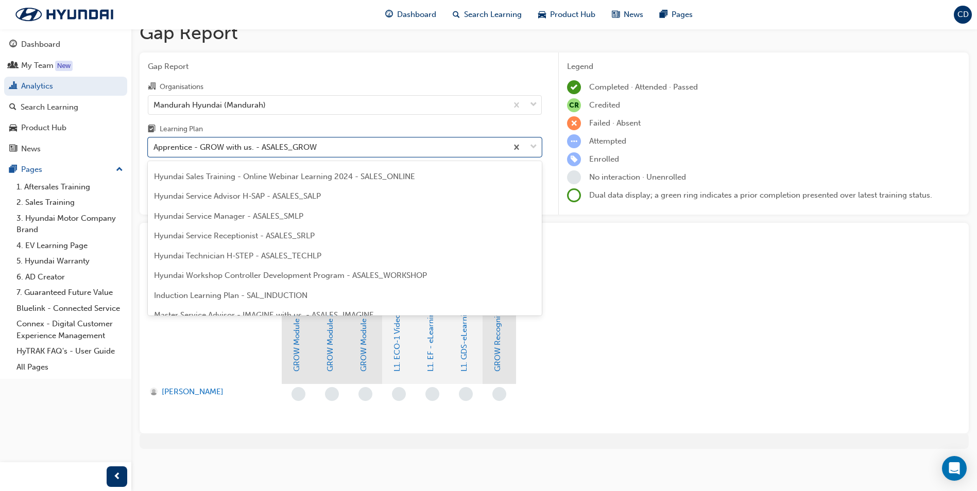
scroll to position [309, 0]
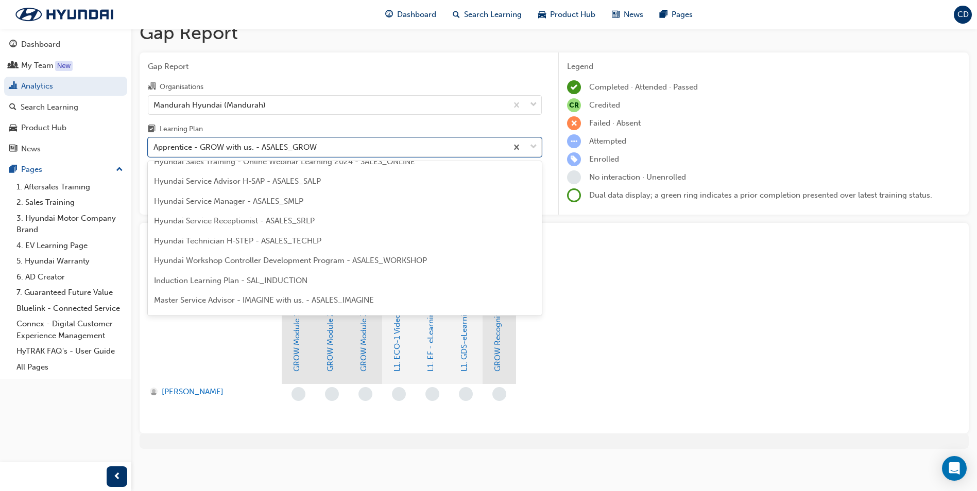
click at [288, 297] on span "Master Service Advisor - IMAGINE with us. - ASALES_IMAGINE" at bounding box center [264, 299] width 220 height 9
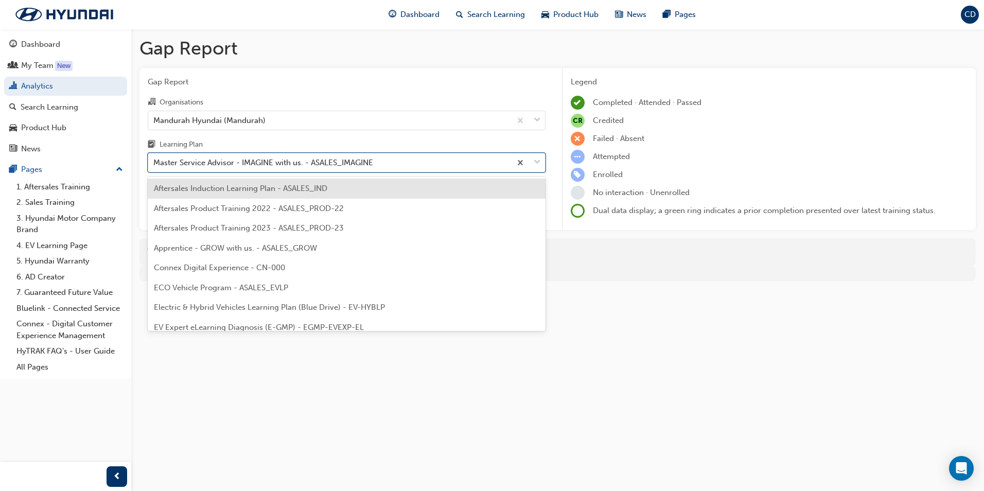
click at [298, 164] on div "Master Service Advisor - IMAGINE with us. - ASALES_IMAGINE" at bounding box center [263, 163] width 220 height 12
click at [154, 164] on input "Learning Plan option Master Service Advisor - IMAGINE with us. - ASALES_IMAGINE…" at bounding box center [153, 162] width 1 height 9
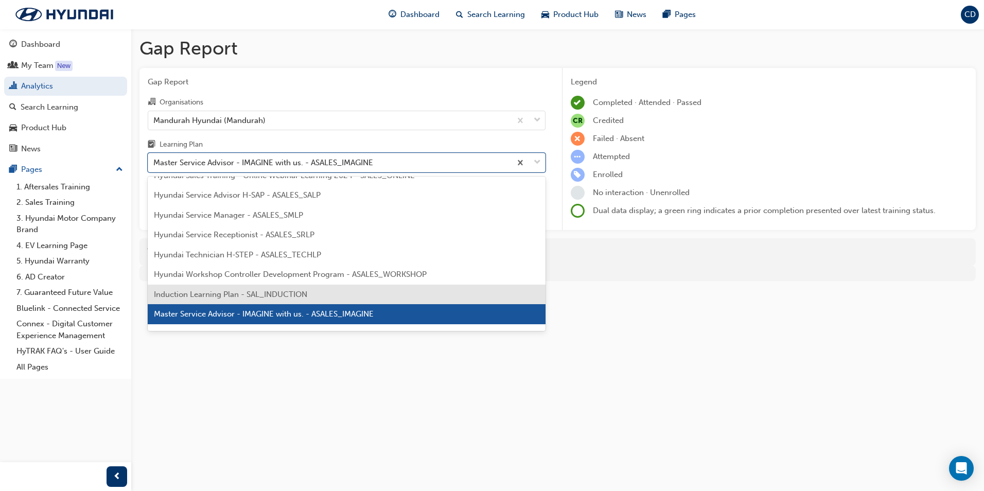
click at [283, 295] on span "Induction Learning Plan - SAL_INDUCTION" at bounding box center [230, 294] width 153 height 9
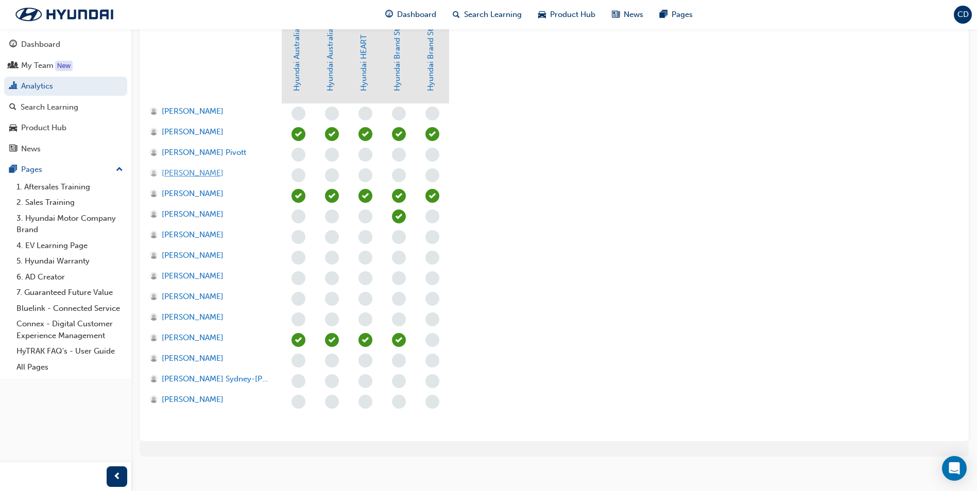
scroll to position [304, 0]
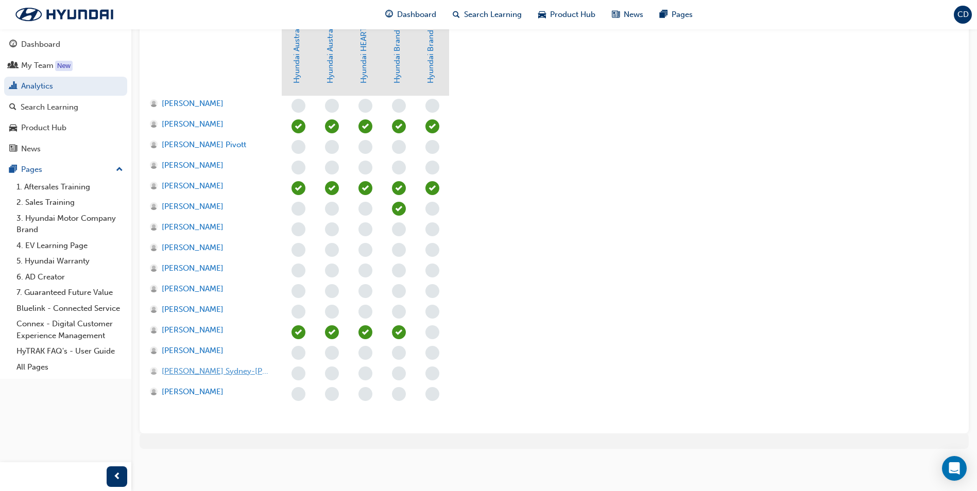
click at [229, 368] on span "[PERSON_NAME] Sydney-[PERSON_NAME]" at bounding box center [217, 371] width 110 height 12
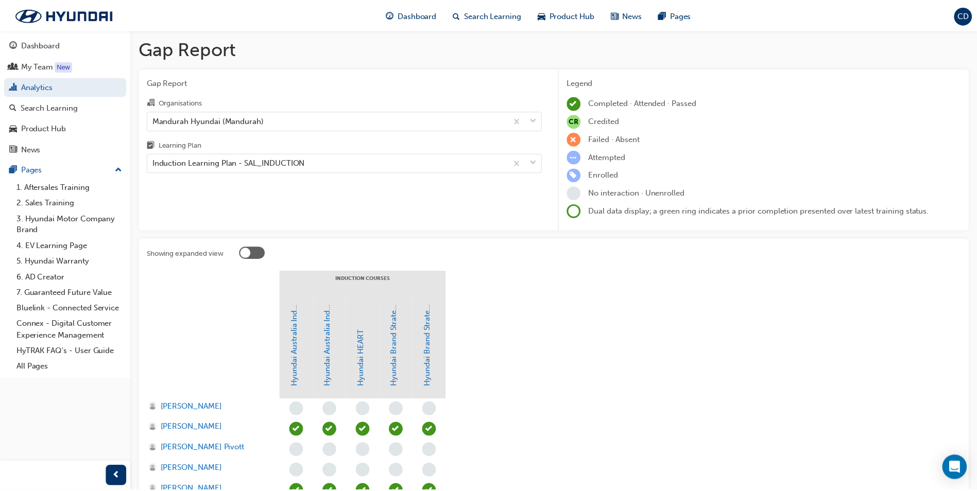
scroll to position [304, 0]
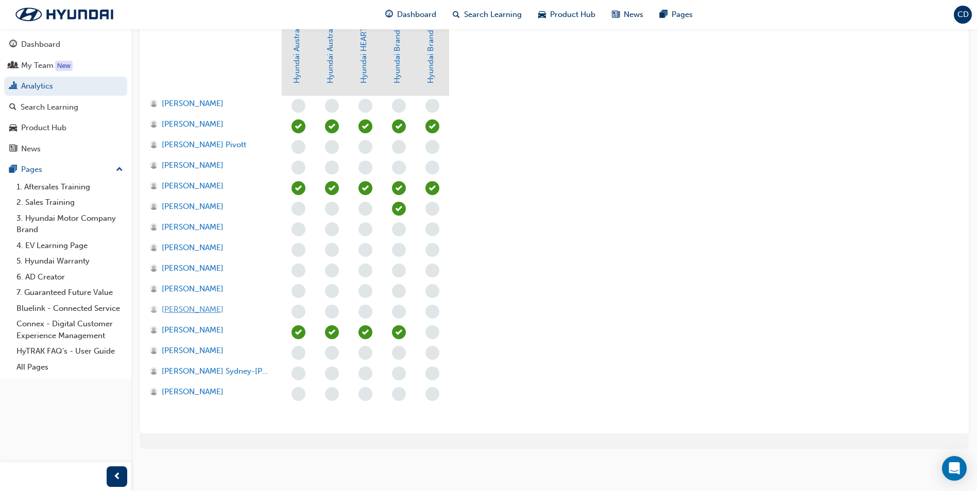
click at [194, 309] on span "[PERSON_NAME]" at bounding box center [193, 310] width 62 height 12
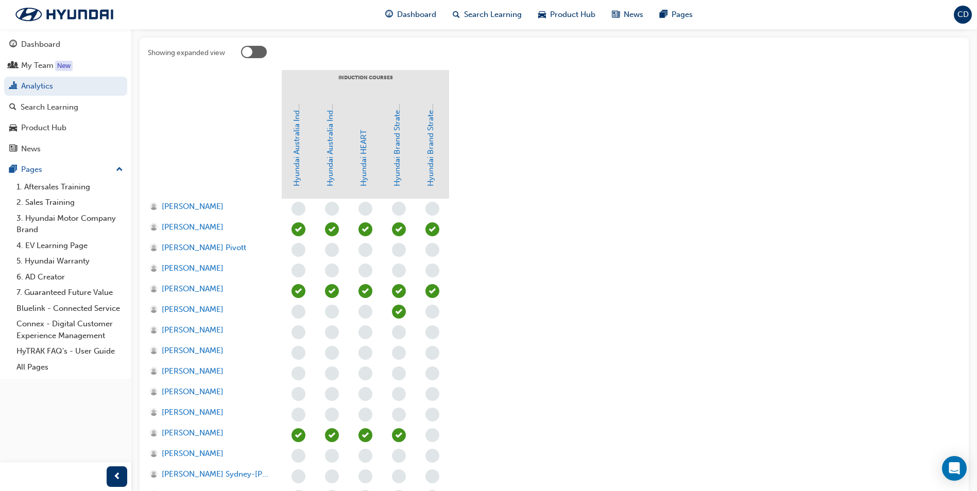
scroll to position [252, 0]
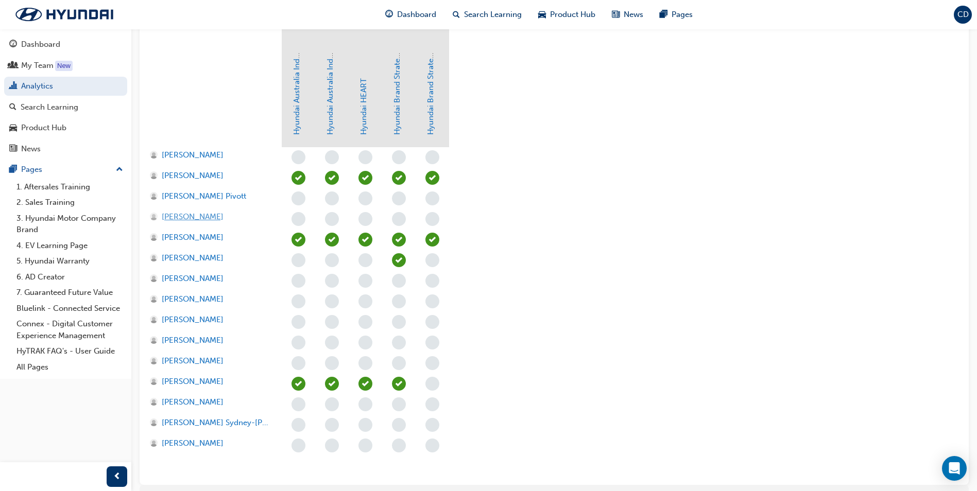
click at [186, 215] on span "[PERSON_NAME]" at bounding box center [193, 217] width 62 height 12
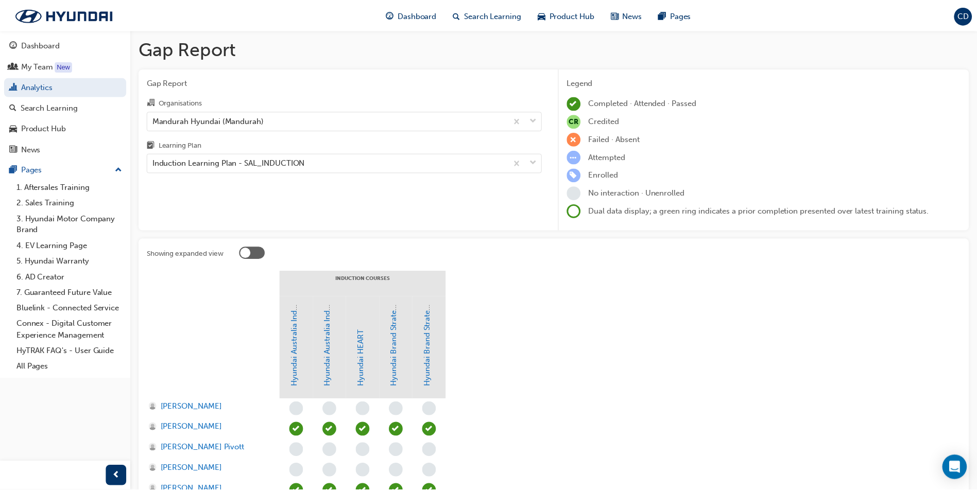
scroll to position [252, 0]
